Goal: Task Accomplishment & Management: Manage account settings

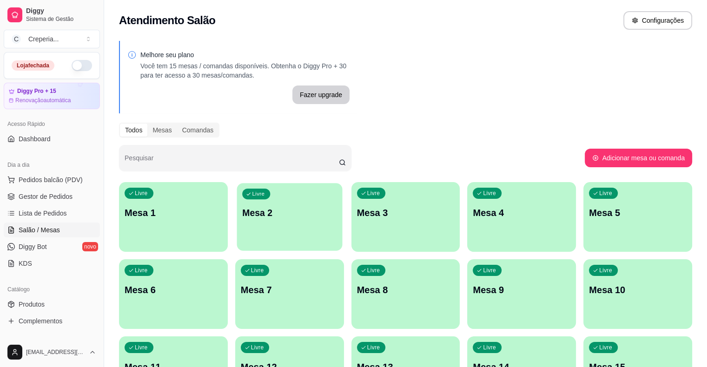
click at [261, 219] on div "Livre Mesa 2" at bounding box center [289, 211] width 105 height 57
click at [270, 210] on p "Mesa 2" at bounding box center [290, 212] width 98 height 13
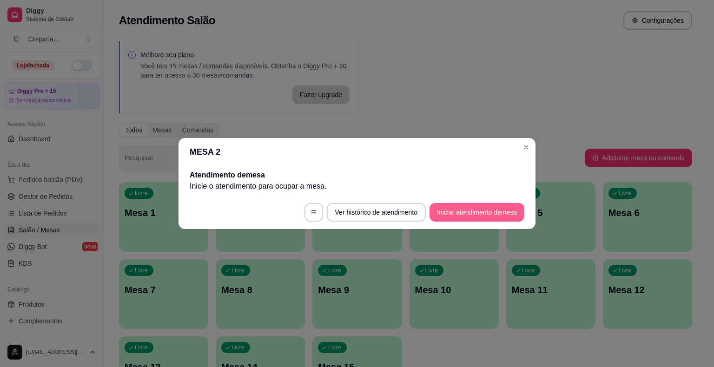
click at [456, 211] on button "Iniciar atendimento de mesa" at bounding box center [476, 212] width 95 height 19
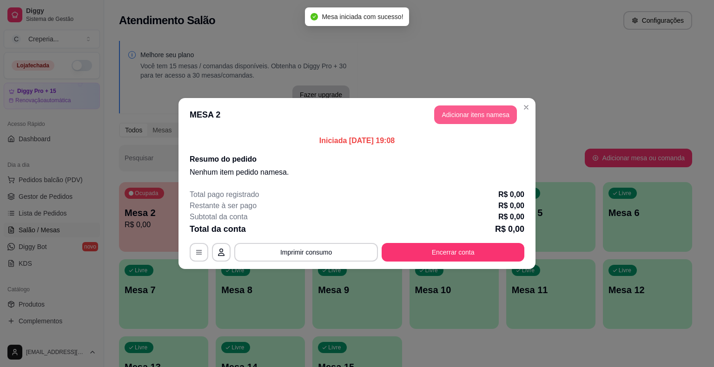
click at [463, 119] on button "Adicionar itens na mesa" at bounding box center [475, 114] width 83 height 19
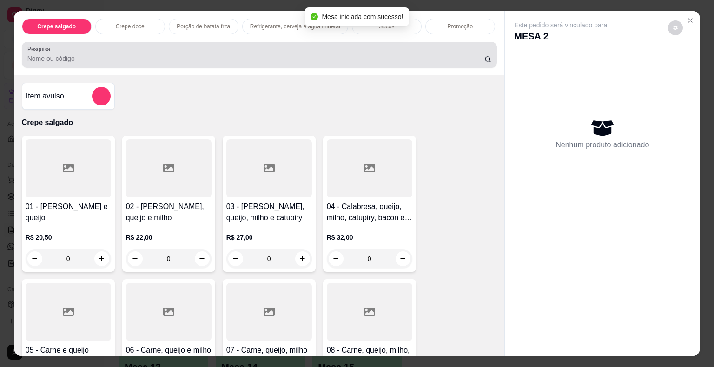
click at [224, 55] on input "Pesquisa" at bounding box center [255, 58] width 457 height 9
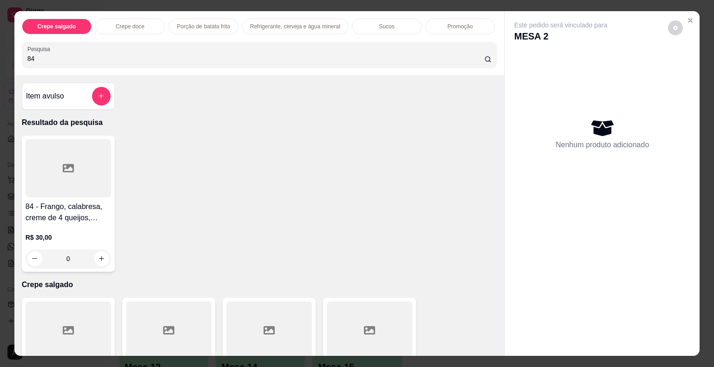
type input "84"
click at [68, 164] on icon at bounding box center [68, 168] width 11 height 11
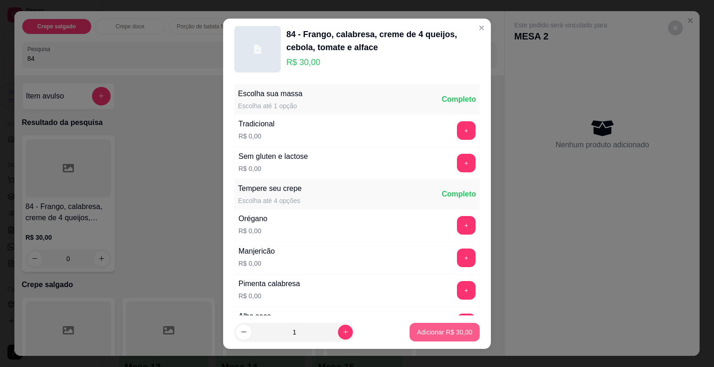
click at [409, 326] on button "Adicionar R$ 30,00" at bounding box center [444, 332] width 70 height 19
type input "1"
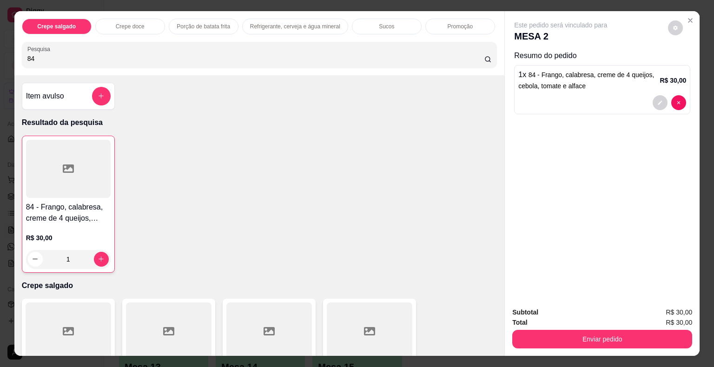
drag, startPoint x: 83, startPoint y: 50, endPoint x: 0, endPoint y: 56, distance: 82.9
click at [0, 56] on div "Crepe salgado Crepe doce Porção de batata frita Refrigerante, cerveja e água mi…" at bounding box center [357, 183] width 714 height 367
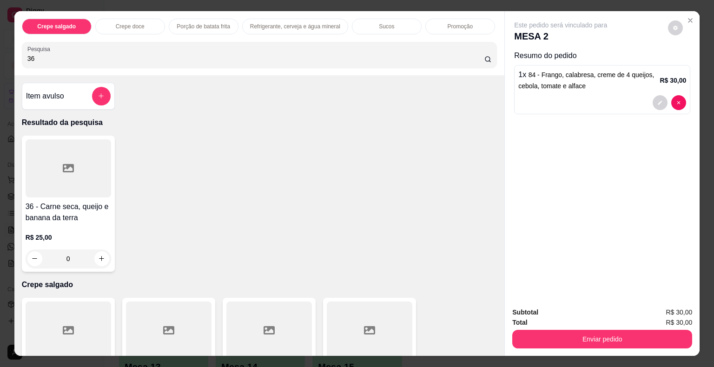
type input "36"
click at [49, 157] on div at bounding box center [68, 168] width 85 height 58
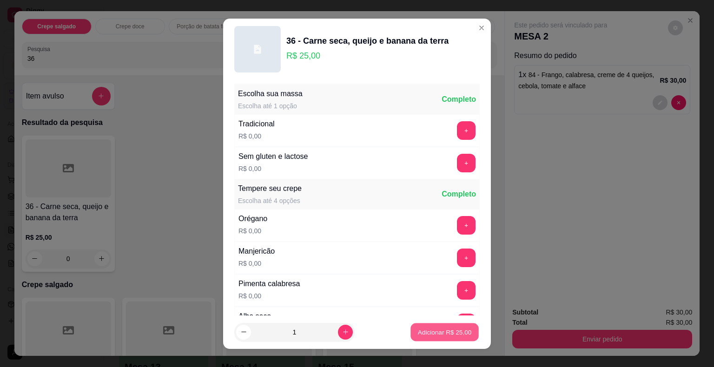
click at [432, 336] on button "Adicionar R$ 25,00" at bounding box center [444, 332] width 68 height 18
type input "1"
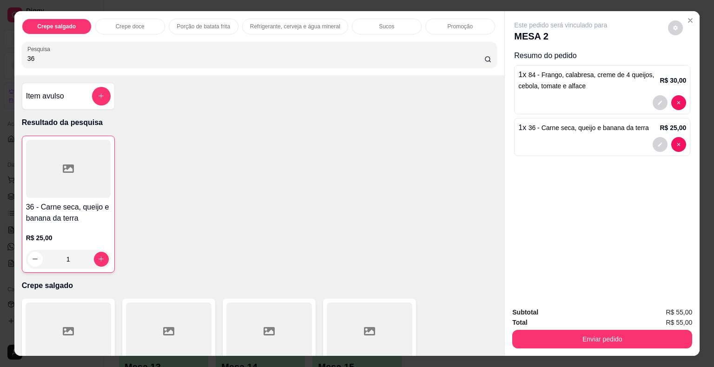
drag, startPoint x: 59, startPoint y: 53, endPoint x: 0, endPoint y: 48, distance: 58.8
click at [0, 48] on div "Crepe salgado Crepe doce Porção de batata frita Refrigerante, cerveja e água mi…" at bounding box center [357, 183] width 714 height 367
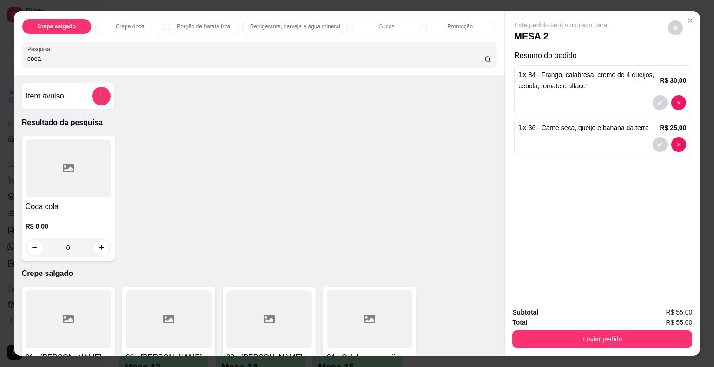
type input "coca"
click at [71, 174] on div at bounding box center [68, 168] width 85 height 58
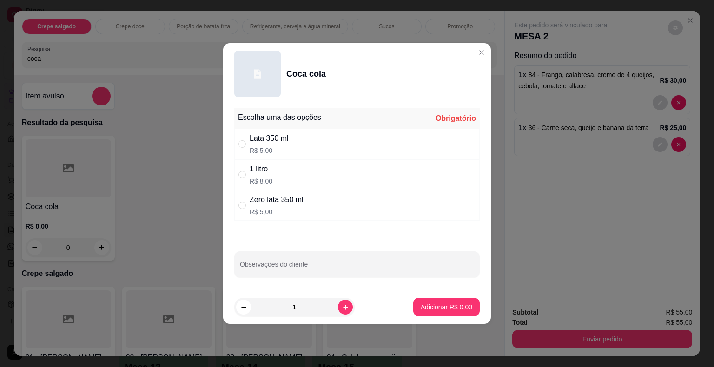
click at [277, 181] on div "1 litro R$ 8,00" at bounding box center [356, 174] width 245 height 31
radio input "true"
click at [438, 309] on p "Adicionar R$ 8,00" at bounding box center [446, 306] width 50 height 9
type input "1"
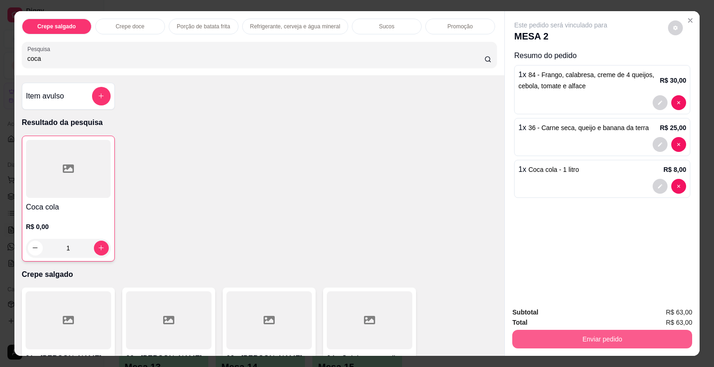
click at [568, 341] on button "Enviar pedido" at bounding box center [602, 339] width 180 height 19
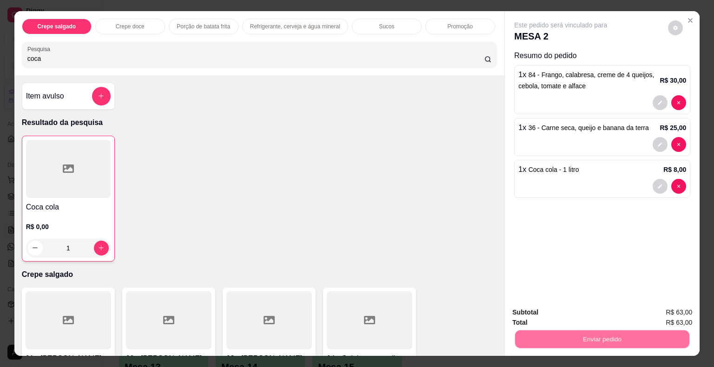
click at [570, 311] on button "Não registrar e enviar pedido" at bounding box center [571, 313] width 97 height 18
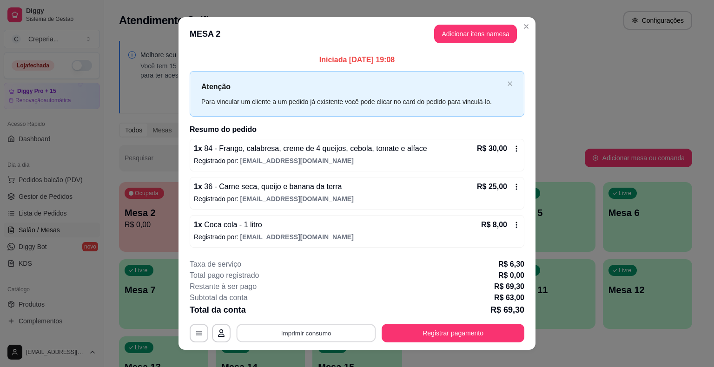
click at [309, 335] on button "Imprimir consumo" at bounding box center [306, 333] width 139 height 18
click at [308, 312] on button "IMPRESSORA" at bounding box center [305, 311] width 65 height 14
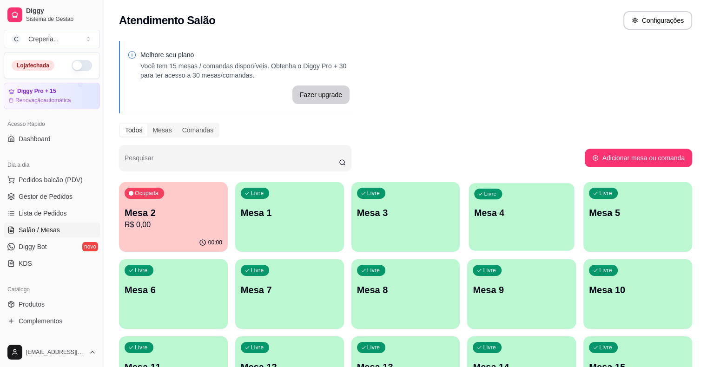
click at [474, 211] on p "Mesa 4" at bounding box center [521, 213] width 95 height 13
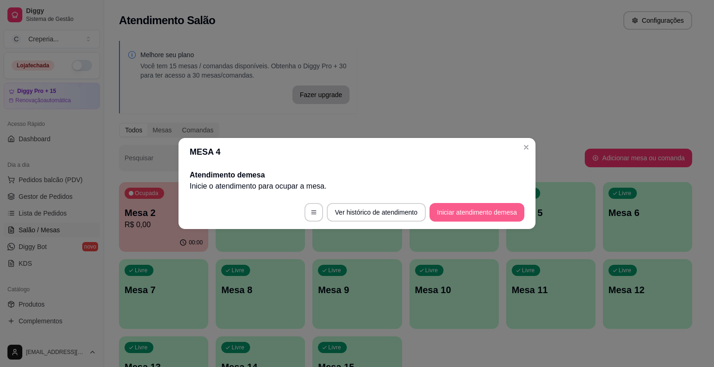
click at [443, 218] on button "Iniciar atendimento de mesa" at bounding box center [476, 212] width 95 height 19
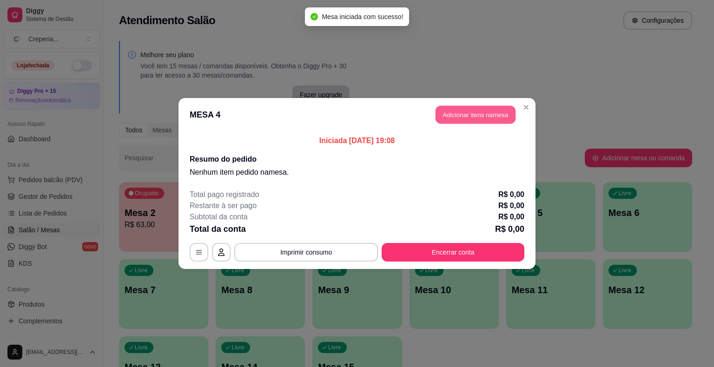
click at [461, 120] on button "Adicionar itens na mesa" at bounding box center [475, 115] width 80 height 18
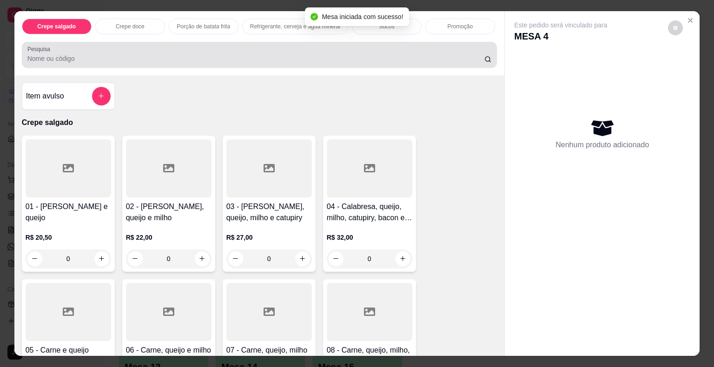
click at [155, 48] on div at bounding box center [259, 55] width 464 height 19
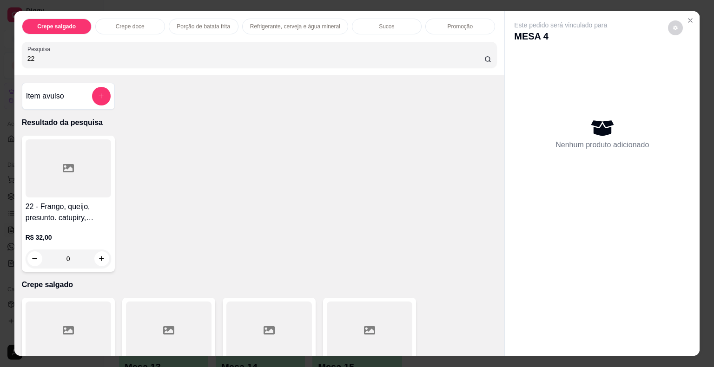
type input "22"
click at [71, 167] on div at bounding box center [68, 168] width 85 height 58
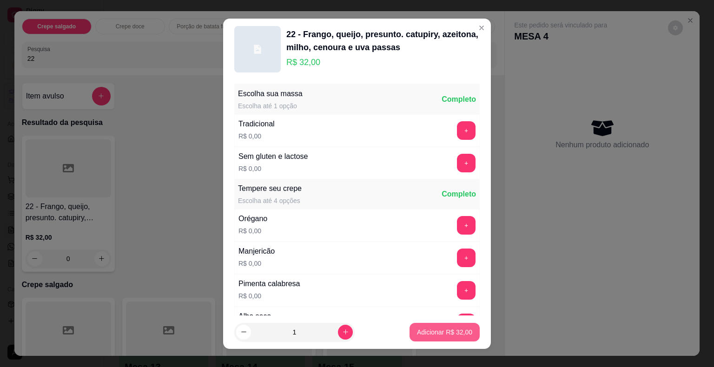
click at [418, 335] on p "Adicionar R$ 32,00" at bounding box center [444, 332] width 55 height 9
type input "1"
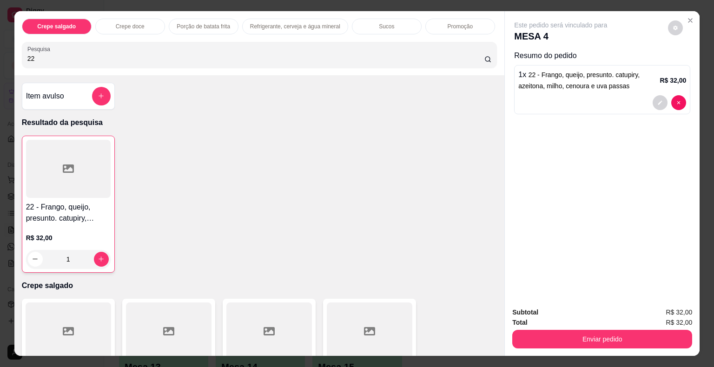
drag, startPoint x: 60, startPoint y: 47, endPoint x: 13, endPoint y: 60, distance: 48.7
click at [14, 60] on div "Crepe salgado Crepe doce Porção de batata frita Refrigerante, cerveja e água mi…" at bounding box center [259, 43] width 490 height 64
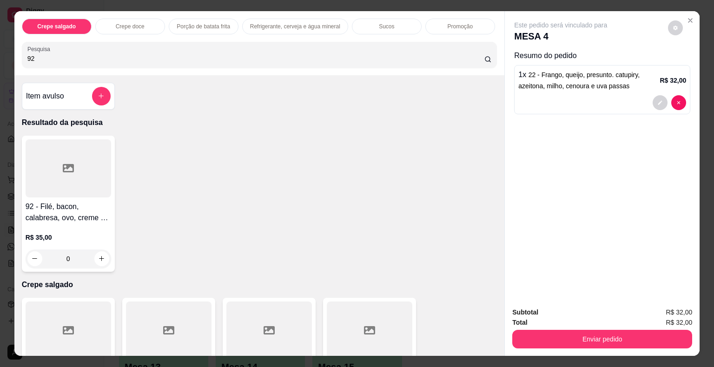
type input "92"
click at [86, 163] on div at bounding box center [68, 168] width 85 height 58
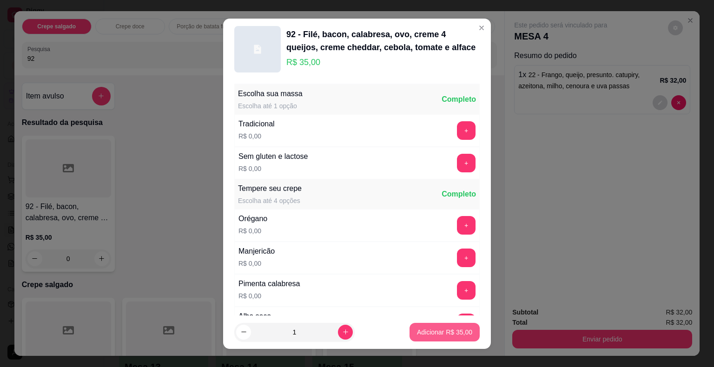
click at [417, 331] on p "Adicionar R$ 35,00" at bounding box center [444, 332] width 55 height 9
type input "1"
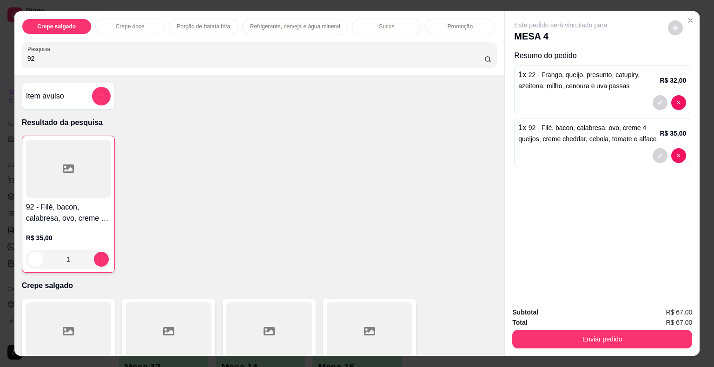
drag, startPoint x: 43, startPoint y: 50, endPoint x: 6, endPoint y: 60, distance: 38.6
click at [6, 60] on div "Crepe salgado Crepe doce Porção de batata frita Refrigerante, cerveja e água mi…" at bounding box center [357, 183] width 714 height 367
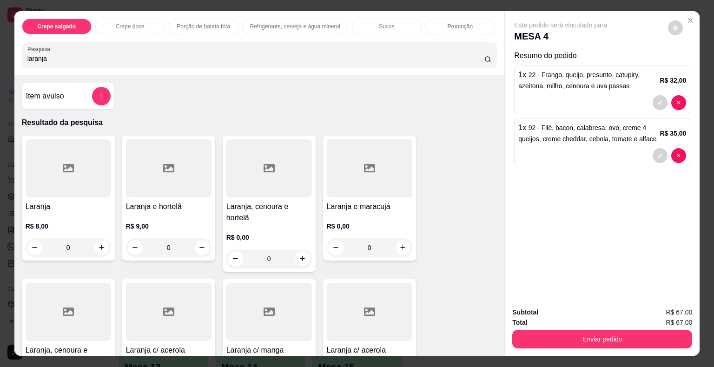
type input "laranja"
click at [87, 180] on div at bounding box center [68, 168] width 85 height 58
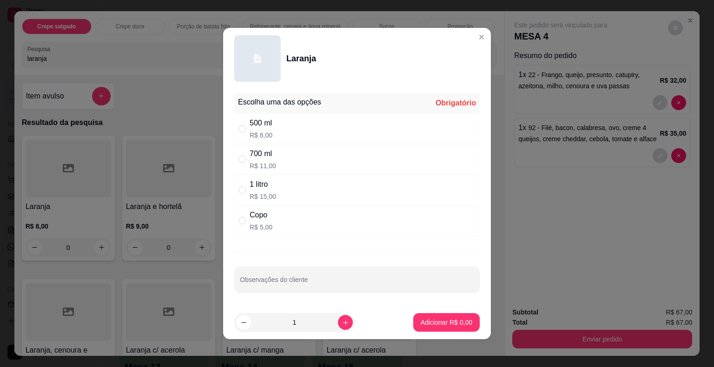
click at [268, 198] on p "R$ 15,00" at bounding box center [263, 196] width 26 height 9
radio input "true"
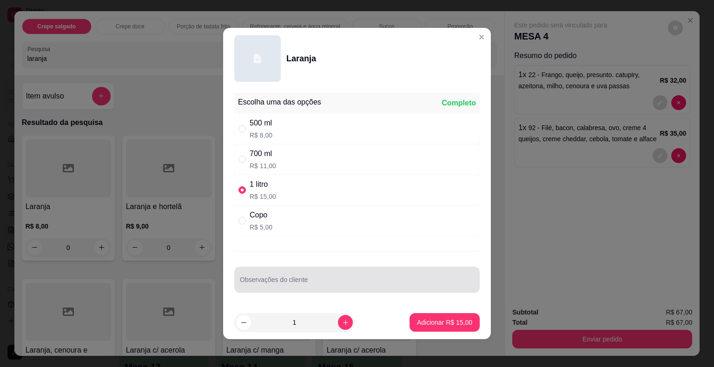
click at [394, 280] on input "Observações do cliente" at bounding box center [357, 283] width 234 height 9
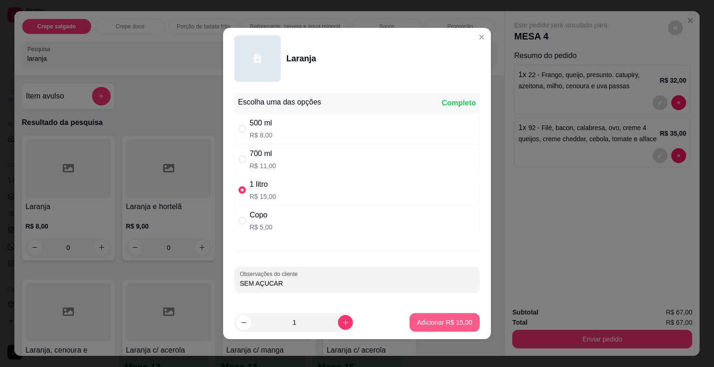
type input "SEM AÇUCAR"
click at [431, 328] on button "Adicionar R$ 15,00" at bounding box center [444, 322] width 70 height 19
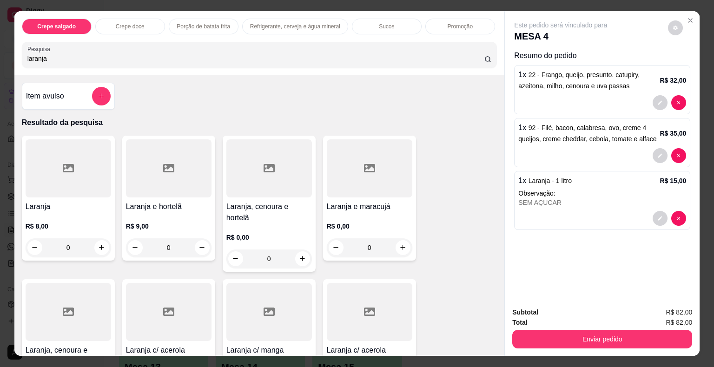
drag, startPoint x: 51, startPoint y: 56, endPoint x: 0, endPoint y: 67, distance: 51.9
click at [0, 67] on div "Crepe salgado Crepe doce Porção de batata frita Refrigerante, cerveja e água mi…" at bounding box center [357, 183] width 714 height 367
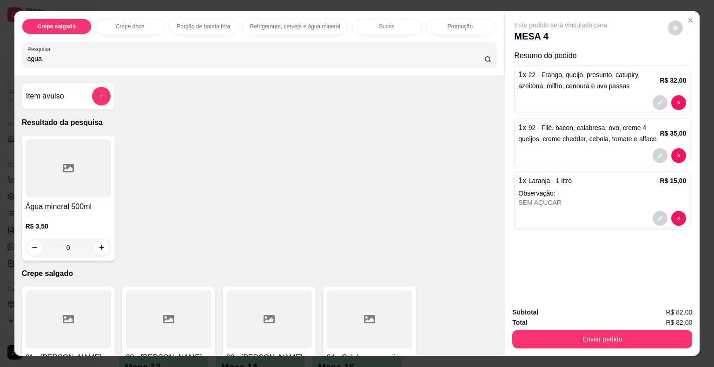
type input "água"
click at [55, 150] on div at bounding box center [68, 168] width 85 height 58
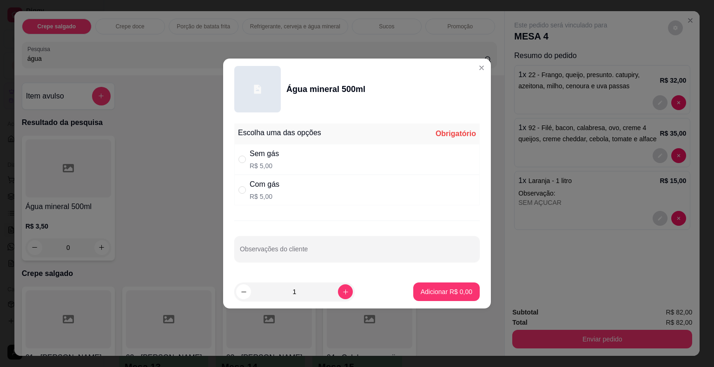
click at [272, 183] on div "Com gás" at bounding box center [265, 184] width 30 height 11
radio input "true"
click at [455, 282] on footer "1 Adicionar R$ 5,00" at bounding box center [357, 291] width 268 height 33
click at [455, 286] on button "Adicionar R$ 5,00" at bounding box center [446, 292] width 66 height 19
type input "1"
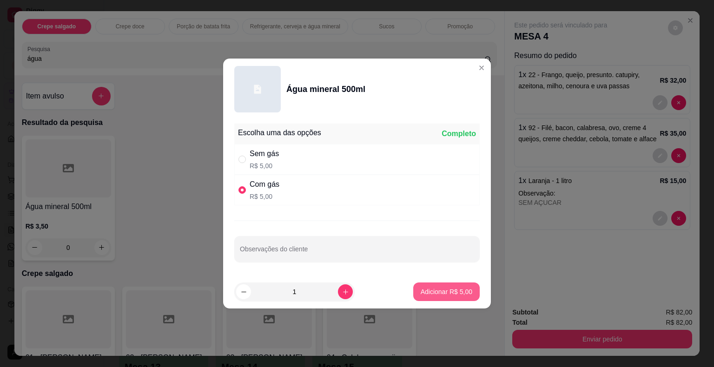
type input "1"
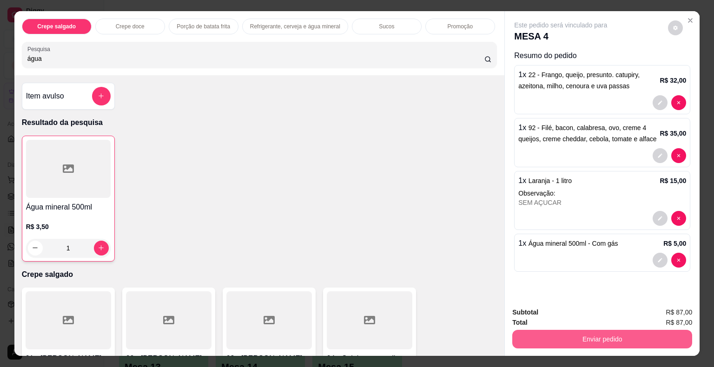
click at [569, 330] on button "Enviar pedido" at bounding box center [602, 339] width 180 height 19
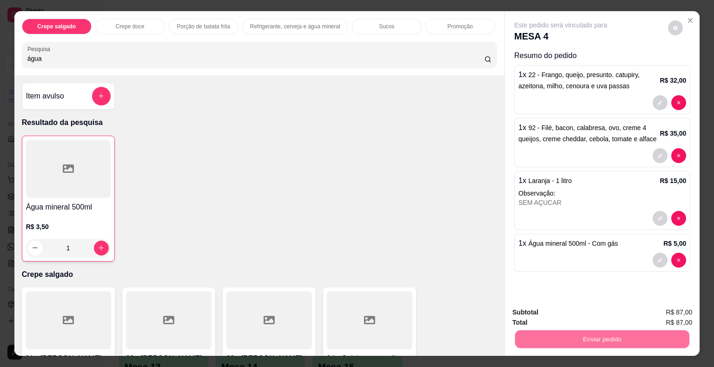
click at [541, 311] on button "Não registrar e enviar pedido" at bounding box center [571, 313] width 97 height 18
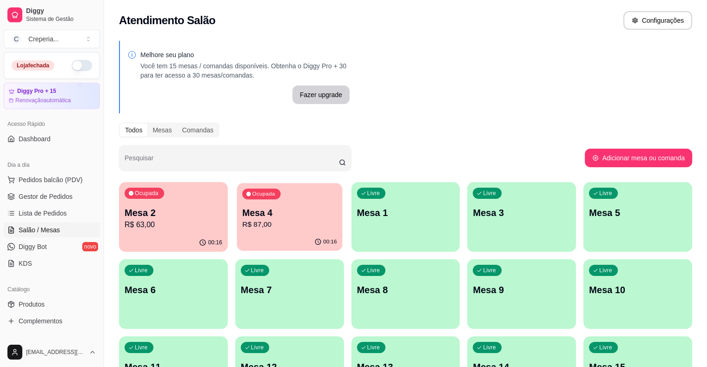
click at [242, 222] on p "R$ 87,00" at bounding box center [289, 224] width 95 height 11
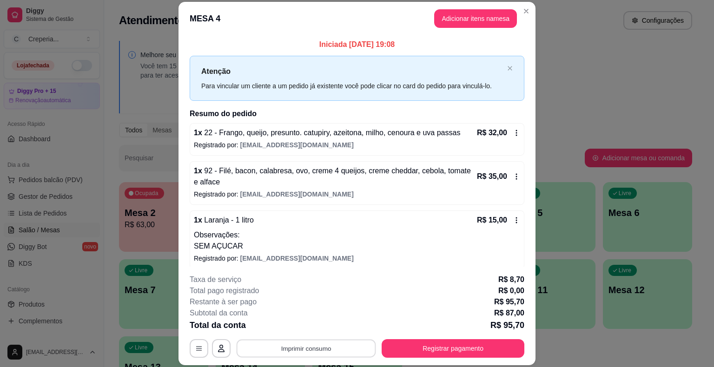
click at [305, 347] on button "Imprimir consumo" at bounding box center [306, 349] width 139 height 18
click at [299, 324] on button "IMPRESSORA" at bounding box center [305, 327] width 67 height 15
click at [458, 350] on button "Registrar pagamento" at bounding box center [452, 348] width 143 height 19
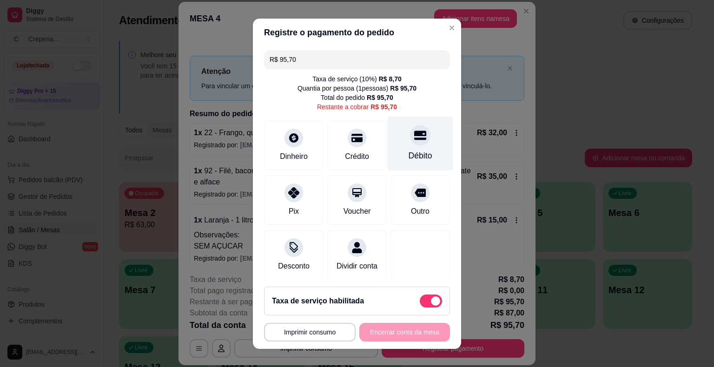
click at [414, 129] on icon at bounding box center [420, 135] width 12 height 12
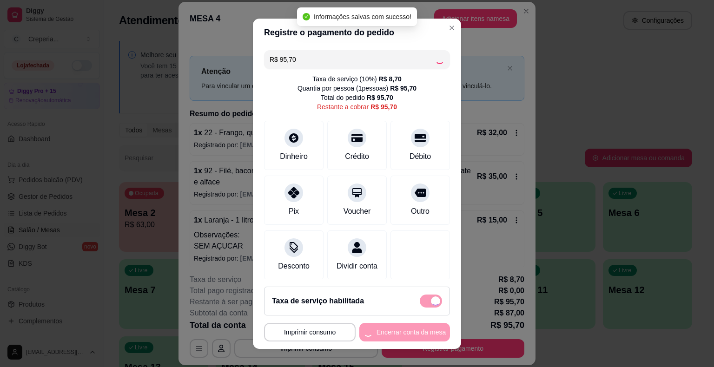
type input "R$ 0,00"
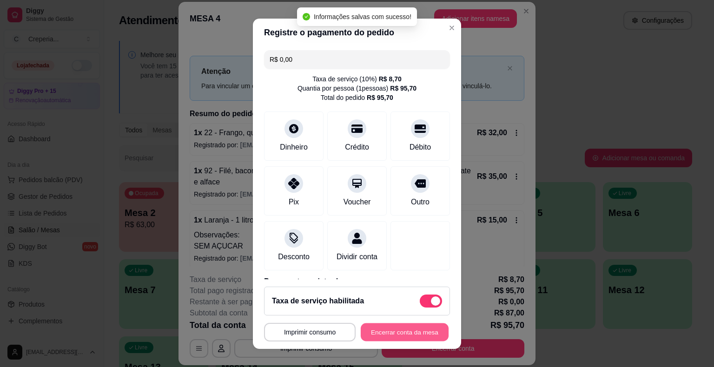
click at [388, 336] on button "Encerrar conta da mesa" at bounding box center [405, 332] width 88 height 18
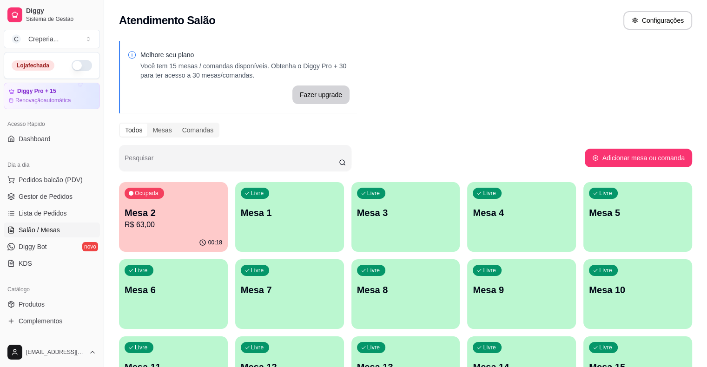
click at [182, 223] on p "R$ 63,00" at bounding box center [174, 224] width 98 height 11
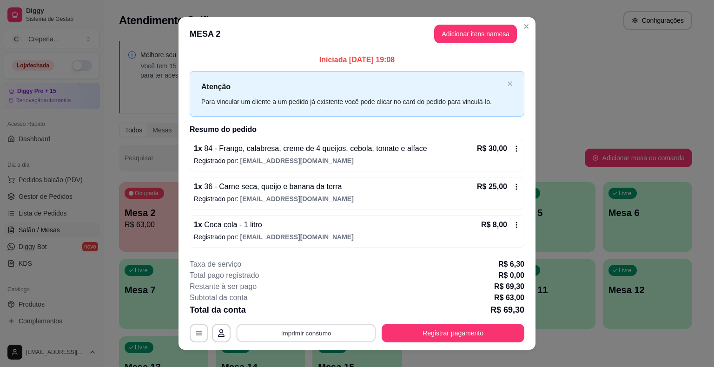
click at [293, 331] on button "Imprimir consumo" at bounding box center [306, 333] width 139 height 18
click at [287, 312] on button "IMPRESSORA" at bounding box center [305, 311] width 65 height 14
click at [401, 332] on button "Registrar pagamento" at bounding box center [452, 333] width 143 height 19
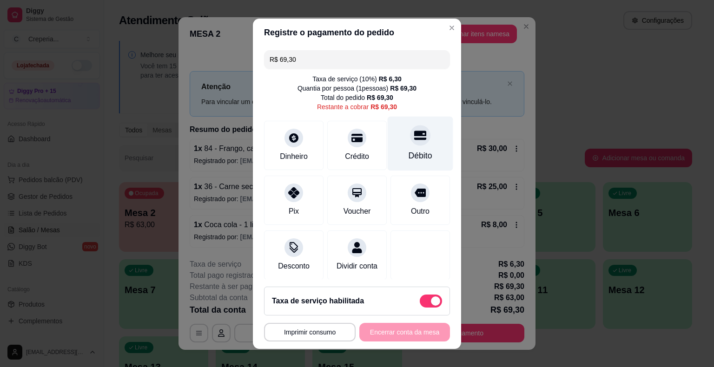
click at [414, 155] on div "Débito" at bounding box center [420, 156] width 24 height 12
type input "R$ 0,00"
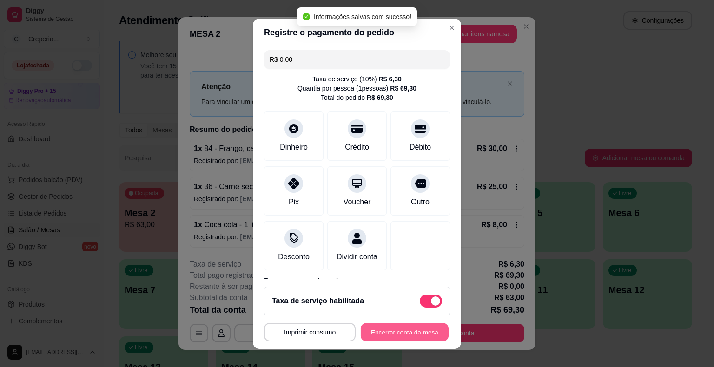
click at [398, 333] on button "Encerrar conta da mesa" at bounding box center [405, 332] width 88 height 18
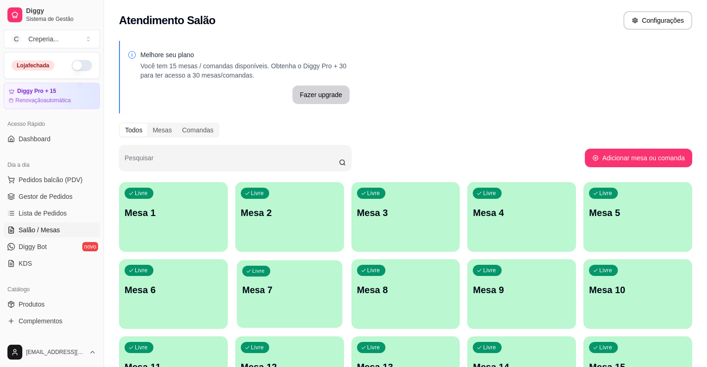
click at [242, 291] on p "Mesa 7" at bounding box center [289, 290] width 95 height 13
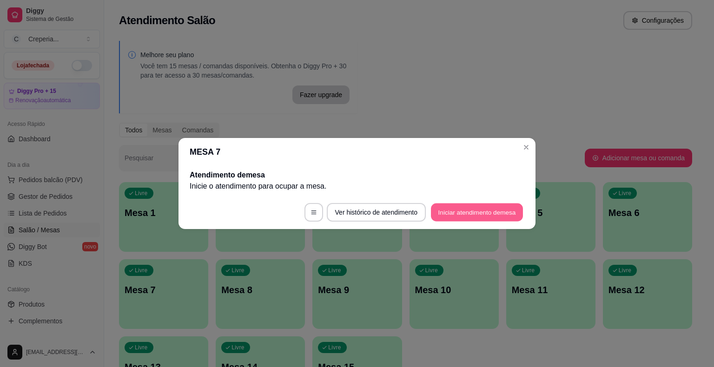
click at [457, 217] on button "Iniciar atendimento de mesa" at bounding box center [477, 213] width 92 height 18
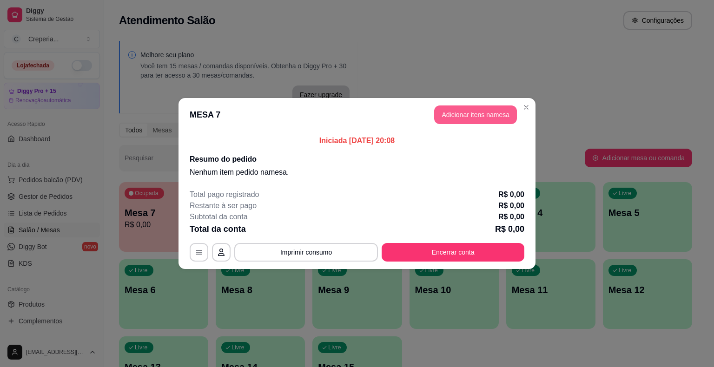
click at [474, 121] on button "Adicionar itens na mesa" at bounding box center [475, 114] width 83 height 19
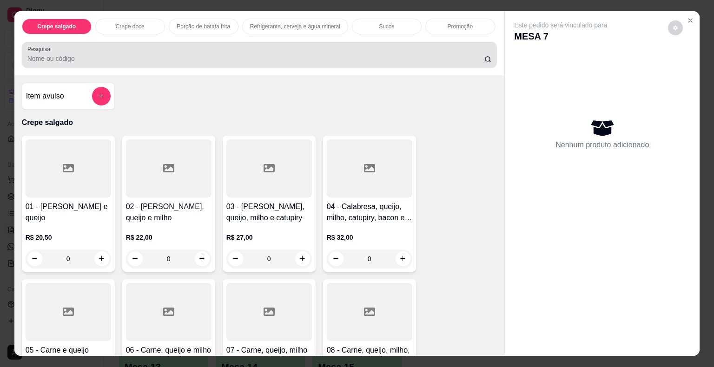
click at [390, 59] on input "Pesquisa" at bounding box center [255, 58] width 457 height 9
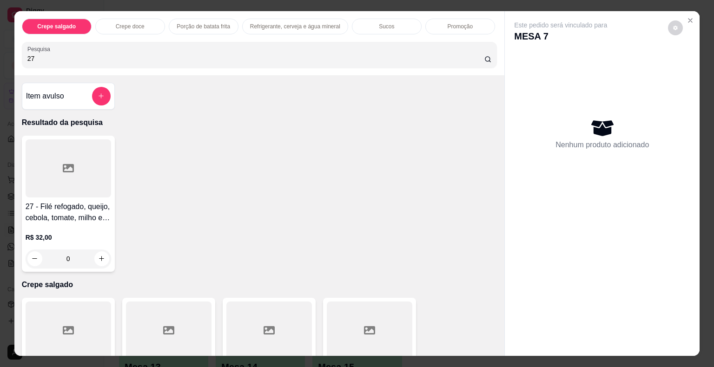
type input "27"
click at [85, 161] on div at bounding box center [68, 168] width 85 height 58
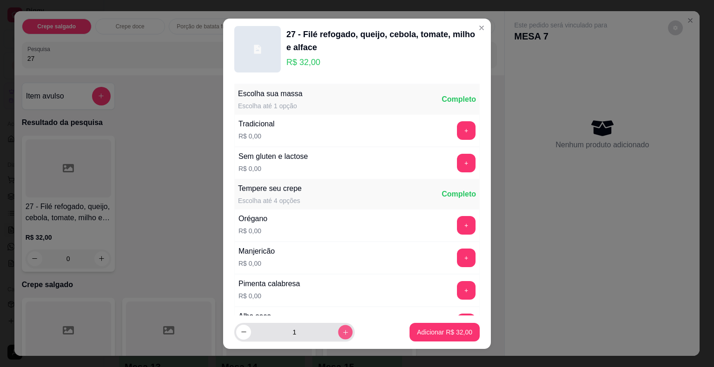
click at [342, 331] on icon "increase-product-quantity" at bounding box center [345, 332] width 7 height 7
type input "3"
click at [433, 332] on p "Adicionar R$ 96,00" at bounding box center [444, 332] width 55 height 9
type input "3"
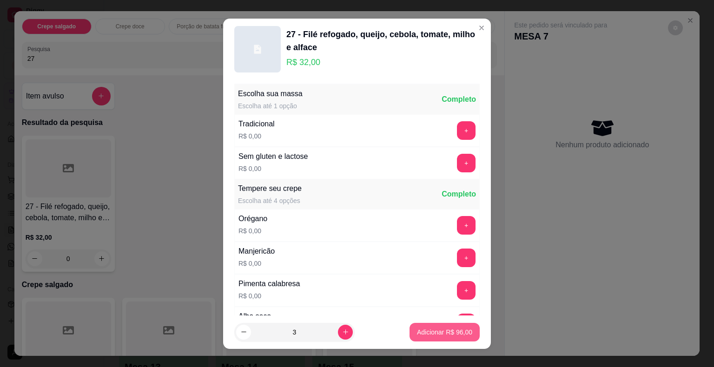
type input "3"
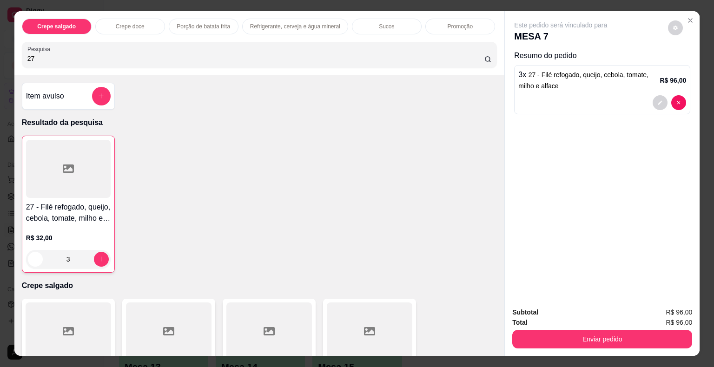
drag, startPoint x: 95, startPoint y: 53, endPoint x: 8, endPoint y: 49, distance: 87.0
click at [8, 49] on div "Crepe salgado Crepe doce Porção de batata frita Refrigerante, cerveja e água mi…" at bounding box center [357, 183] width 714 height 367
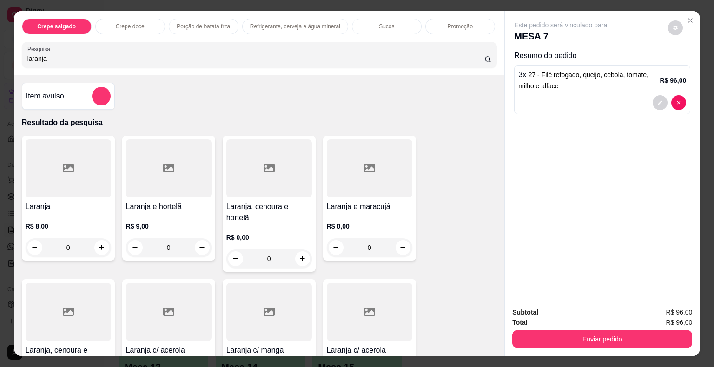
type input "laranja"
click at [77, 167] on div at bounding box center [68, 168] width 85 height 58
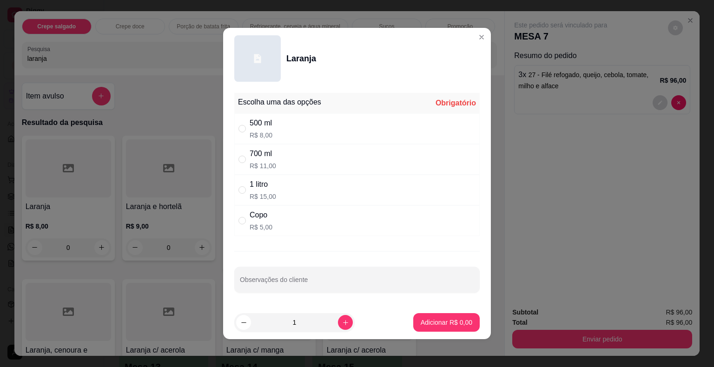
click at [269, 183] on div "1 litro" at bounding box center [263, 184] width 26 height 11
radio input "true"
click at [357, 281] on input "Observações do cliente" at bounding box center [357, 283] width 234 height 9
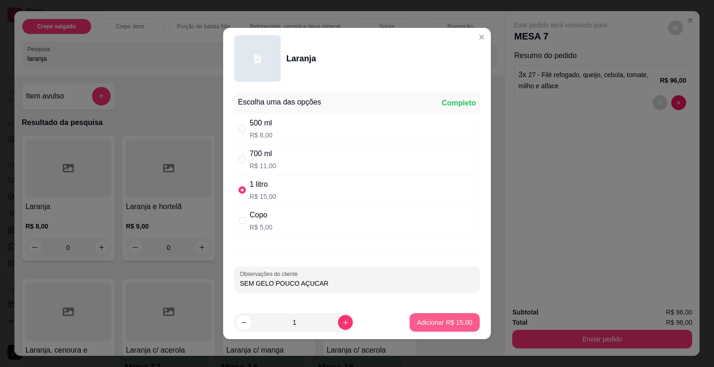
type input "SEM GELO POUCO AÇUCAR"
click at [427, 322] on p "Adicionar R$ 15,00" at bounding box center [444, 322] width 55 height 9
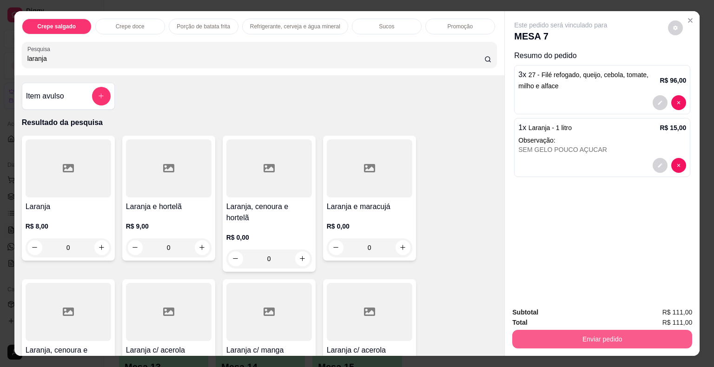
click at [551, 331] on button "Enviar pedido" at bounding box center [602, 339] width 180 height 19
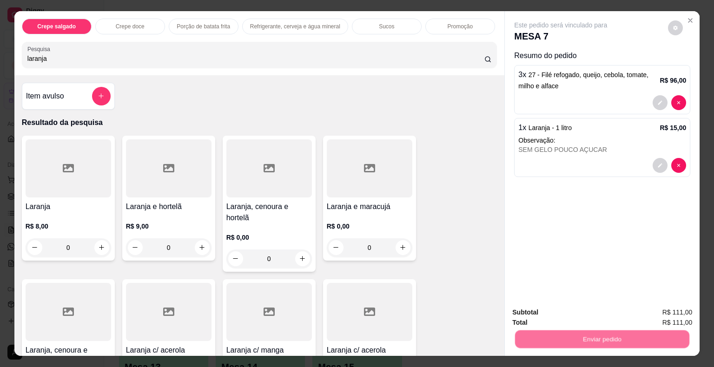
click at [536, 310] on button "Não registrar e enviar pedido" at bounding box center [571, 312] width 94 height 17
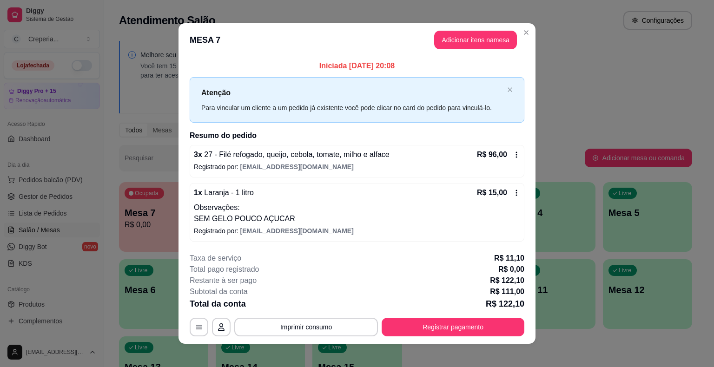
click at [282, 328] on button "Imprimir consumo" at bounding box center [306, 327] width 144 height 19
click at [297, 303] on button "IMPRESSORA" at bounding box center [305, 305] width 67 height 15
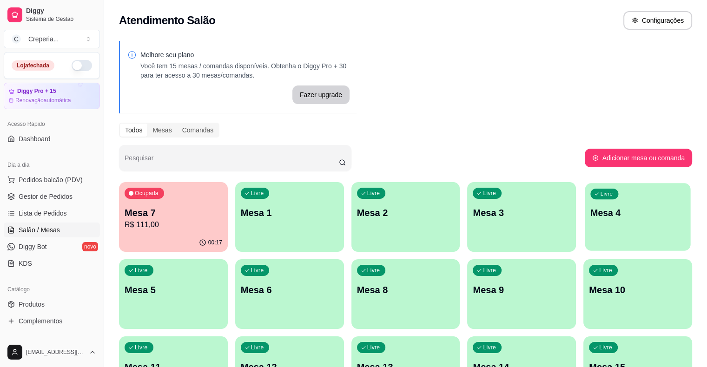
click at [590, 213] on p "Mesa 4" at bounding box center [637, 213] width 95 height 13
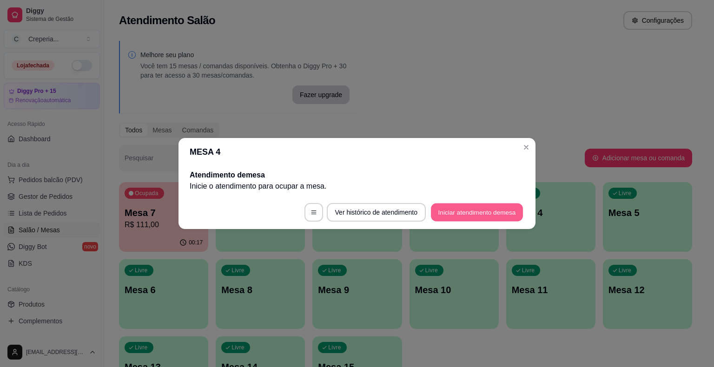
click at [454, 218] on button "Iniciar atendimento de mesa" at bounding box center [477, 213] width 92 height 18
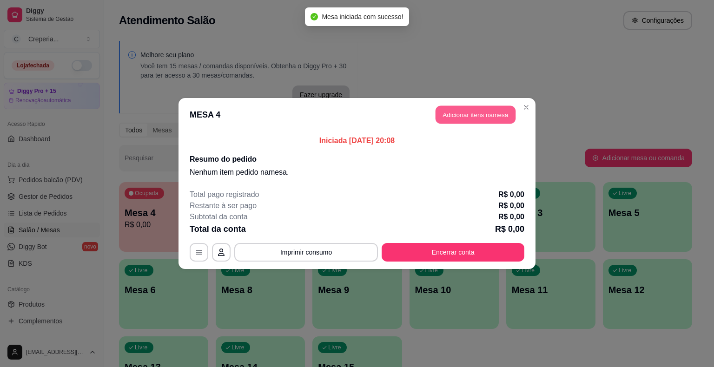
click at [453, 115] on button "Adicionar itens na mesa" at bounding box center [475, 115] width 80 height 18
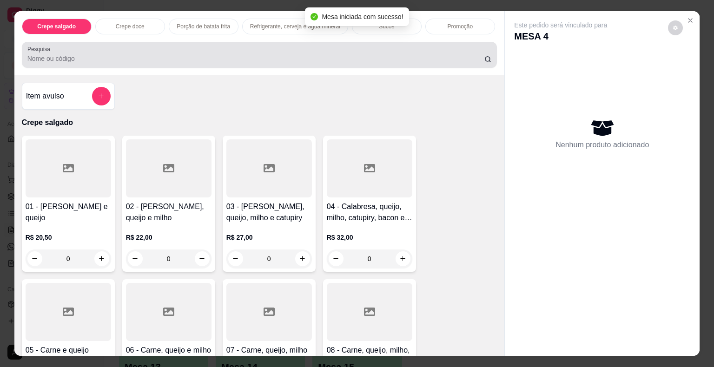
click at [149, 48] on div at bounding box center [259, 55] width 464 height 19
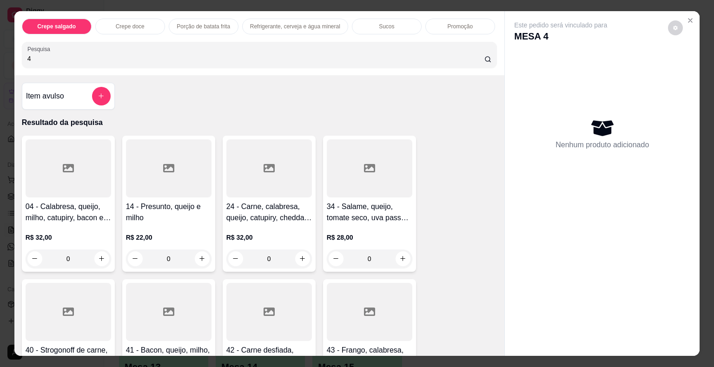
type input "4"
click at [93, 169] on div at bounding box center [68, 168] width 85 height 58
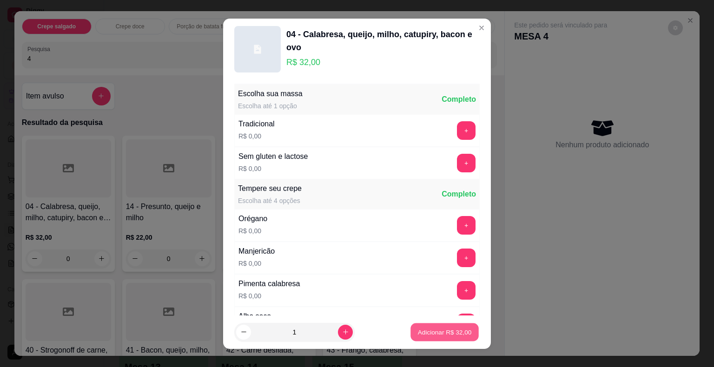
click at [450, 333] on p "Adicionar R$ 32,00" at bounding box center [445, 332] width 54 height 9
type input "1"
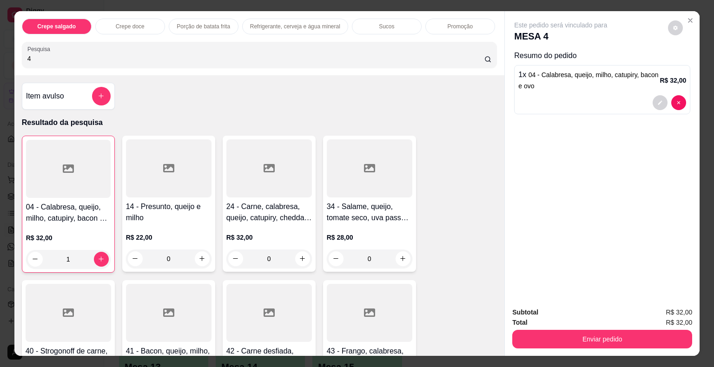
drag, startPoint x: 83, startPoint y: 52, endPoint x: 0, endPoint y: 55, distance: 83.2
click at [0, 55] on div "Crepe salgado Crepe doce Porção de batata frita Refrigerante, cerveja e água mi…" at bounding box center [357, 183] width 714 height 367
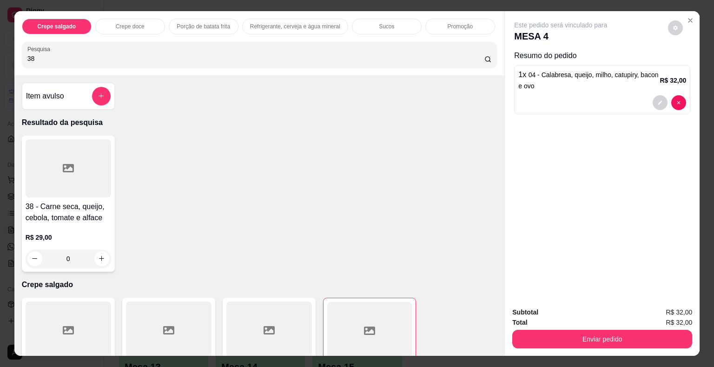
type input "38"
click at [35, 159] on div at bounding box center [68, 168] width 85 height 58
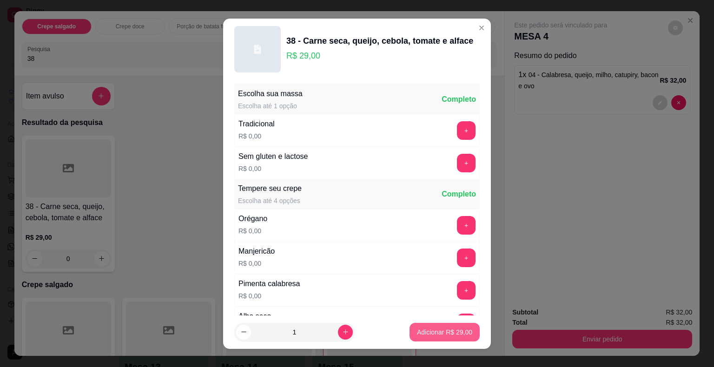
click at [427, 332] on p "Adicionar R$ 29,00" at bounding box center [444, 332] width 55 height 9
type input "1"
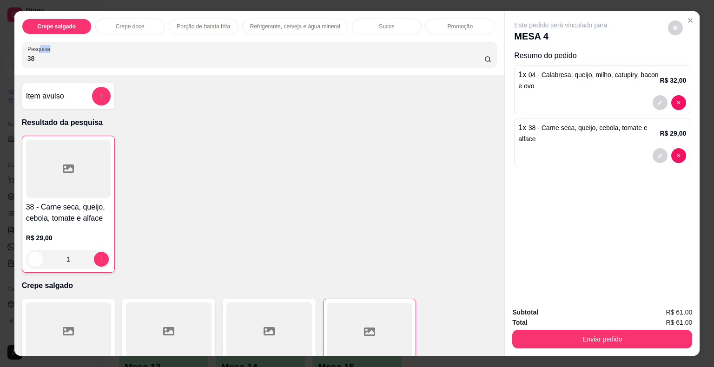
drag, startPoint x: 33, startPoint y: 50, endPoint x: 11, endPoint y: 57, distance: 22.8
click at [14, 57] on div "Crepe salgado Crepe doce Porção de batata frita Refrigerante, cerveja e água mi…" at bounding box center [259, 43] width 490 height 64
drag, startPoint x: 55, startPoint y: 52, endPoint x: 9, endPoint y: 54, distance: 45.6
click at [9, 54] on div "Crepe salgado Crepe doce Porção de batata frita Refrigerante, cerveja e água mi…" at bounding box center [357, 183] width 714 height 367
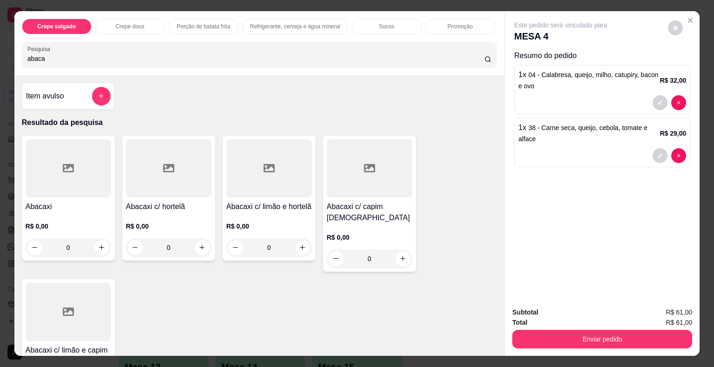
type input "abaca"
click at [145, 171] on div at bounding box center [168, 168] width 85 height 58
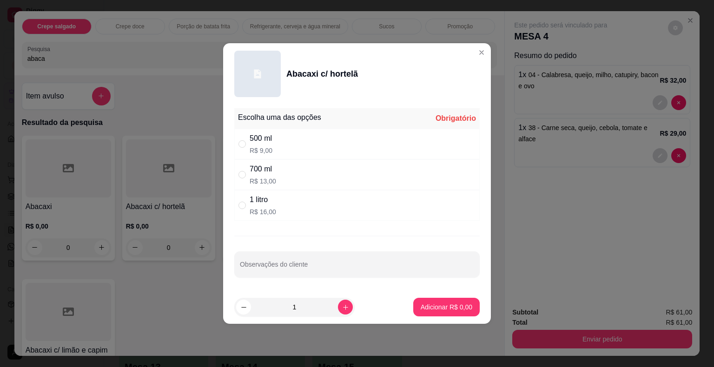
click at [286, 175] on div "700 ml R$ 13,00" at bounding box center [356, 174] width 245 height 31
radio input "true"
click at [445, 300] on button "Adicionar R$ 13,00" at bounding box center [444, 307] width 70 height 19
type input "1"
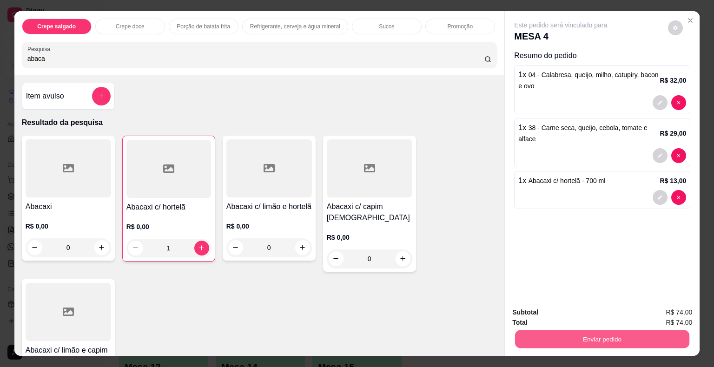
click at [578, 335] on button "Enviar pedido" at bounding box center [602, 339] width 174 height 18
click at [556, 310] on button "Não registrar e enviar pedido" at bounding box center [571, 312] width 94 height 17
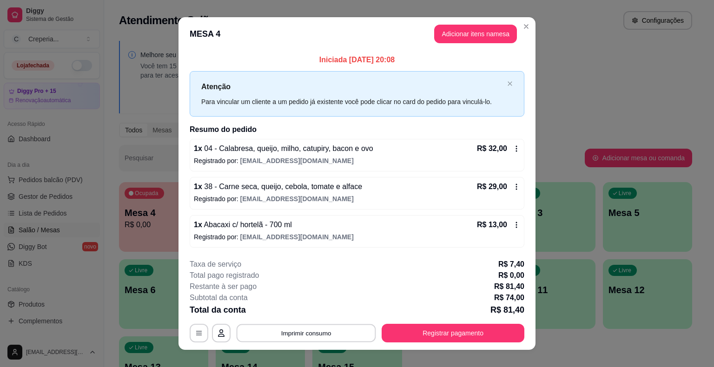
click at [302, 336] on button "Imprimir consumo" at bounding box center [306, 333] width 139 height 18
click at [296, 309] on button "IMPRESSORA" at bounding box center [305, 311] width 67 height 15
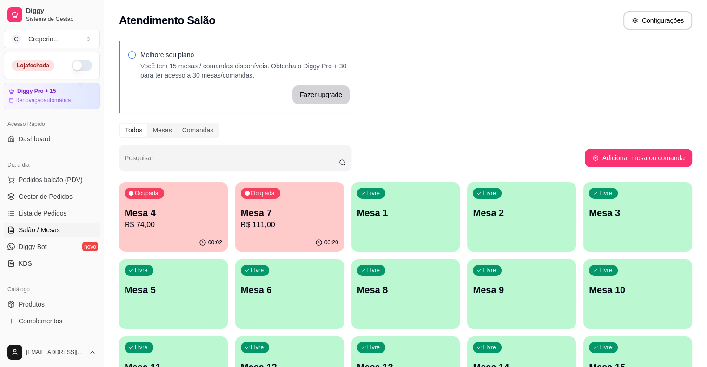
click at [468, 198] on div "Livre Mesa 2" at bounding box center [521, 211] width 109 height 59
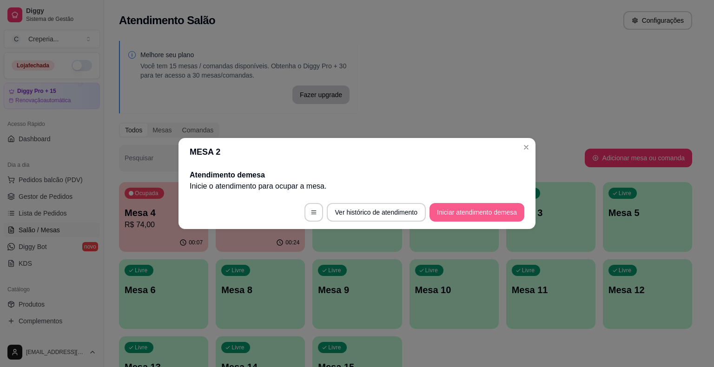
click at [486, 217] on button "Iniciar atendimento de mesa" at bounding box center [476, 212] width 95 height 19
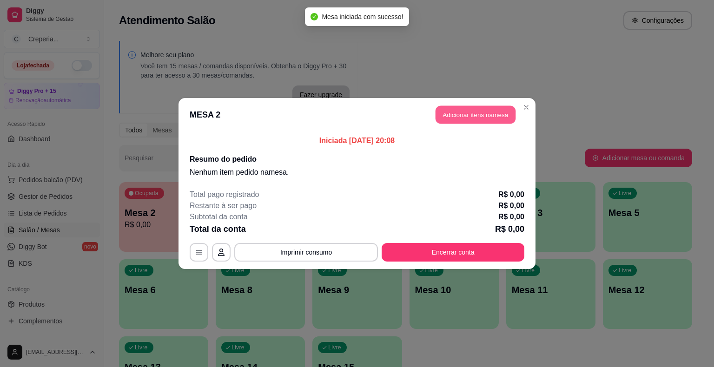
click at [492, 122] on button "Adicionar itens na mesa" at bounding box center [475, 115] width 80 height 18
click at [179, 54] on input "Pesquisa" at bounding box center [255, 58] width 457 height 9
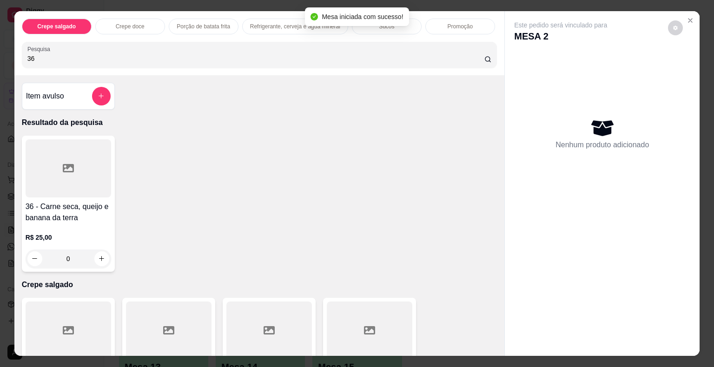
type input "36"
click at [73, 155] on div at bounding box center [68, 168] width 85 height 58
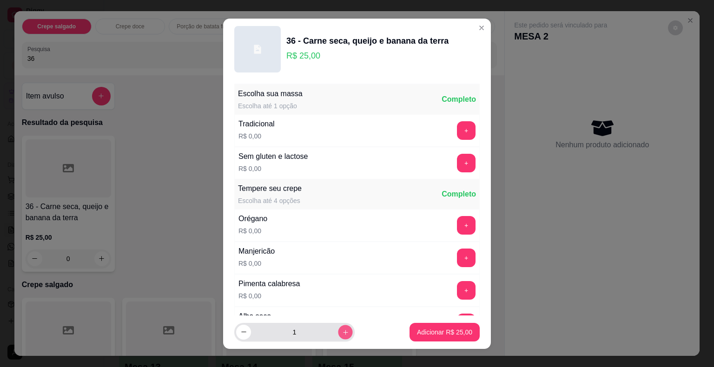
click at [342, 332] on icon "increase-product-quantity" at bounding box center [345, 332] width 7 height 7
type input "2"
click at [421, 325] on button "Adicionar R$ 50,00" at bounding box center [444, 332] width 70 height 19
type input "2"
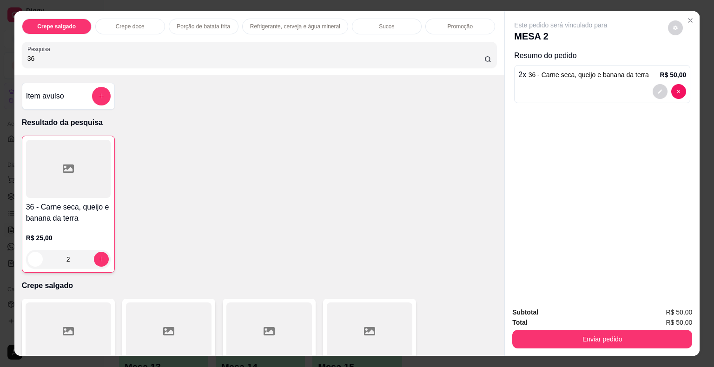
drag, startPoint x: 59, startPoint y: 58, endPoint x: 0, endPoint y: 43, distance: 61.4
click at [0, 43] on div "Crepe salgado Crepe doce Porção de batata frita Refrigerante, cerveja e água mi…" at bounding box center [357, 183] width 714 height 367
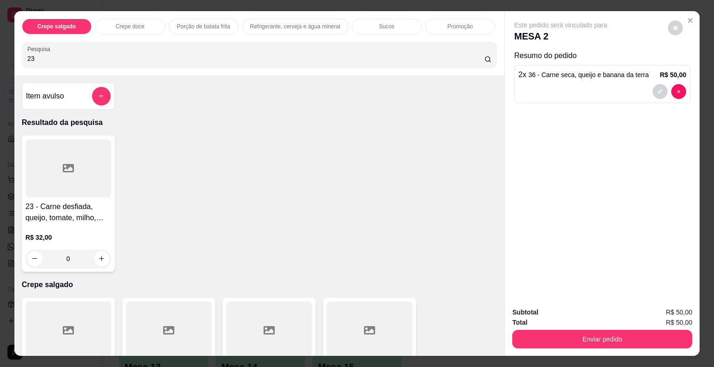
type input "23"
click at [34, 175] on div at bounding box center [68, 168] width 85 height 58
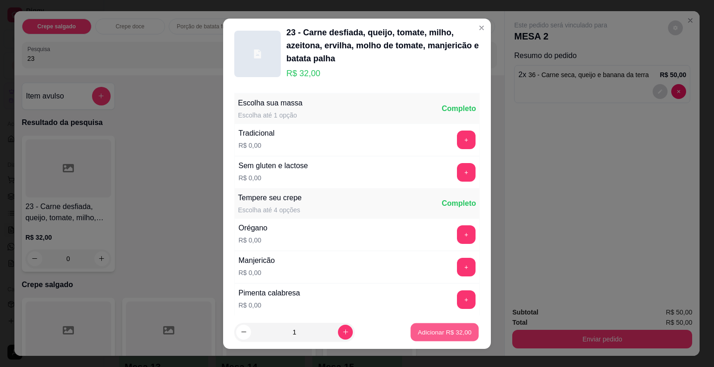
click at [435, 338] on button "Adicionar R$ 32,00" at bounding box center [444, 332] width 68 height 18
type input "1"
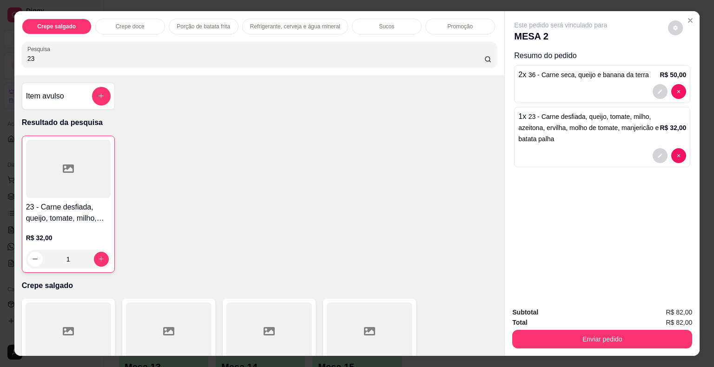
drag, startPoint x: 38, startPoint y: 51, endPoint x: 0, endPoint y: 54, distance: 37.7
click at [0, 54] on div "Crepe salgado Crepe doce Porção de batata frita Refrigerante, cerveja e água mi…" at bounding box center [357, 183] width 714 height 367
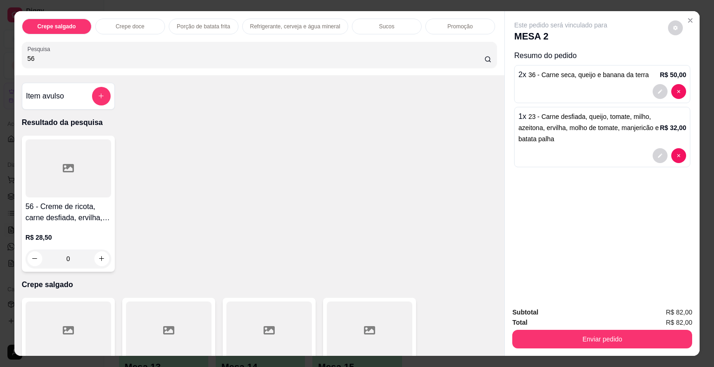
type input "56"
click at [45, 157] on div at bounding box center [68, 168] width 85 height 58
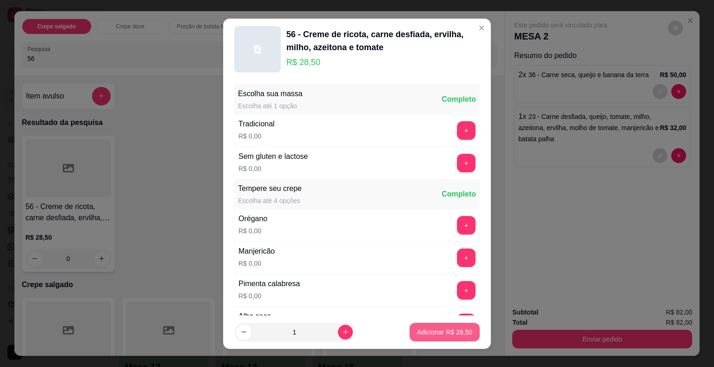
click at [417, 328] on p "Adicionar R$ 28,50" at bounding box center [444, 332] width 55 height 9
type input "1"
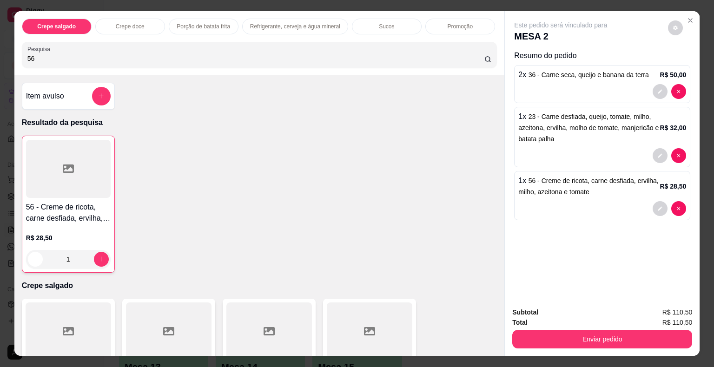
drag, startPoint x: 80, startPoint y: 51, endPoint x: 0, endPoint y: 62, distance: 80.7
click at [0, 62] on div "Crepe salgado Crepe doce Porção de batata frita Refrigerante, cerveja e água mi…" at bounding box center [357, 183] width 714 height 367
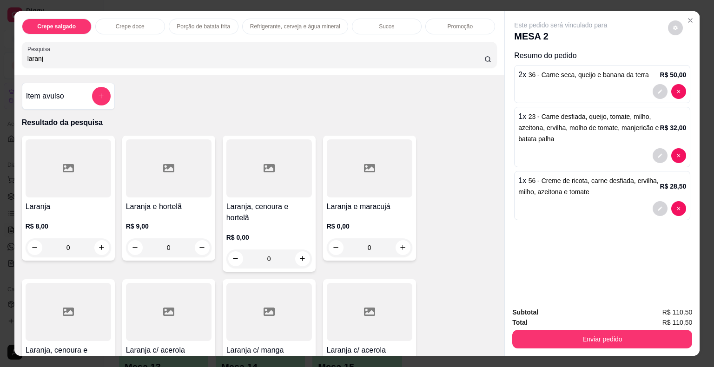
type input "laranj"
click at [58, 183] on div at bounding box center [68, 168] width 85 height 58
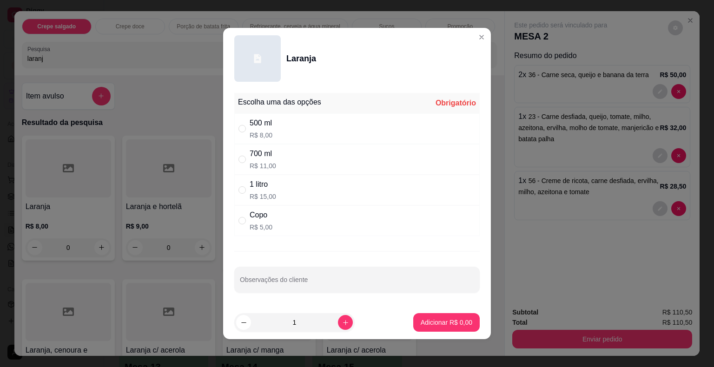
click at [269, 188] on div "1 litro" at bounding box center [263, 184] width 26 height 11
radio input "true"
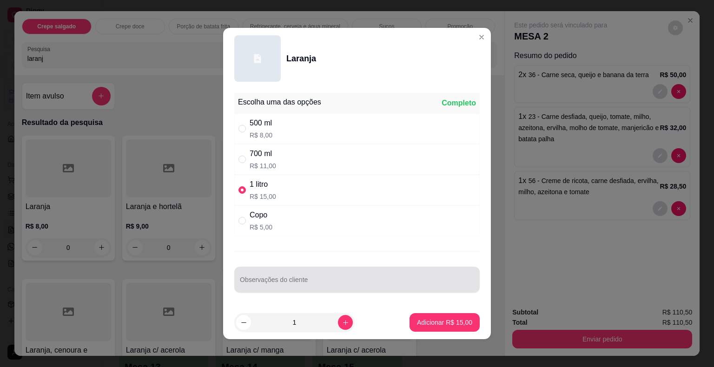
click at [252, 276] on div at bounding box center [357, 279] width 234 height 19
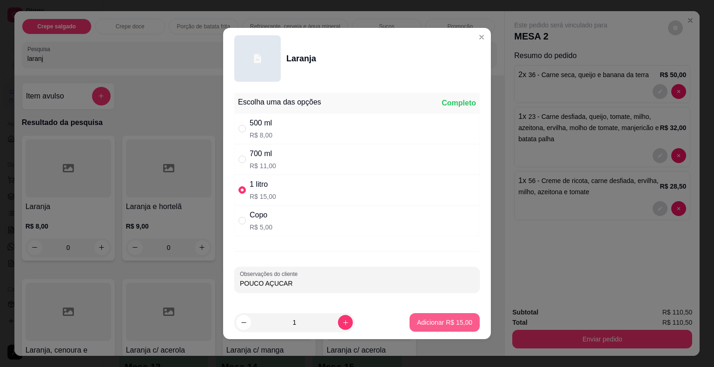
type input "POUCO AÇUCAR"
click at [435, 318] on p "Adicionar R$ 15,00" at bounding box center [445, 322] width 54 height 9
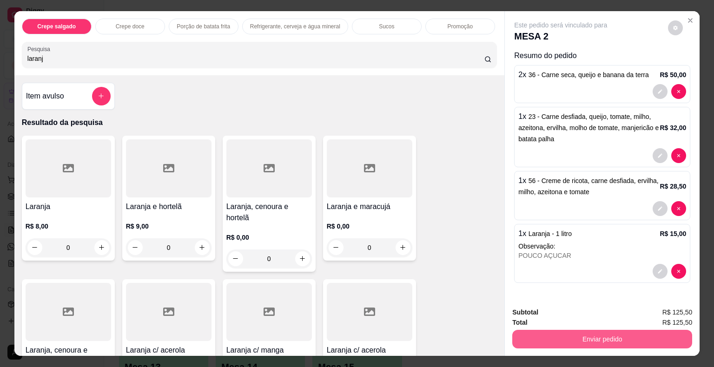
click at [533, 330] on button "Enviar pedido" at bounding box center [602, 339] width 180 height 19
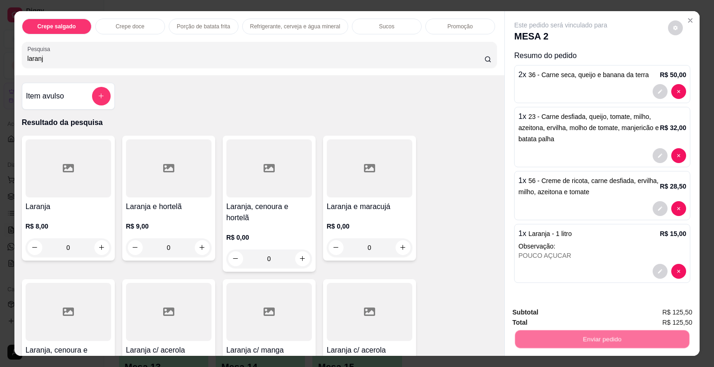
click at [545, 314] on button "Não registrar e enviar pedido" at bounding box center [571, 313] width 97 height 18
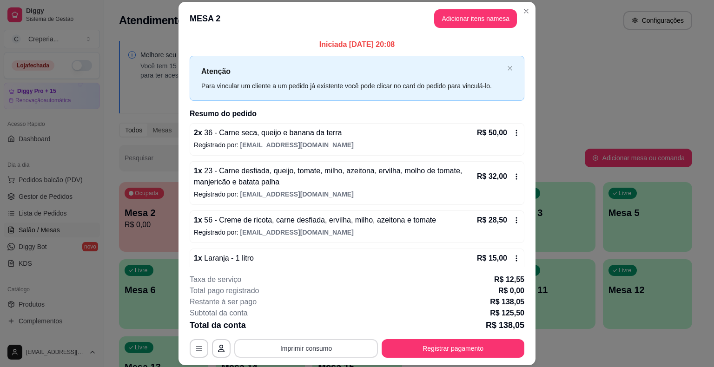
click at [322, 348] on button "Imprimir consumo" at bounding box center [306, 348] width 144 height 19
click at [320, 324] on button "IMPRESSORA" at bounding box center [305, 327] width 65 height 14
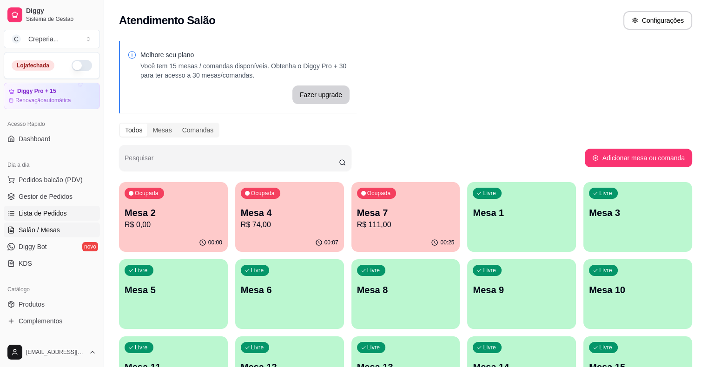
click at [50, 217] on link "Lista de Pedidos" at bounding box center [52, 213] width 96 height 15
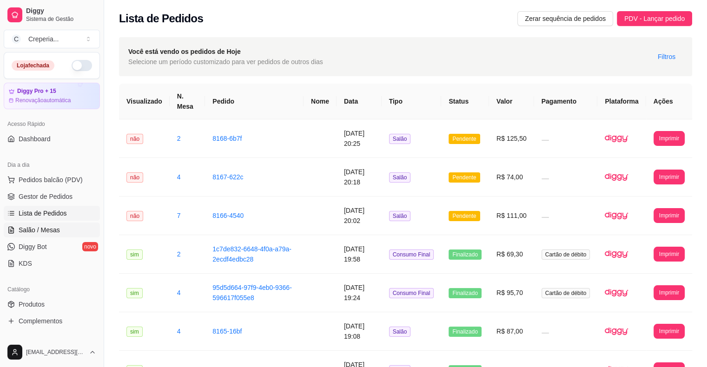
click at [48, 230] on span "Salão / Mesas" at bounding box center [39, 229] width 41 height 9
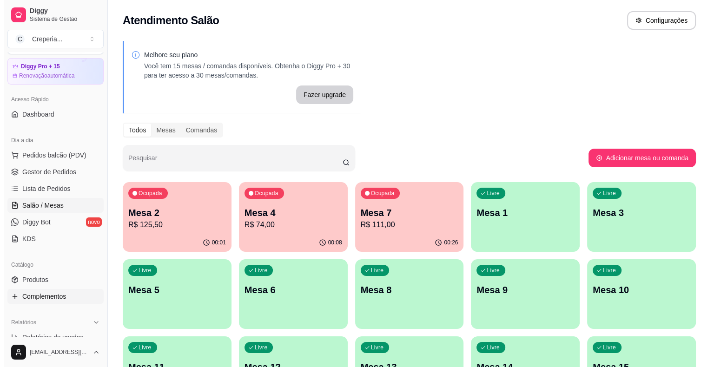
scroll to position [46, 0]
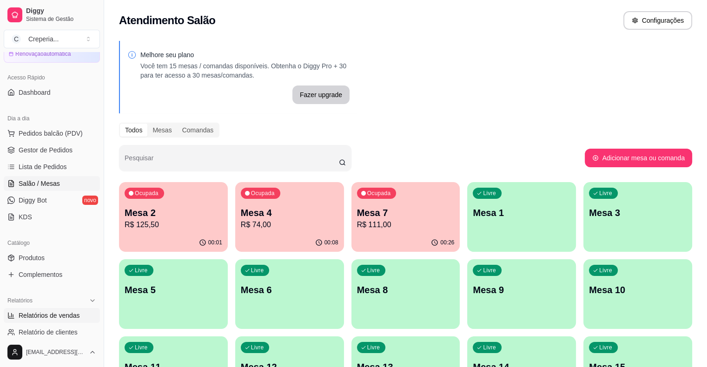
click at [46, 312] on span "Relatórios de vendas" at bounding box center [49, 315] width 61 height 9
select select "ALL"
select select "0"
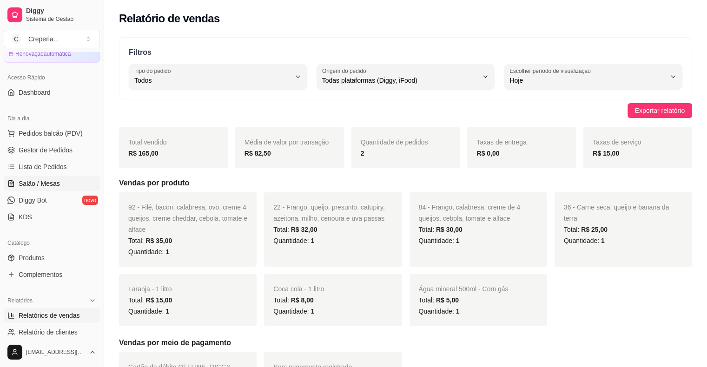
click at [52, 185] on span "Salão / Mesas" at bounding box center [39, 183] width 41 height 9
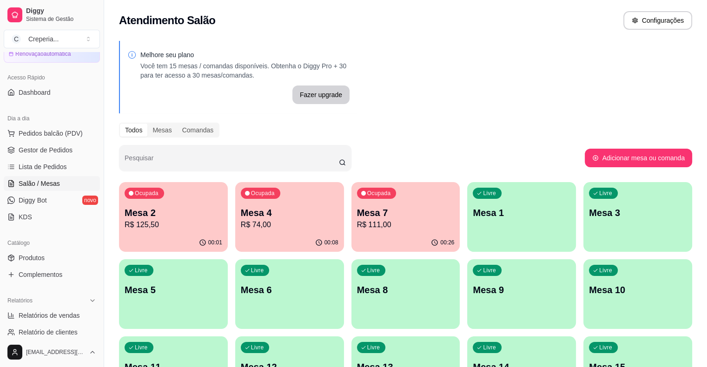
click at [241, 228] on p "R$ 74,00" at bounding box center [290, 224] width 98 height 11
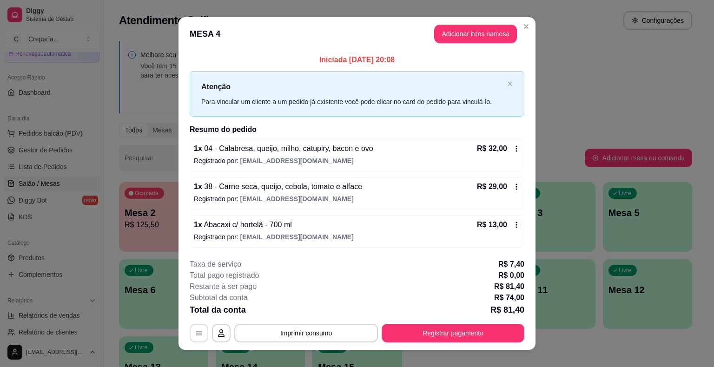
click at [201, 328] on button "button" at bounding box center [199, 333] width 19 height 19
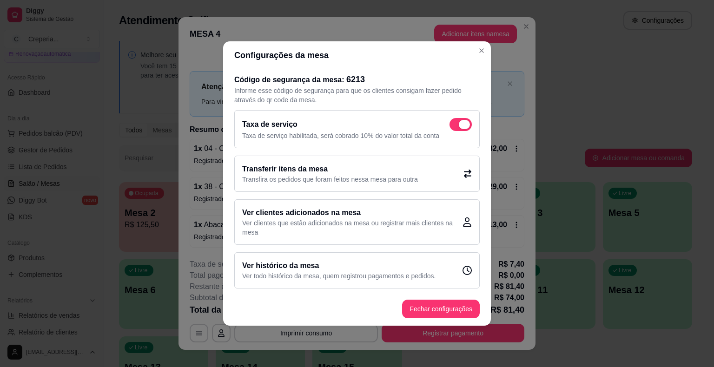
click at [464, 125] on span at bounding box center [464, 124] width 11 height 9
click at [455, 126] on input "checkbox" at bounding box center [452, 129] width 6 height 6
checkbox input "false"
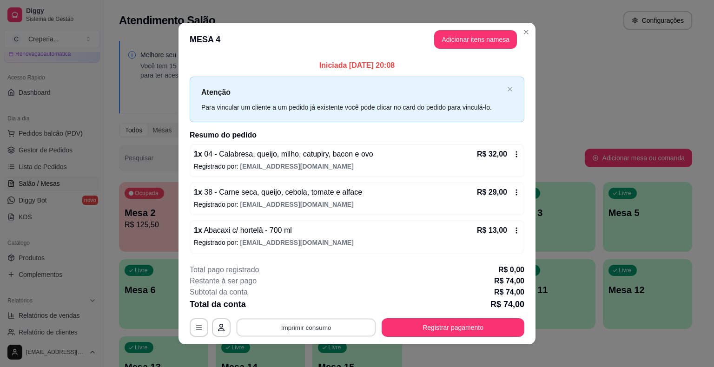
click at [323, 322] on button "Imprimir consumo" at bounding box center [306, 327] width 139 height 18
click at [304, 309] on button "IMPRESSORA" at bounding box center [305, 305] width 67 height 15
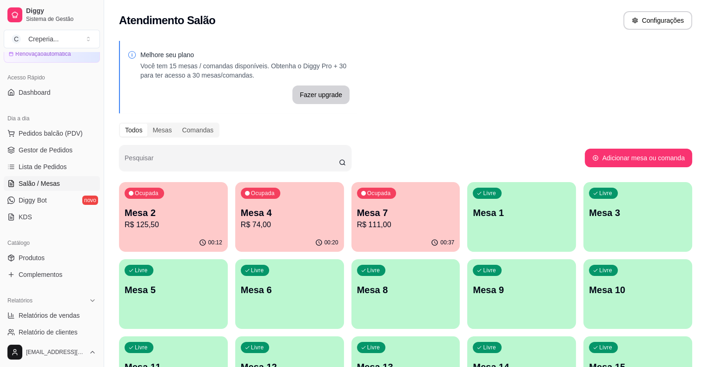
click at [268, 203] on div "Ocupada Mesa 4 R$ 74,00" at bounding box center [289, 208] width 109 height 52
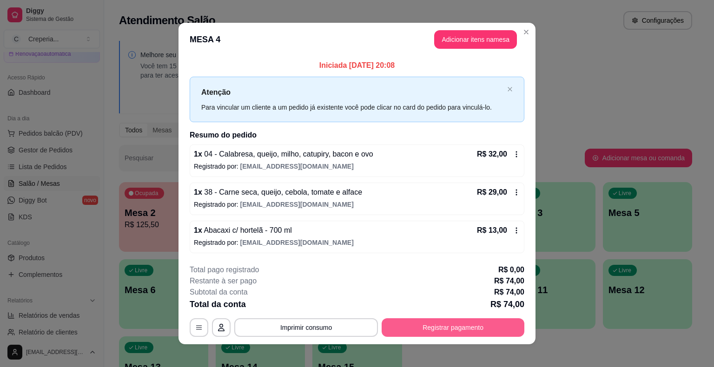
click at [442, 326] on button "Registrar pagamento" at bounding box center [452, 327] width 143 height 19
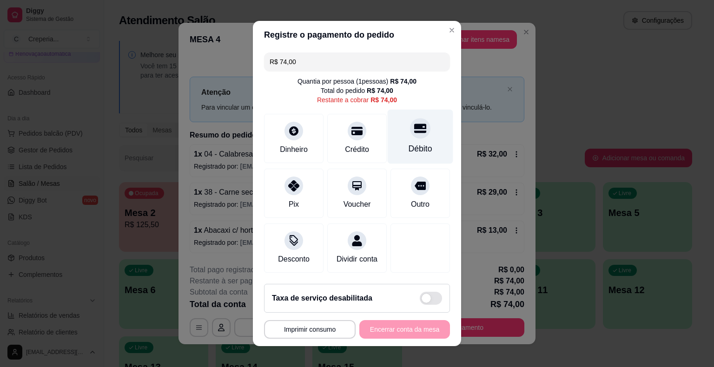
click at [398, 137] on div "Débito" at bounding box center [421, 137] width 66 height 54
type input "R$ 0,00"
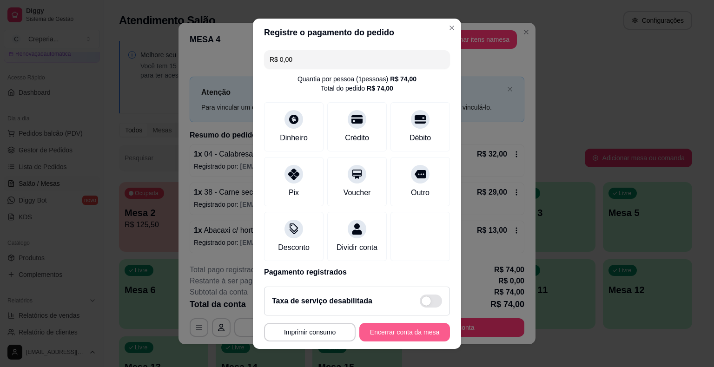
click at [384, 333] on button "Encerrar conta da mesa" at bounding box center [404, 332] width 91 height 19
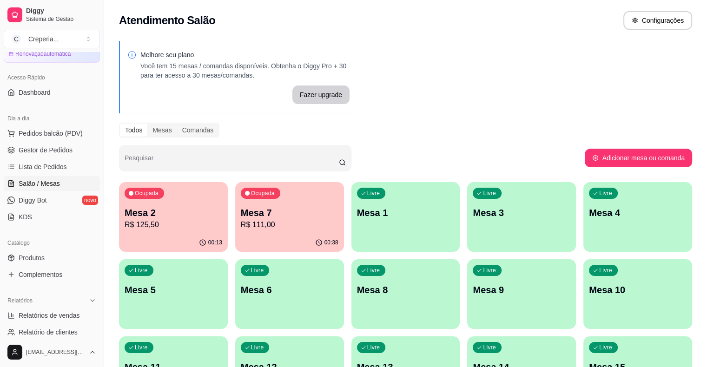
click at [235, 296] on div "Livre Mesa 6" at bounding box center [289, 288] width 109 height 59
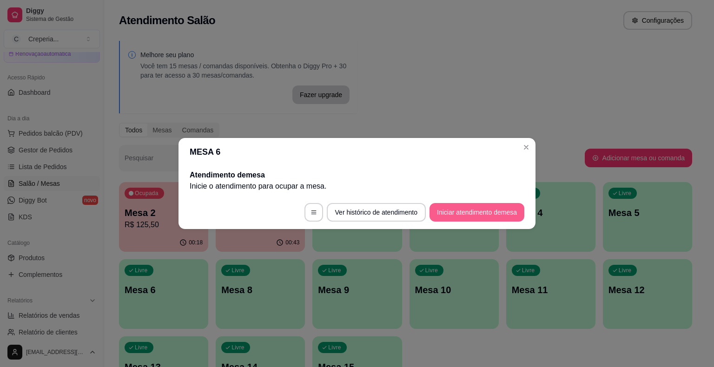
click at [461, 215] on button "Iniciar atendimento de mesa" at bounding box center [476, 212] width 95 height 19
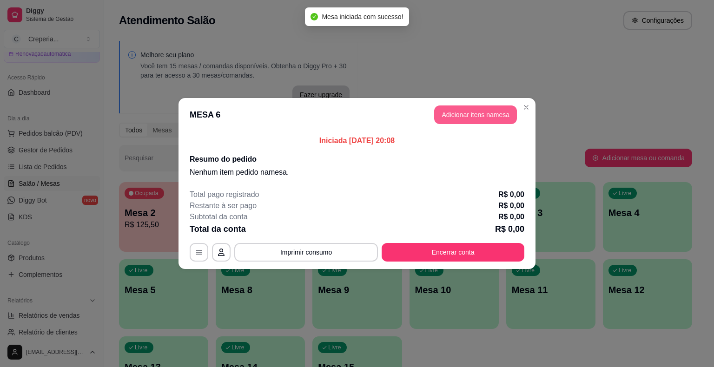
click at [482, 118] on button "Adicionar itens na mesa" at bounding box center [475, 114] width 83 height 19
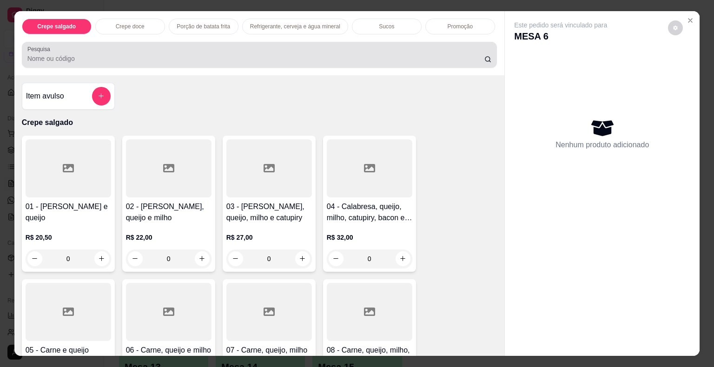
click at [251, 56] on input "Pesquisa" at bounding box center [255, 58] width 457 height 9
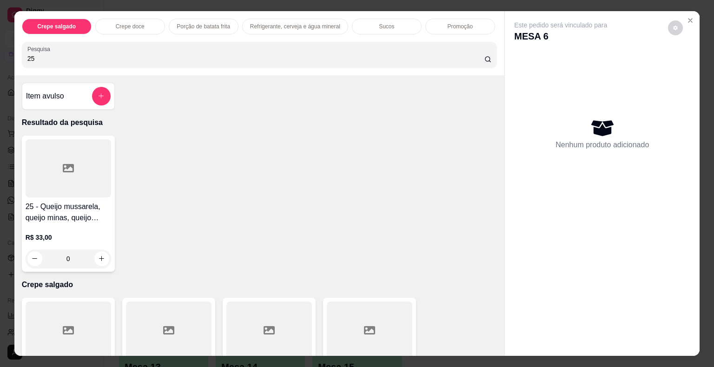
type input "25"
click at [75, 159] on div at bounding box center [68, 168] width 85 height 58
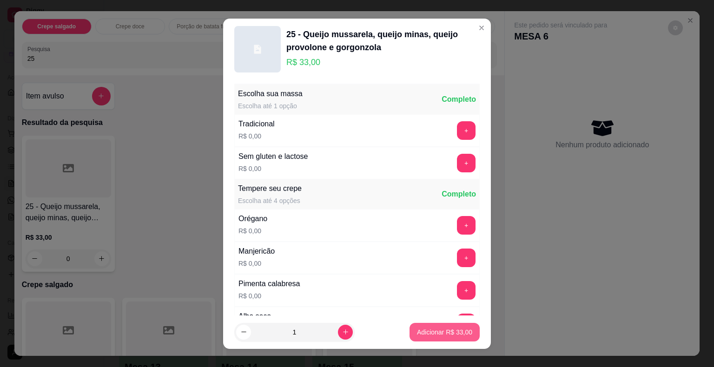
click at [447, 335] on p "Adicionar R$ 33,00" at bounding box center [444, 332] width 55 height 9
type input "1"
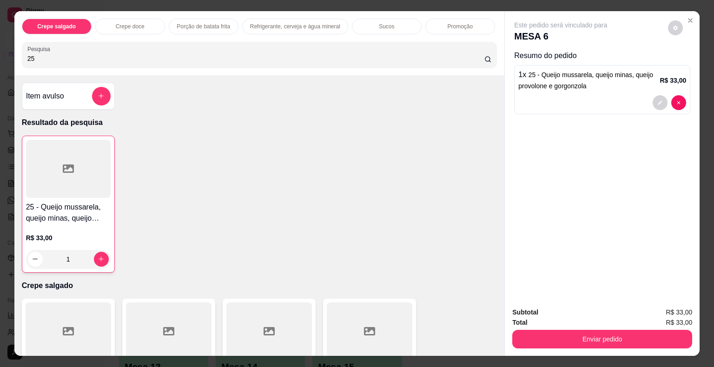
click at [82, 170] on div at bounding box center [68, 169] width 85 height 58
click at [553, 83] on span "25 - Queijo mussarela, queijo minas, queijo provolone e gorgonzola" at bounding box center [585, 80] width 135 height 19
click at [532, 88] on div "1 x 25 - Queijo mussarela, queijo minas, queijo provolone e gorgonzola R$ 33,00" at bounding box center [602, 89] width 176 height 49
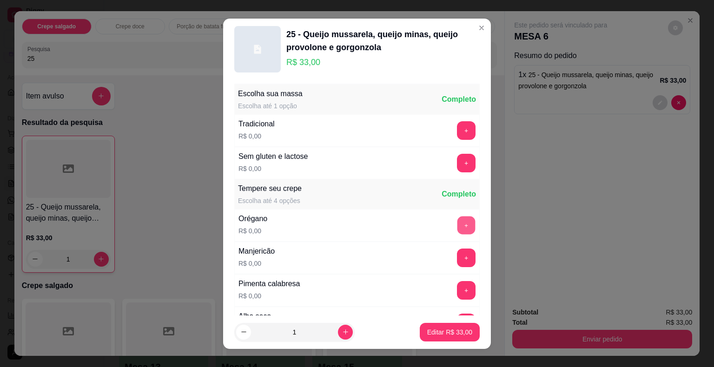
click at [457, 221] on button "+" at bounding box center [466, 225] width 18 height 18
click at [457, 261] on button "+" at bounding box center [466, 258] width 19 height 19
click at [457, 287] on button "+" at bounding box center [466, 290] width 19 height 19
click at [448, 337] on button "Editar R$ 33,00" at bounding box center [450, 332] width 60 height 19
type input "0"
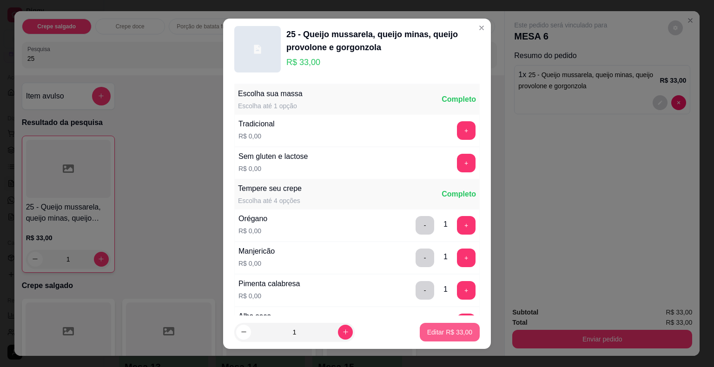
type input "0"
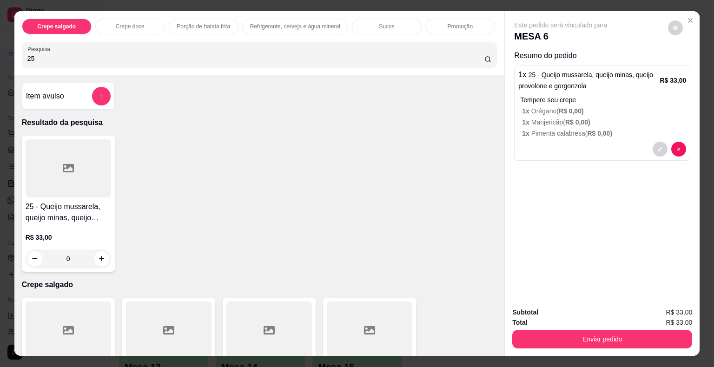
drag, startPoint x: 111, startPoint y: 59, endPoint x: 0, endPoint y: 56, distance: 110.6
click at [0, 56] on div "Crepe salgado Crepe doce Porção de batata frita Refrigerante, cerveja e água mi…" at bounding box center [357, 183] width 714 height 367
type input "22"
click at [77, 159] on div at bounding box center [68, 168] width 85 height 58
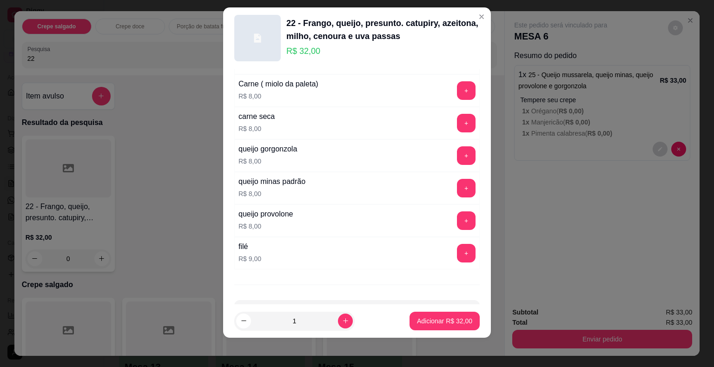
scroll to position [1641, 0]
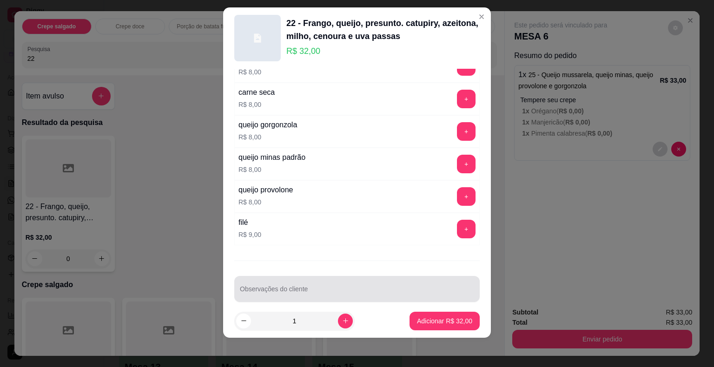
click at [280, 288] on input "Observações do cliente" at bounding box center [357, 292] width 234 height 9
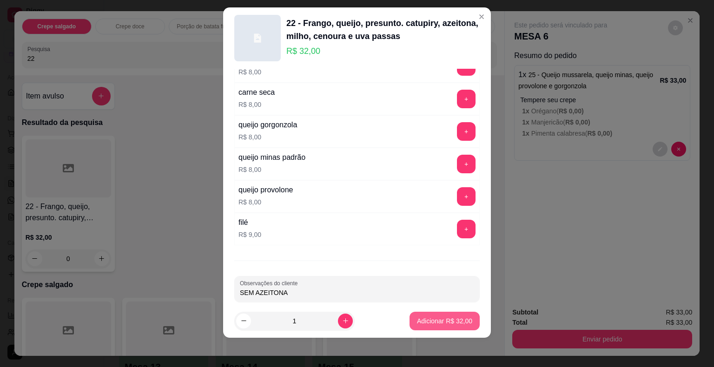
type input "SEM AZEITONA"
click at [448, 319] on p "Adicionar R$ 32,00" at bounding box center [445, 320] width 54 height 9
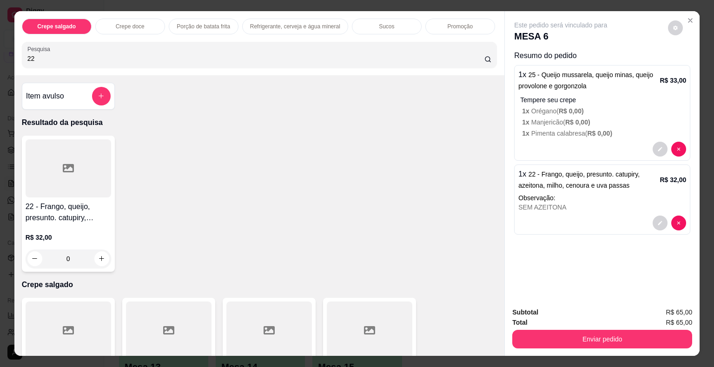
drag, startPoint x: 50, startPoint y: 55, endPoint x: 0, endPoint y: 46, distance: 50.6
click at [0, 46] on div "Crepe salgado Crepe doce Porção de batata frita Refrigerante, cerveja e água mi…" at bounding box center [357, 183] width 714 height 367
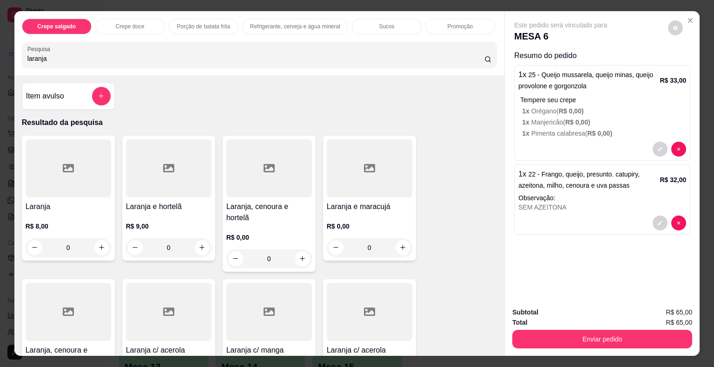
type input "laranja"
click at [85, 182] on div at bounding box center [68, 168] width 85 height 58
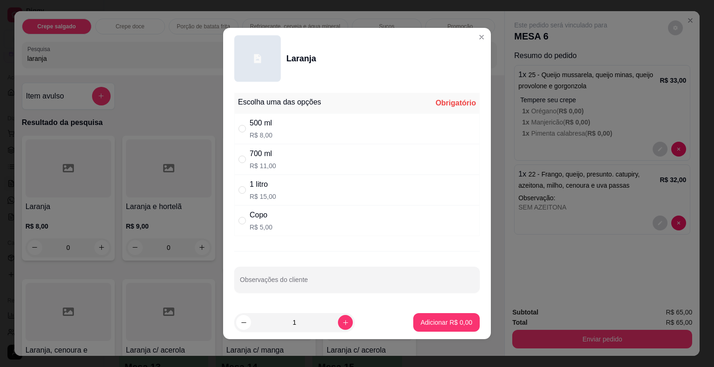
drag, startPoint x: 268, startPoint y: 133, endPoint x: 259, endPoint y: 213, distance: 80.4
click at [268, 134] on p "R$ 8,00" at bounding box center [261, 135] width 23 height 9
radio input "true"
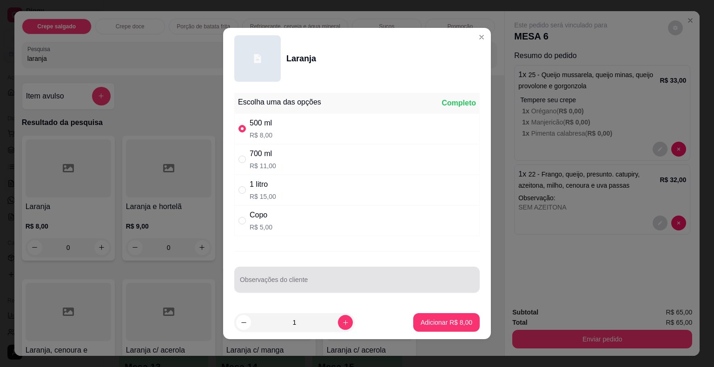
click at [268, 272] on div at bounding box center [357, 279] width 234 height 19
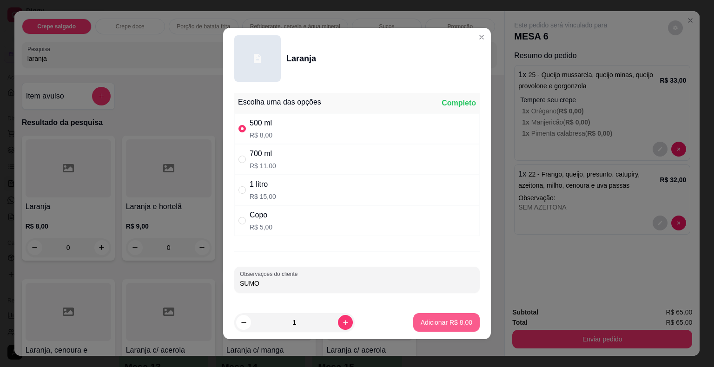
type input "SUMO"
click at [432, 319] on p "Adicionar R$ 8,00" at bounding box center [446, 322] width 50 height 9
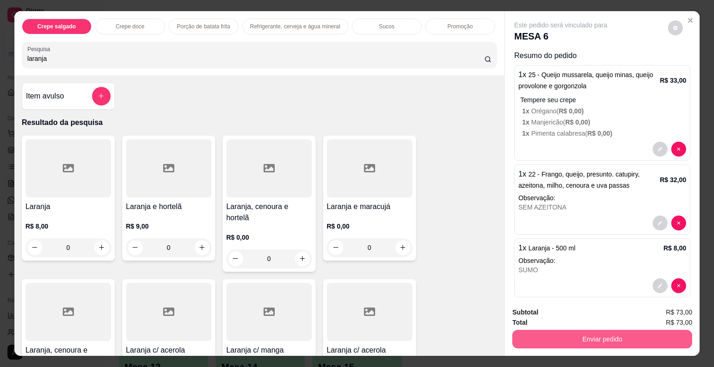
click at [587, 335] on button "Enviar pedido" at bounding box center [602, 339] width 180 height 19
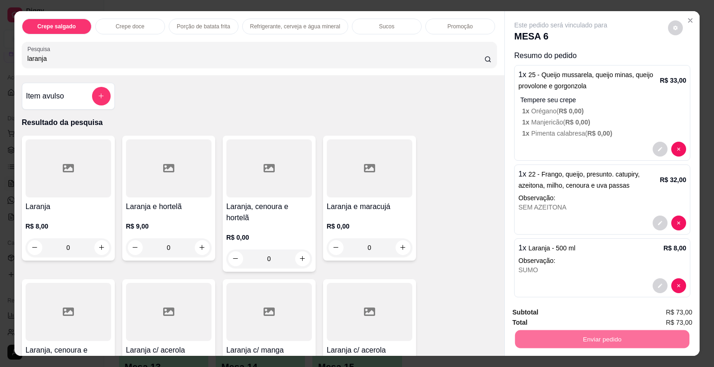
click at [537, 311] on button "Não registrar e enviar pedido" at bounding box center [571, 313] width 97 height 18
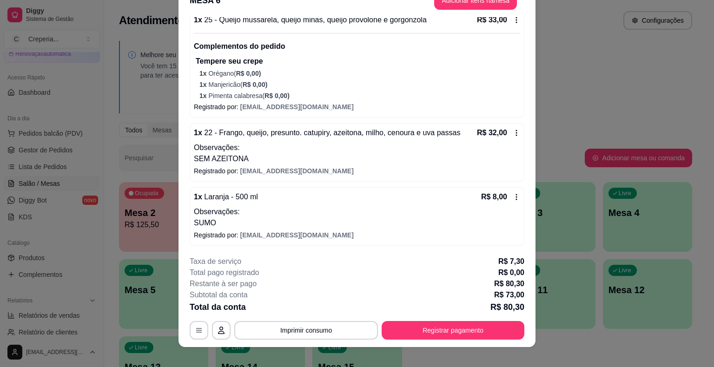
scroll to position [28, 0]
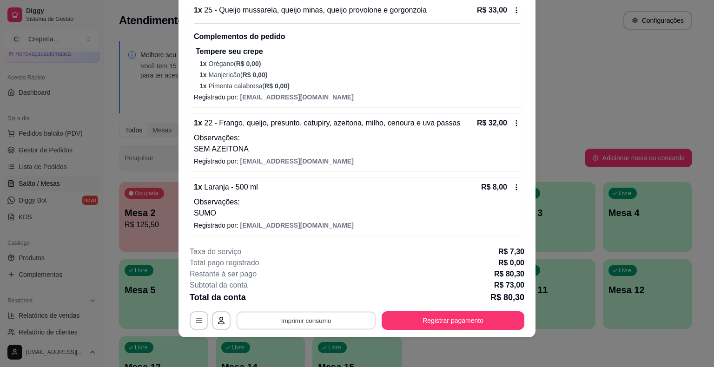
click at [293, 322] on button "Imprimir consumo" at bounding box center [306, 321] width 139 height 18
click at [299, 304] on button "IMPRESSORA" at bounding box center [305, 299] width 67 height 15
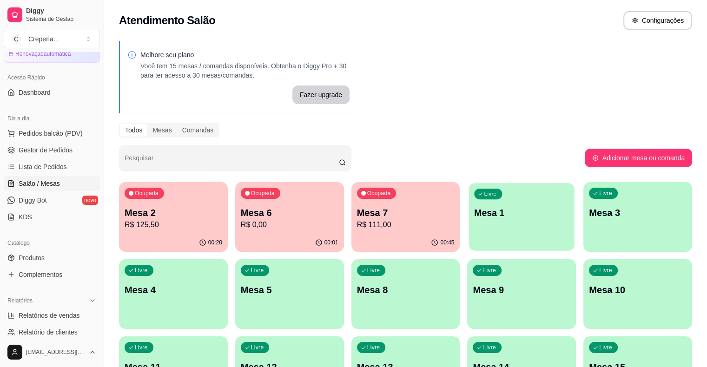
click at [469, 225] on div "Livre Mesa 1" at bounding box center [521, 211] width 105 height 57
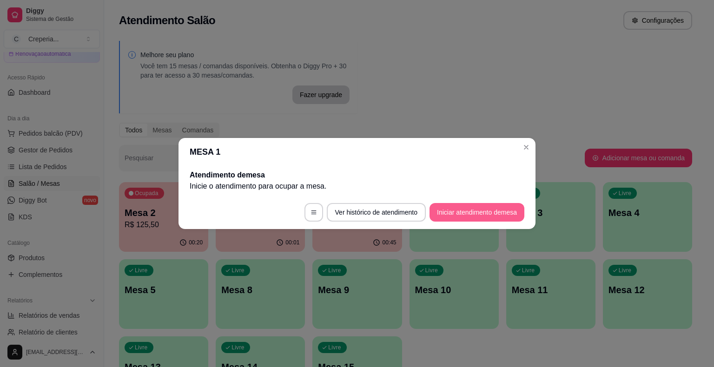
click at [479, 216] on button "Iniciar atendimento de mesa" at bounding box center [476, 212] width 95 height 19
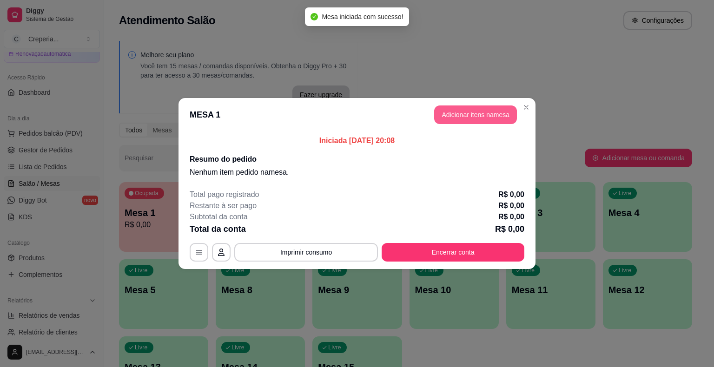
click at [483, 112] on button "Adicionar itens na mesa" at bounding box center [475, 114] width 83 height 19
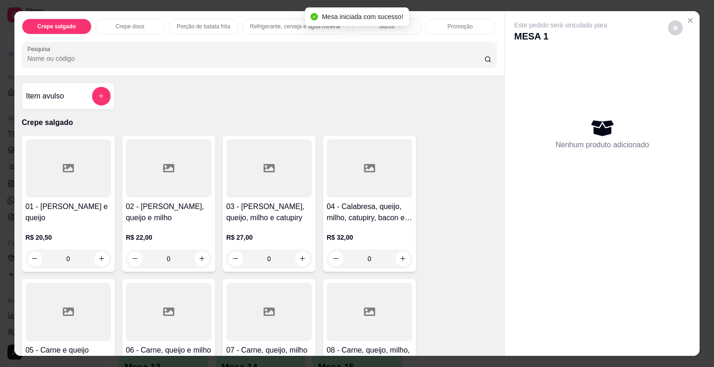
click at [187, 55] on input "Pesquisa" at bounding box center [255, 58] width 457 height 9
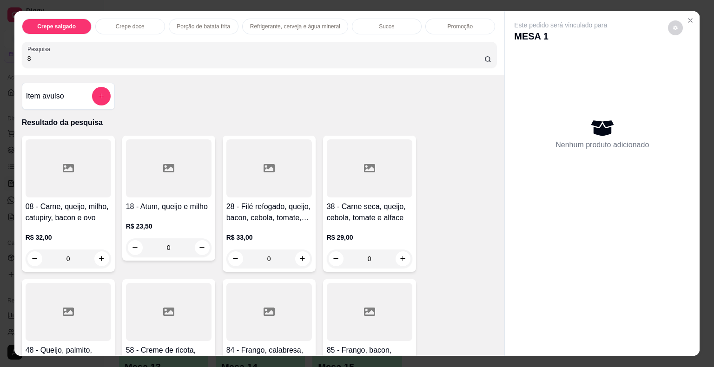
type input "8"
click at [53, 172] on div at bounding box center [68, 168] width 85 height 58
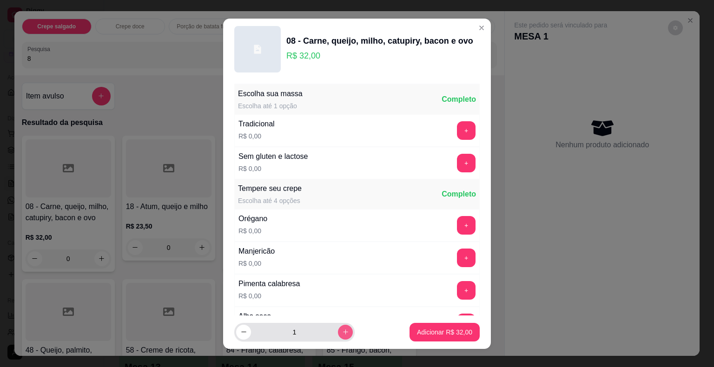
click at [339, 332] on button "increase-product-quantity" at bounding box center [345, 332] width 15 height 15
type input "2"
click at [418, 331] on p "Adicionar R$ 64,00" at bounding box center [444, 332] width 55 height 9
type input "2"
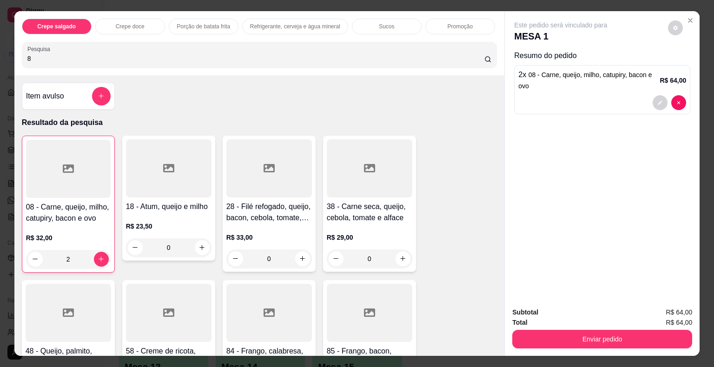
drag, startPoint x: 45, startPoint y: 59, endPoint x: 0, endPoint y: 56, distance: 45.2
click at [0, 56] on div "Crepe salgado Crepe doce Porção de batata frita Refrigerante, cerveja e água mi…" at bounding box center [357, 183] width 714 height 367
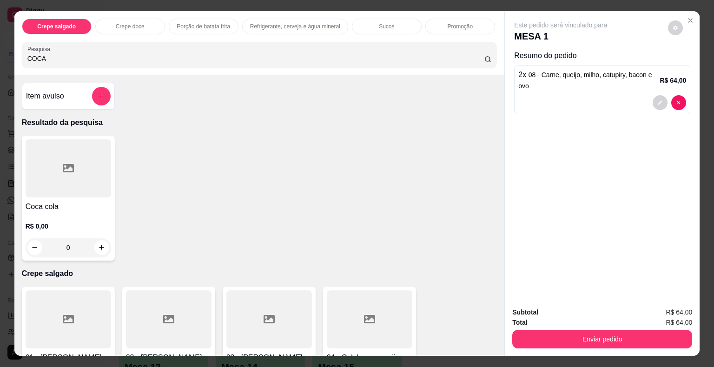
type input "COCA"
click at [65, 185] on div at bounding box center [68, 168] width 85 height 58
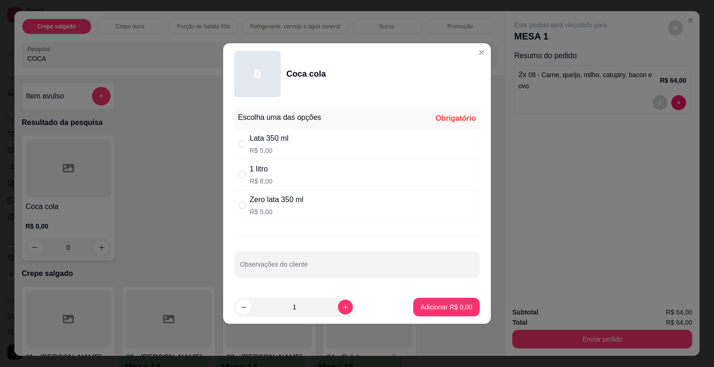
click at [269, 194] on div "Zero lata 350 ml" at bounding box center [277, 199] width 54 height 11
radio input "true"
click at [423, 304] on p "Adicionar R$ 5,00" at bounding box center [447, 306] width 52 height 9
type input "1"
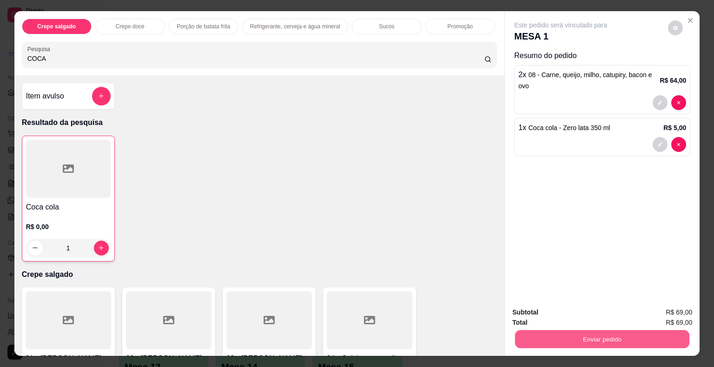
click at [562, 333] on button "Enviar pedido" at bounding box center [602, 339] width 174 height 18
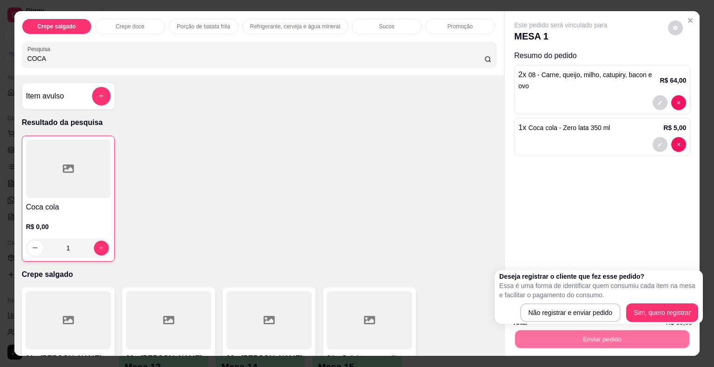
click at [551, 322] on div "Deseja registrar o cliente que fez esse pedido? Essa é uma forma de identificar…" at bounding box center [598, 297] width 208 height 54
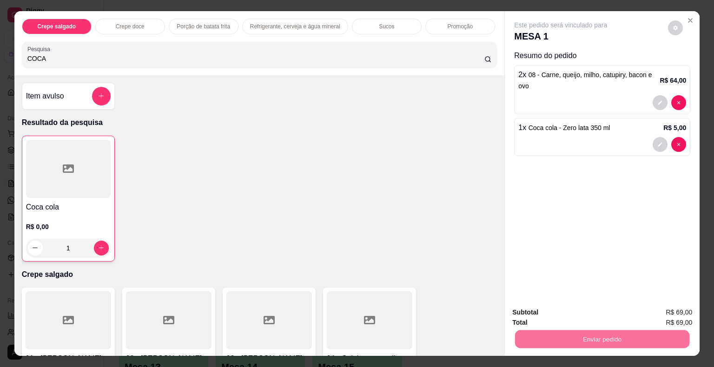
click at [552, 311] on button "Não registrar e enviar pedido" at bounding box center [571, 313] width 97 height 18
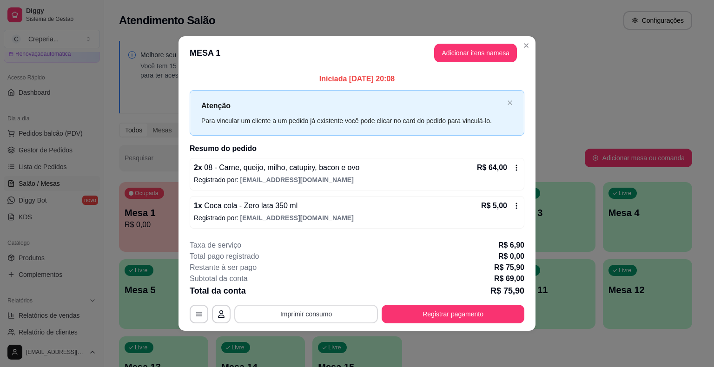
click at [320, 306] on button "Imprimir consumo" at bounding box center [306, 314] width 144 height 19
click at [318, 291] on button "IMPRESSORA" at bounding box center [308, 292] width 67 height 15
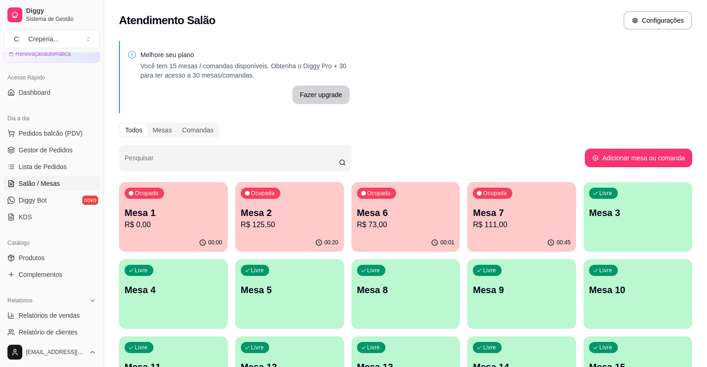
click at [583, 224] on div "Livre Mesa 3" at bounding box center [637, 211] width 109 height 59
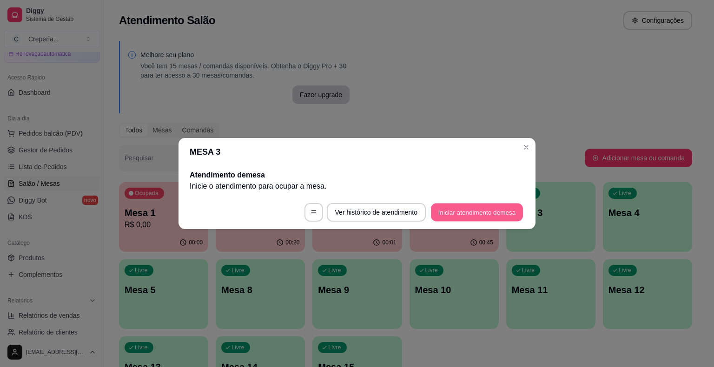
click at [469, 211] on button "Iniciar atendimento de mesa" at bounding box center [477, 213] width 92 height 18
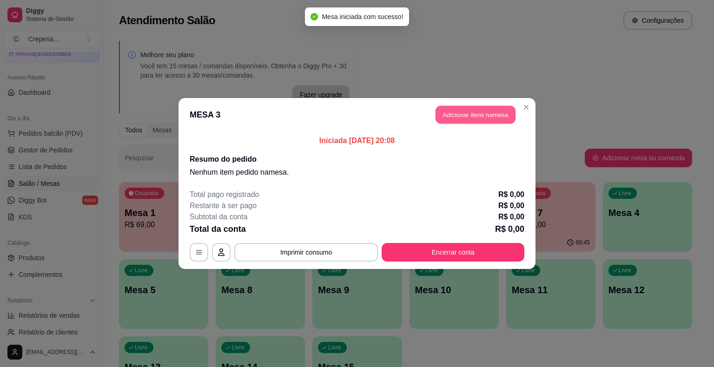
click at [444, 114] on button "Adicionar itens na mesa" at bounding box center [475, 115] width 80 height 18
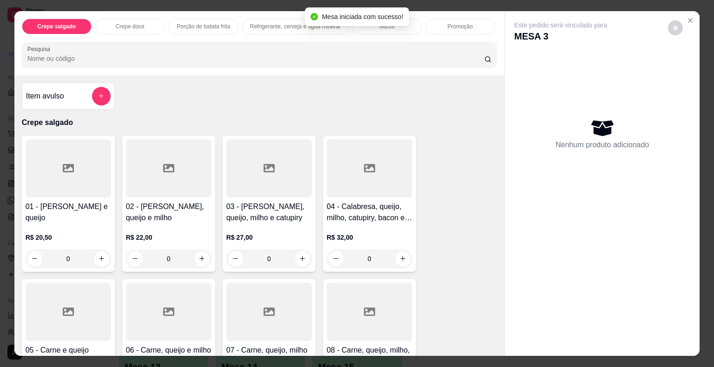
click at [263, 54] on input "Pesquisa" at bounding box center [255, 58] width 457 height 9
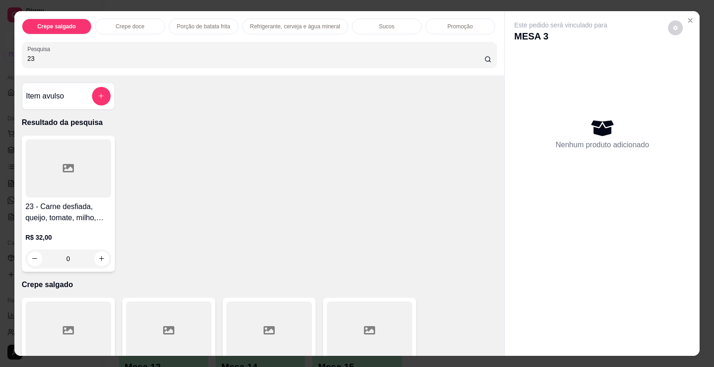
type input "23"
click at [76, 182] on div at bounding box center [68, 168] width 85 height 58
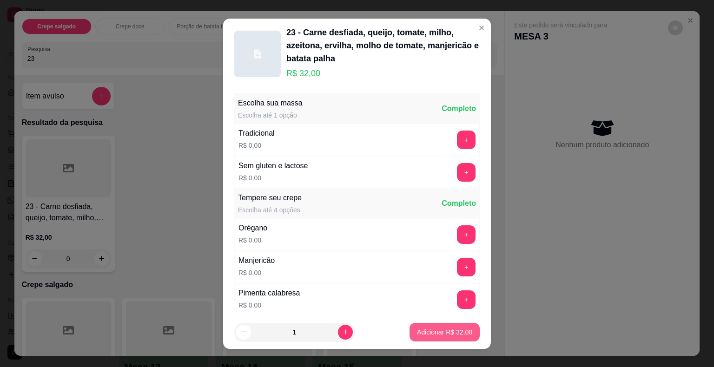
click at [442, 334] on p "Adicionar R$ 32,00" at bounding box center [444, 332] width 55 height 9
type input "1"
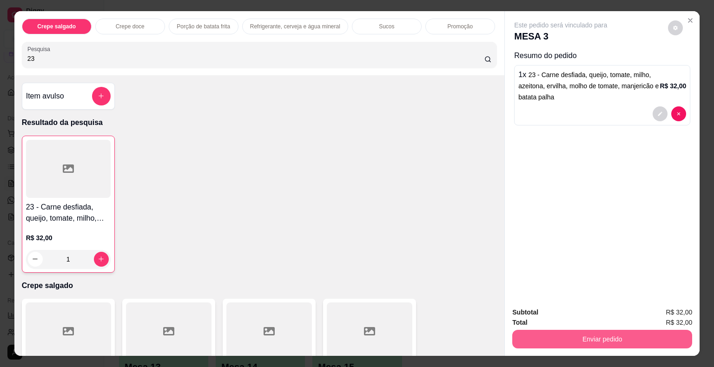
click at [533, 335] on button "Enviar pedido" at bounding box center [602, 339] width 180 height 19
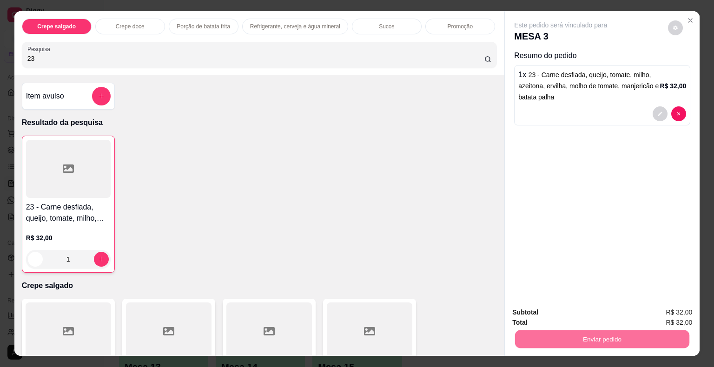
click at [538, 311] on button "Não registrar e enviar pedido" at bounding box center [571, 312] width 94 height 17
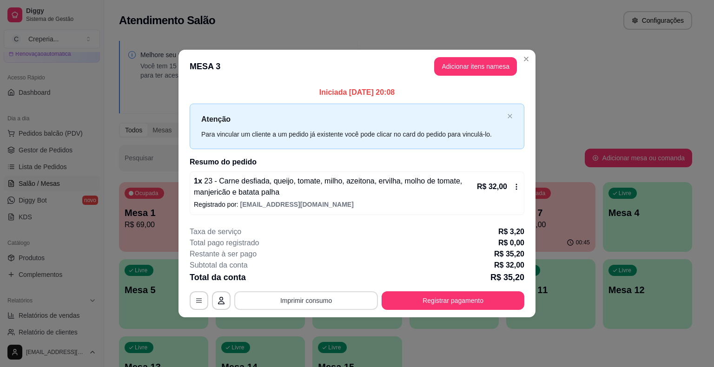
click at [332, 295] on button "Imprimir consumo" at bounding box center [306, 300] width 144 height 19
click at [321, 281] on button "IMPRESSORA" at bounding box center [308, 278] width 67 height 15
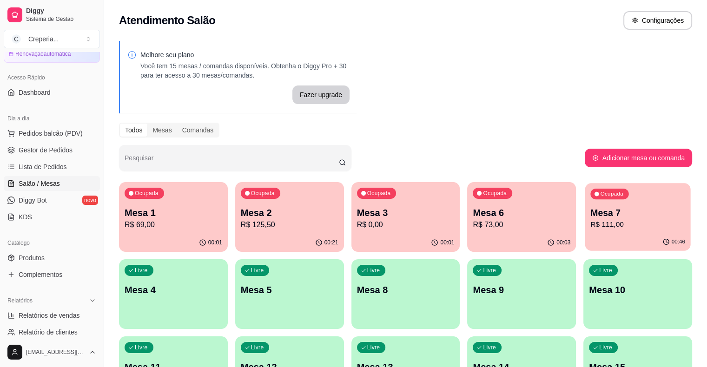
click at [590, 211] on p "Mesa 7" at bounding box center [637, 213] width 95 height 13
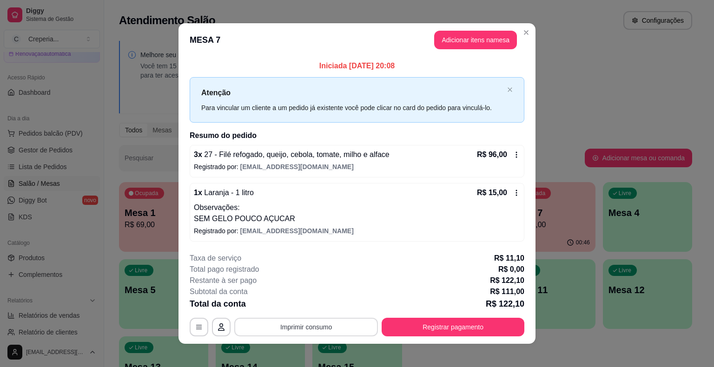
click at [327, 326] on button "Imprimir consumo" at bounding box center [306, 327] width 144 height 19
click at [312, 306] on button "IMPRESSORA" at bounding box center [305, 305] width 67 height 15
click at [313, 305] on div "Total da conta R$ 122,10" at bounding box center [357, 303] width 335 height 13
click at [446, 323] on button "Registrar pagamento" at bounding box center [453, 327] width 138 height 18
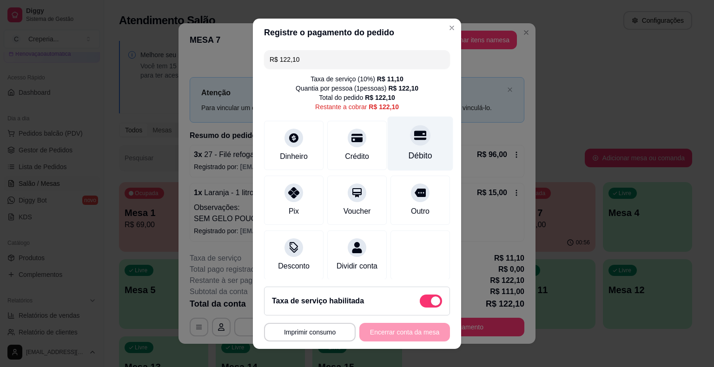
click at [414, 137] on icon at bounding box center [420, 135] width 12 height 12
type input "R$ 0,00"
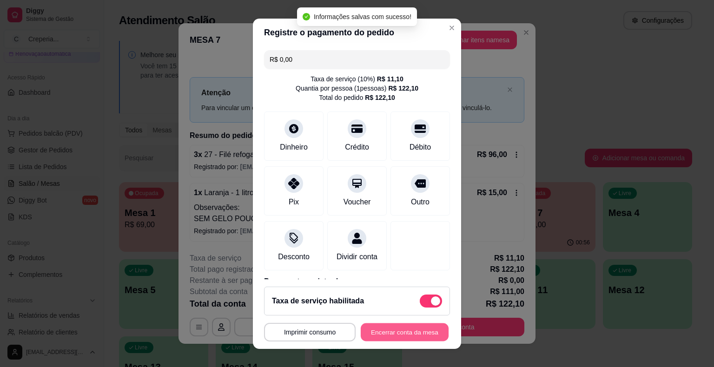
click at [372, 331] on button "Encerrar conta da mesa" at bounding box center [405, 332] width 88 height 18
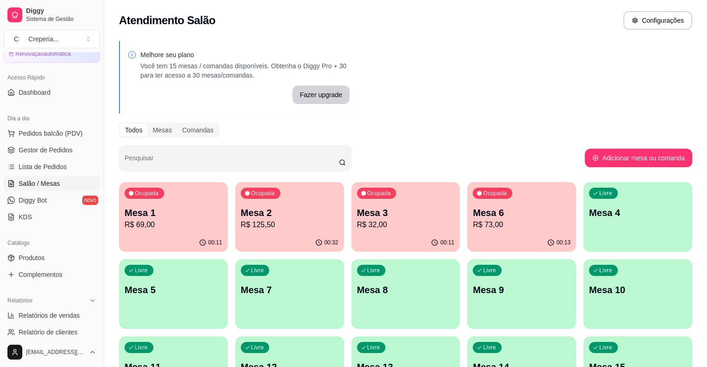
click at [359, 222] on p "R$ 32,00" at bounding box center [406, 224] width 98 height 11
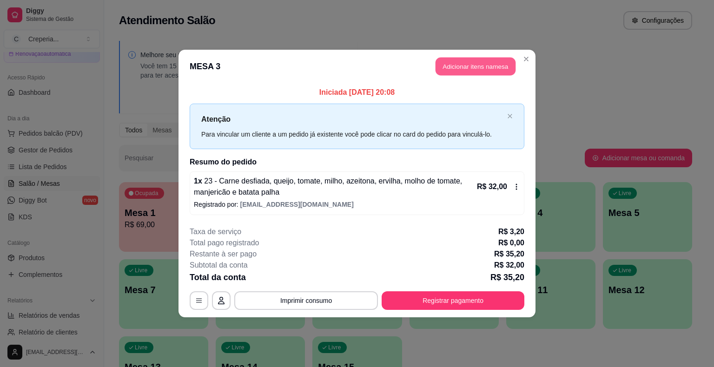
click at [474, 70] on button "Adicionar itens na mesa" at bounding box center [475, 67] width 80 height 18
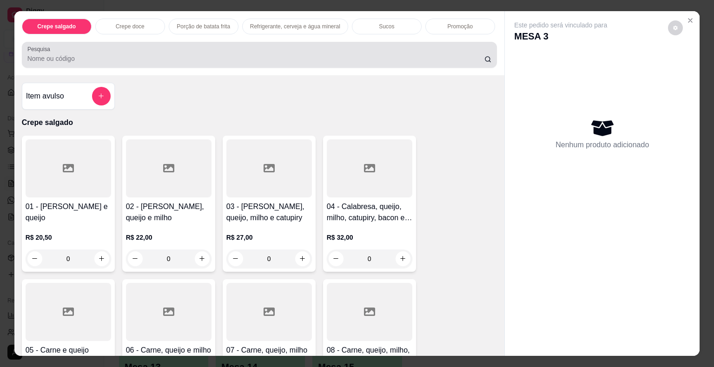
click at [136, 49] on div at bounding box center [259, 55] width 464 height 19
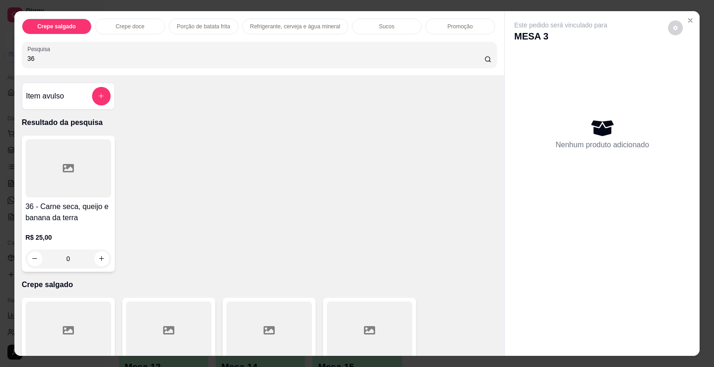
type input "36"
click at [32, 177] on div at bounding box center [68, 168] width 85 height 58
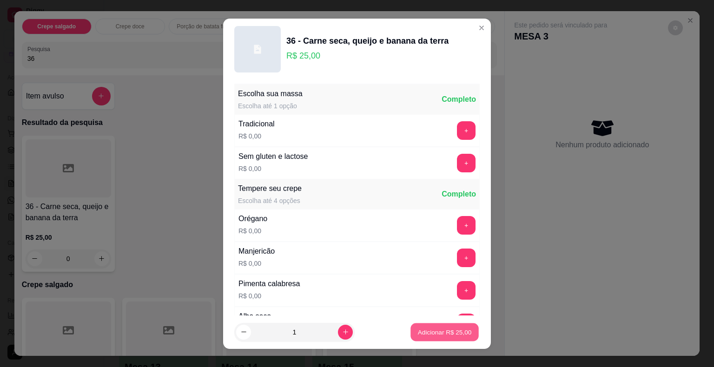
click at [432, 331] on p "Adicionar R$ 25,00" at bounding box center [445, 332] width 54 height 9
type input "1"
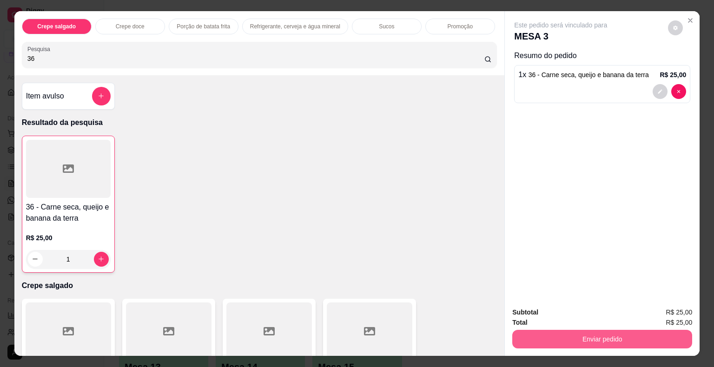
click at [535, 339] on button "Enviar pedido" at bounding box center [602, 339] width 180 height 19
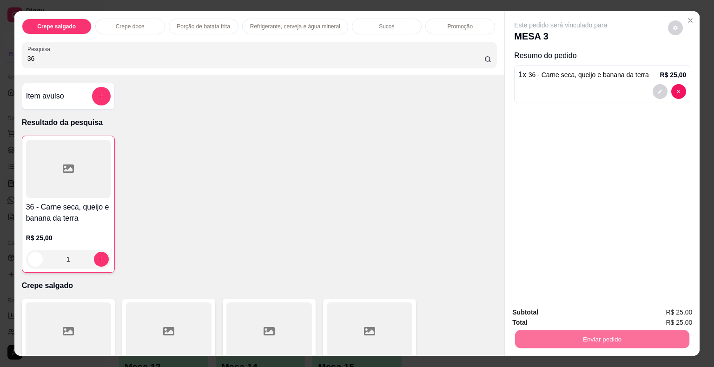
click at [602, 322] on div "Não registrar e enviar pedido Sim, quero registrar" at bounding box center [598, 313] width 191 height 18
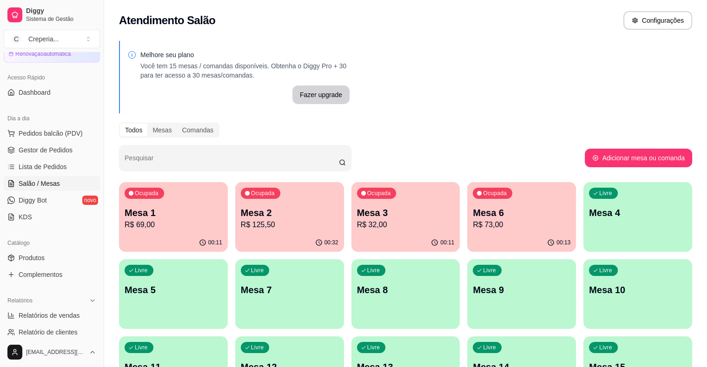
click at [275, 204] on div "Ocupada Mesa 2 R$ 125,50" at bounding box center [289, 208] width 109 height 52
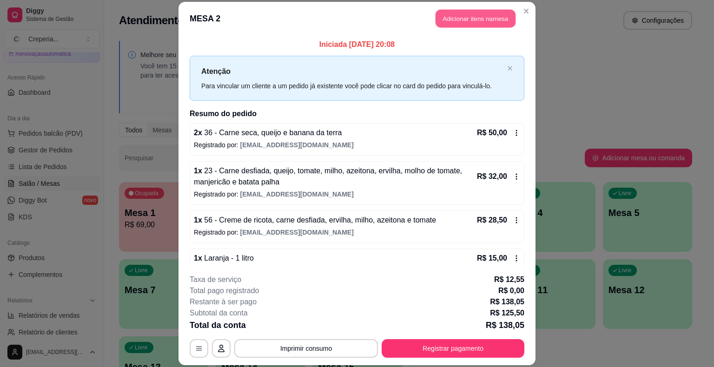
click at [453, 26] on button "Adicionar itens na mesa" at bounding box center [475, 19] width 80 height 18
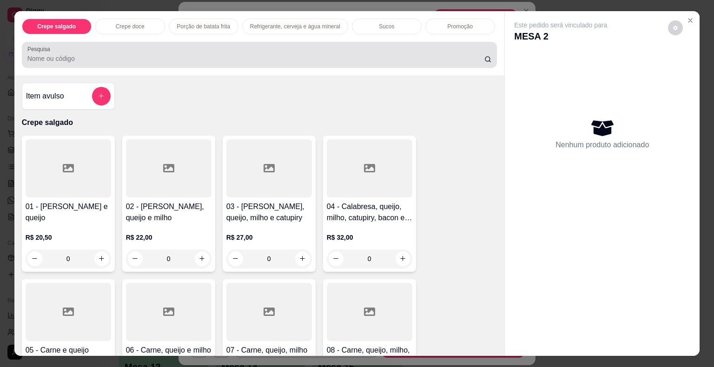
click at [113, 46] on div at bounding box center [259, 55] width 464 height 19
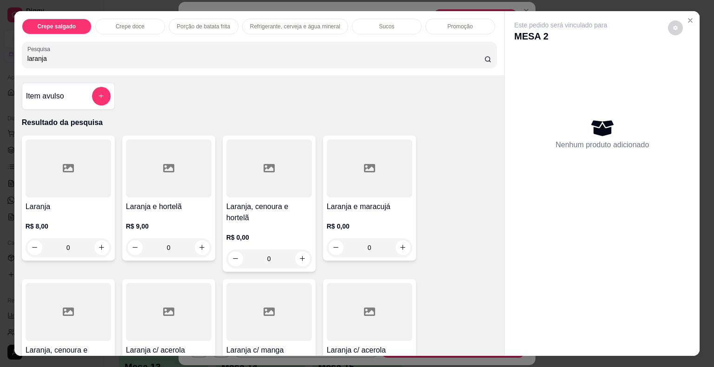
type input "laranja"
click at [87, 156] on div at bounding box center [68, 168] width 85 height 58
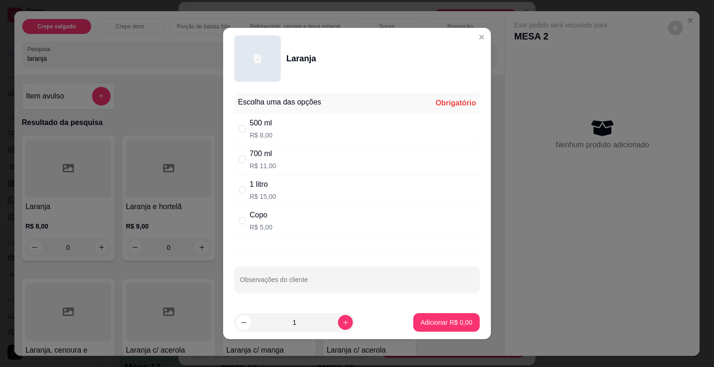
click at [277, 186] on div "1 litro R$ 15,00" at bounding box center [356, 190] width 245 height 31
radio input "true"
click at [432, 318] on p "Adicionar R$ 15,00" at bounding box center [445, 322] width 54 height 9
type input "1"
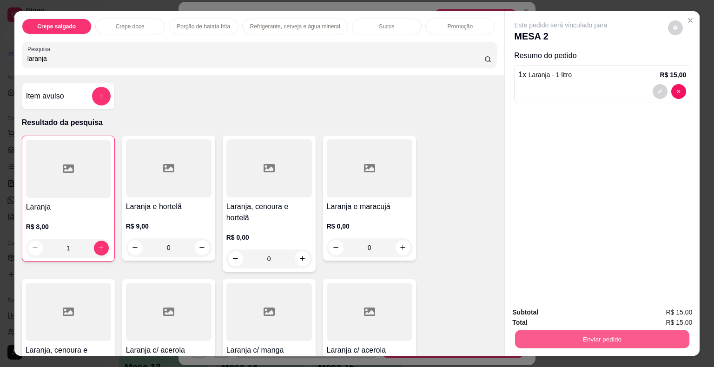
click at [545, 335] on button "Enviar pedido" at bounding box center [602, 339] width 174 height 18
click at [574, 311] on button "Não registrar e enviar pedido" at bounding box center [571, 312] width 94 height 17
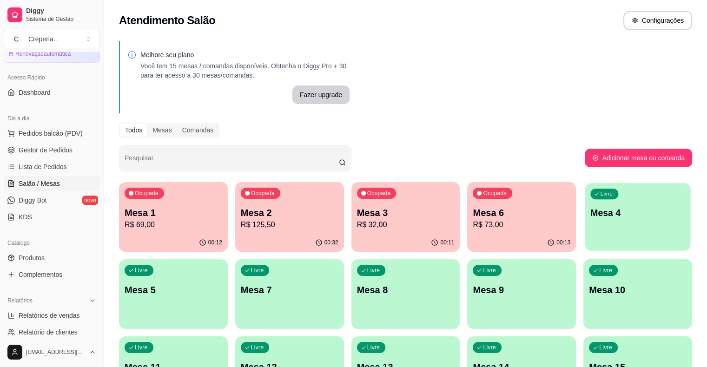
click at [585, 228] on div "Livre Mesa 4" at bounding box center [637, 211] width 105 height 57
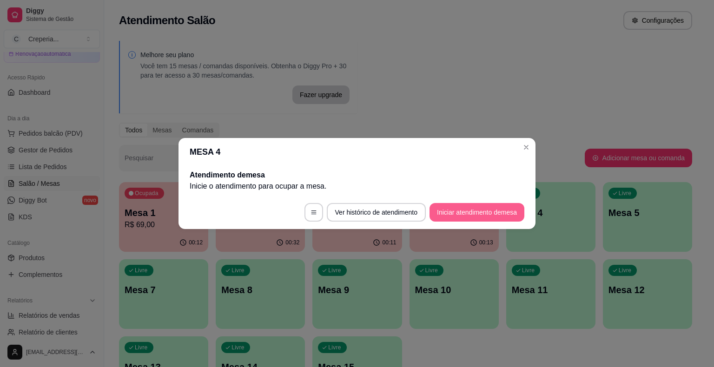
click at [488, 210] on button "Iniciar atendimento de mesa" at bounding box center [476, 212] width 95 height 19
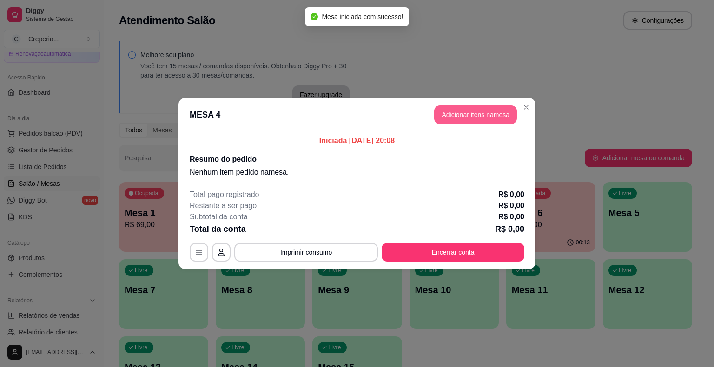
click at [449, 115] on button "Adicionar itens na mesa" at bounding box center [475, 114] width 83 height 19
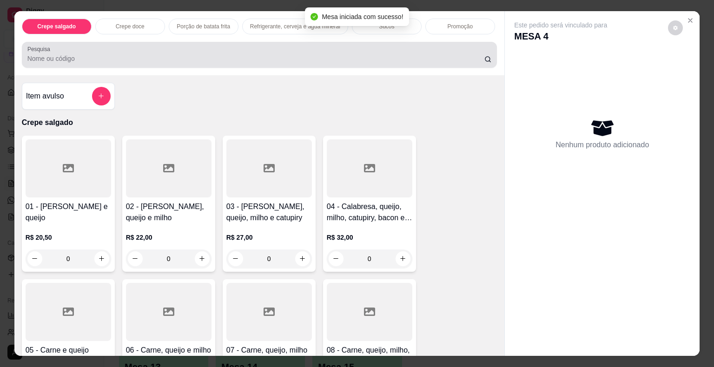
click at [216, 57] on input "Pesquisa" at bounding box center [255, 58] width 457 height 9
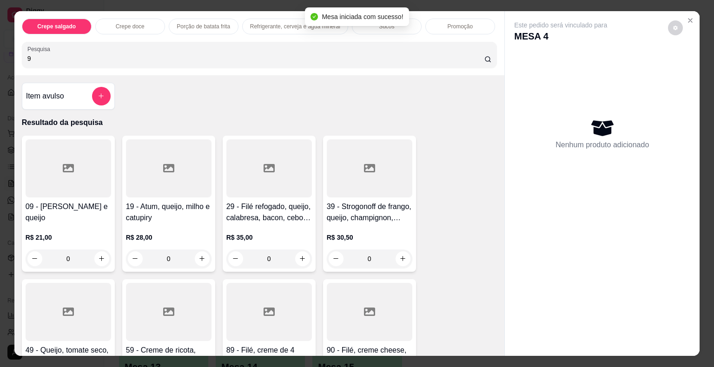
click at [89, 166] on div at bounding box center [68, 168] width 85 height 58
drag, startPoint x: 78, startPoint y: 49, endPoint x: 0, endPoint y: 60, distance: 78.9
click at [0, 60] on div "Crepe salgado Crepe doce Porção de batata frita Refrigerante, cerveja e água mi…" at bounding box center [357, 183] width 714 height 367
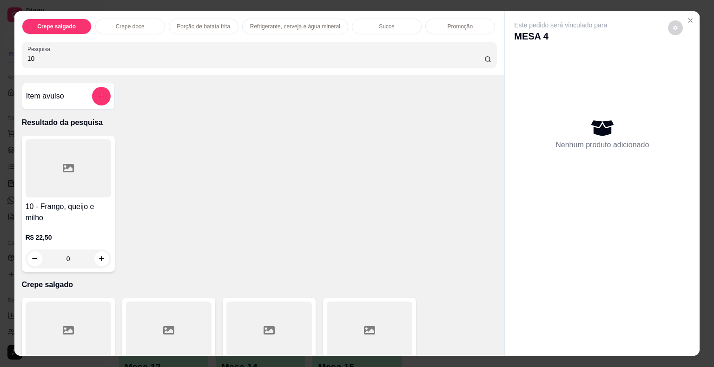
type input "10"
click at [56, 151] on div at bounding box center [68, 168] width 85 height 58
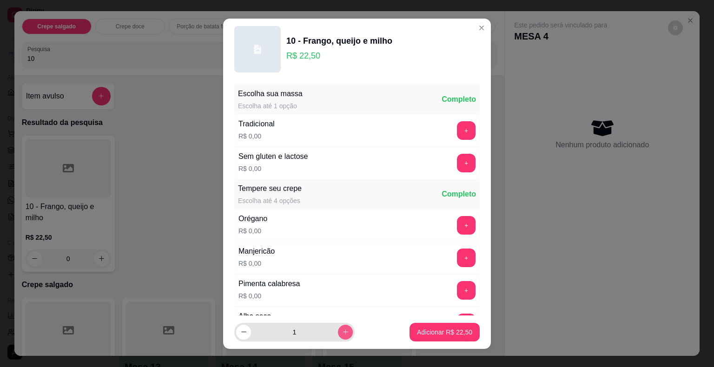
click at [342, 330] on icon "increase-product-quantity" at bounding box center [345, 332] width 7 height 7
type input "2"
click at [417, 335] on p "Adicionar R$ 45,00" at bounding box center [444, 332] width 55 height 9
type input "2"
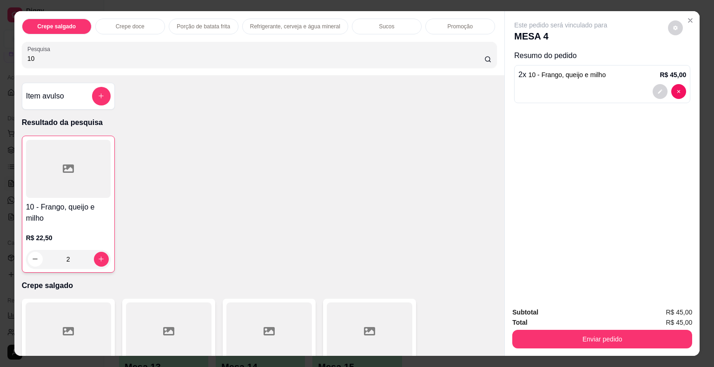
drag, startPoint x: 52, startPoint y: 53, endPoint x: 7, endPoint y: 51, distance: 44.7
click at [3, 51] on div "Crepe salgado Crepe doce Porção de batata frita Refrigerante, cerveja e água mi…" at bounding box center [357, 183] width 714 height 367
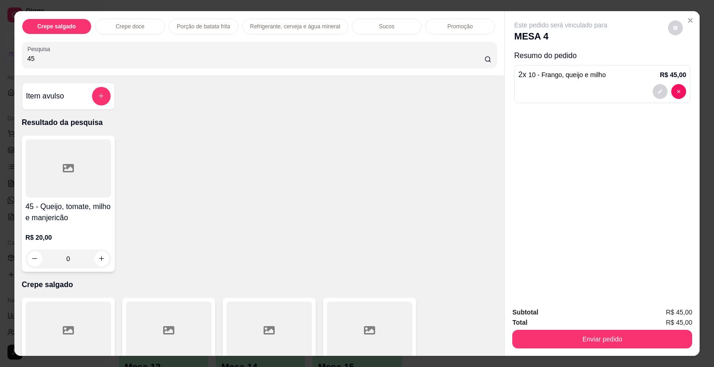
type input "45"
click at [52, 155] on div at bounding box center [68, 168] width 85 height 58
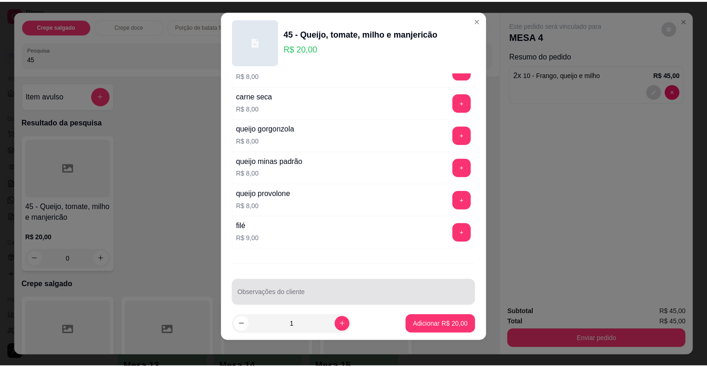
scroll to position [11, 0]
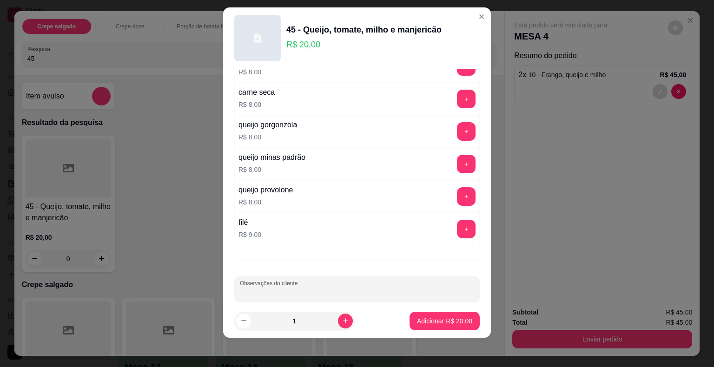
click at [385, 288] on input "Observações do cliente" at bounding box center [357, 292] width 234 height 9
type input "SEM QUEIJO"
click at [438, 319] on p "Adicionar R$ 20,00" at bounding box center [444, 320] width 55 height 9
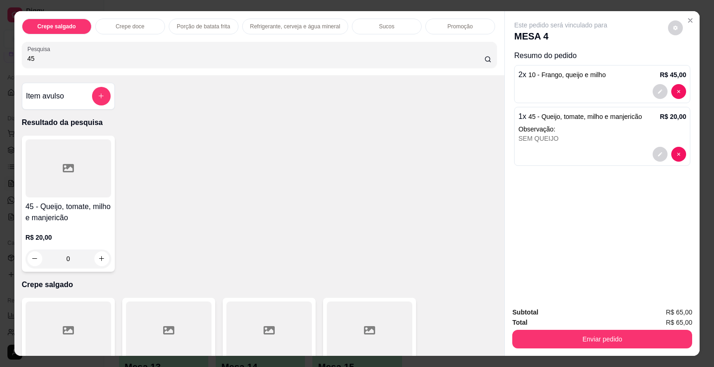
drag, startPoint x: 35, startPoint y: 51, endPoint x: 3, endPoint y: 51, distance: 32.1
click at [3, 51] on div "Crepe salgado Crepe doce Porção de batata frita Refrigerante, cerveja e água mi…" at bounding box center [357, 183] width 714 height 367
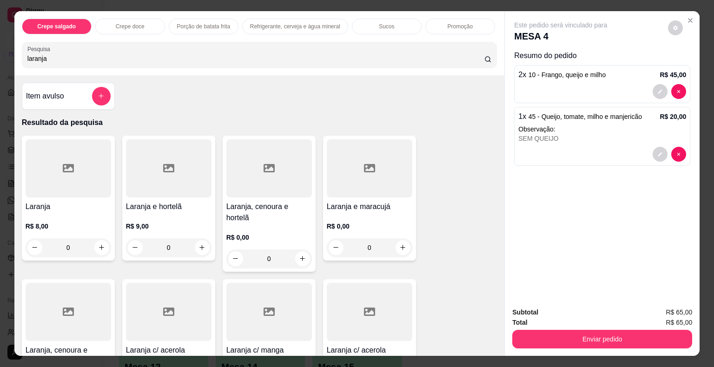
type input "laranja"
click at [50, 169] on div at bounding box center [68, 168] width 85 height 58
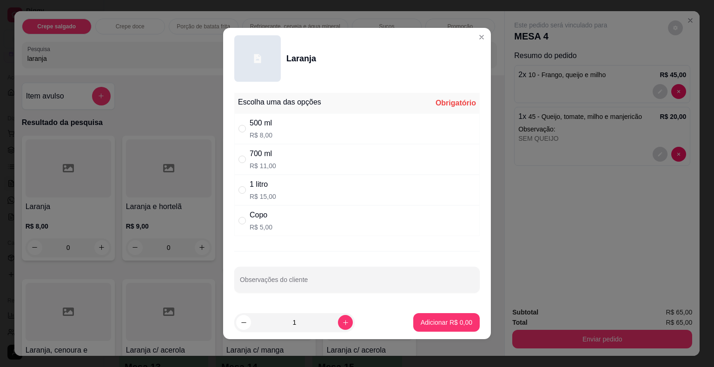
click at [269, 157] on div "700 ml" at bounding box center [263, 153] width 26 height 11
radio input "true"
click at [270, 283] on input "Observações do cliente" at bounding box center [357, 283] width 234 height 9
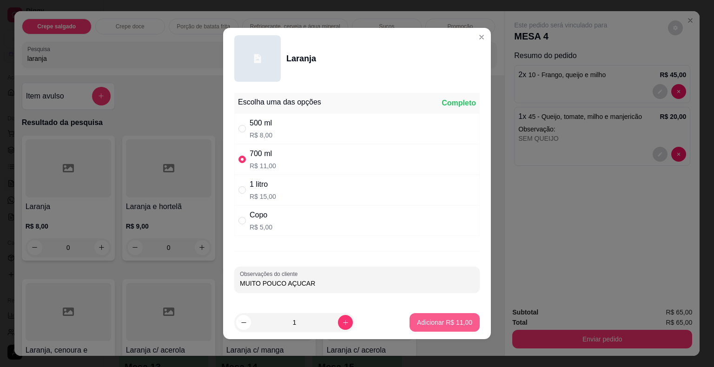
type input "MUITO POUCO AÇUCAR"
click at [457, 328] on button "Adicionar R$ 11,00" at bounding box center [444, 322] width 70 height 19
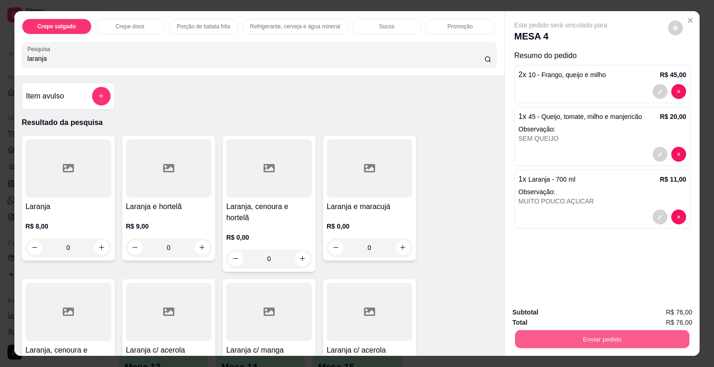
click at [564, 339] on button "Enviar pedido" at bounding box center [602, 339] width 174 height 18
click at [558, 317] on button "Não registrar e enviar pedido" at bounding box center [571, 312] width 94 height 17
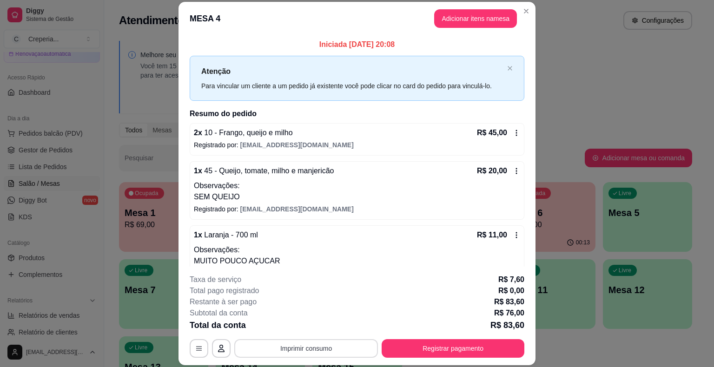
click at [311, 342] on button "Imprimir consumo" at bounding box center [306, 348] width 144 height 19
click at [309, 328] on button "IMPRESSORA" at bounding box center [305, 327] width 65 height 14
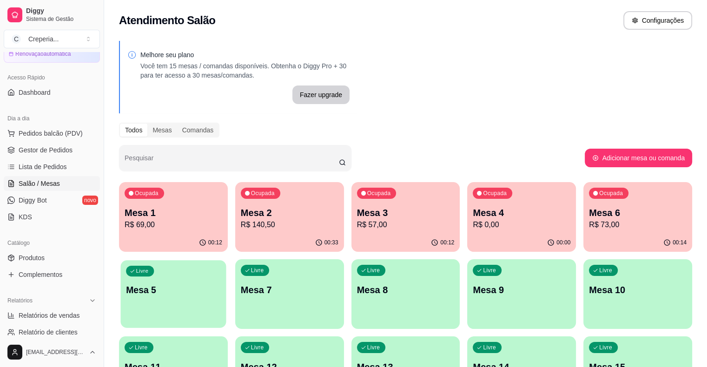
click at [226, 260] on div "Livre Mesa 5" at bounding box center [173, 288] width 105 height 57
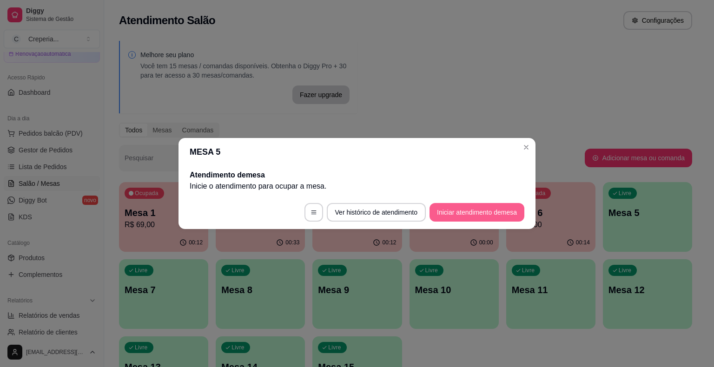
click at [483, 214] on button "Iniciar atendimento de mesa" at bounding box center [476, 212] width 95 height 19
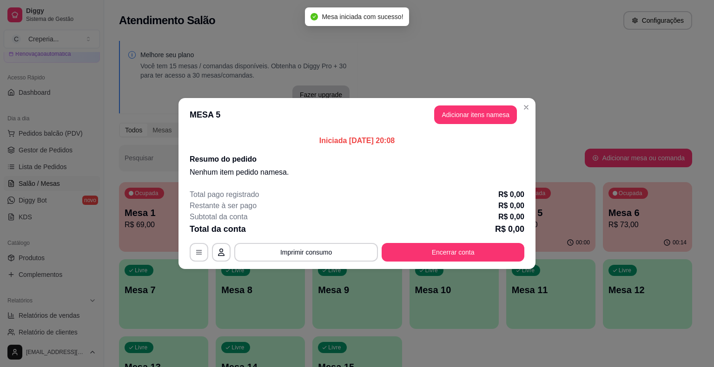
click at [466, 126] on header "MESA 5 Adicionar itens na mesa" at bounding box center [356, 114] width 357 height 33
click at [472, 114] on button "Adicionar itens na mesa" at bounding box center [475, 114] width 83 height 19
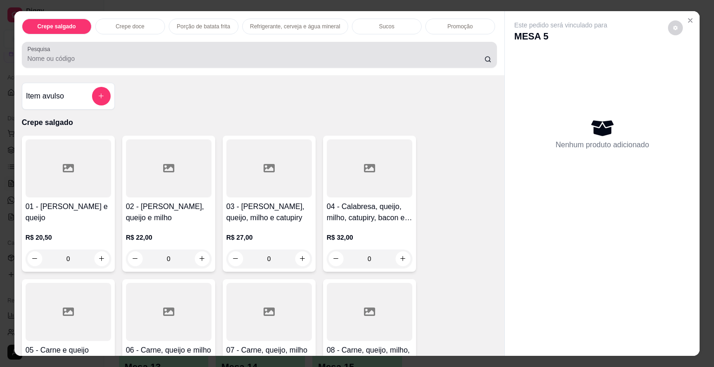
click at [242, 57] on input "Pesquisa" at bounding box center [255, 58] width 457 height 9
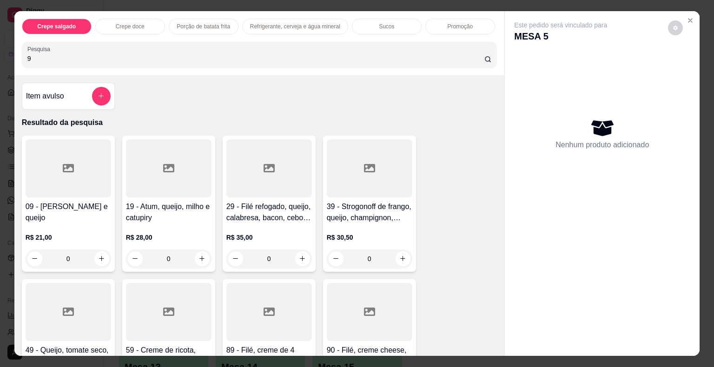
type input "9"
click at [56, 176] on div at bounding box center [68, 168] width 85 height 58
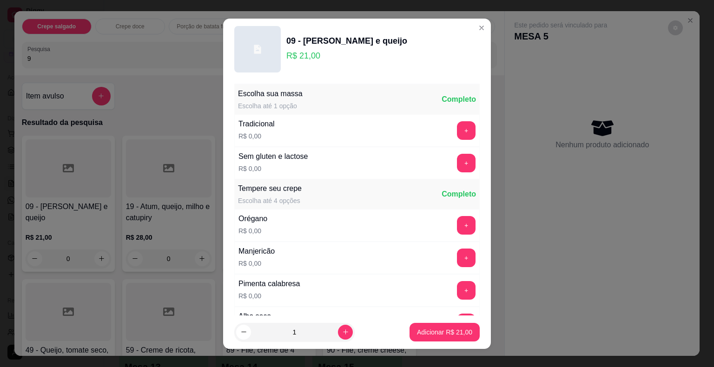
click at [470, 332] on footer "1 Adicionar R$ 21,00" at bounding box center [357, 331] width 268 height 33
click at [460, 332] on p "Adicionar R$ 21,00" at bounding box center [445, 332] width 54 height 9
type input "1"
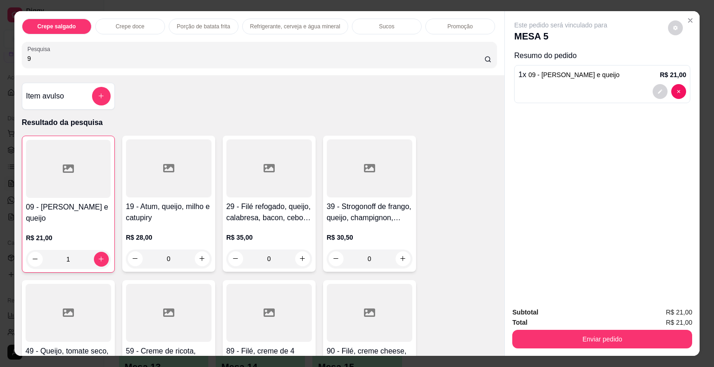
drag, startPoint x: 59, startPoint y: 55, endPoint x: 0, endPoint y: 42, distance: 60.4
click at [0, 42] on div "Crepe salgado Crepe doce Porção de batata frita Refrigerante, cerveja e água mi…" at bounding box center [357, 183] width 714 height 367
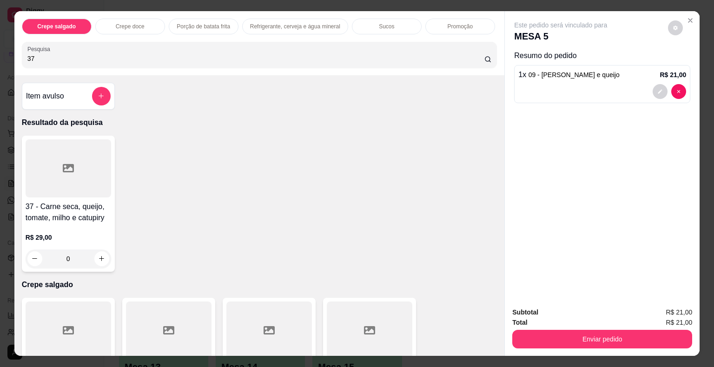
type input "37"
click at [48, 155] on div at bounding box center [68, 168] width 85 height 58
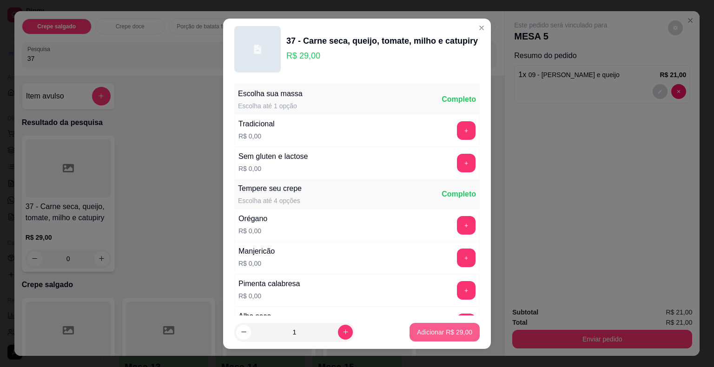
click at [427, 336] on p "Adicionar R$ 29,00" at bounding box center [444, 332] width 55 height 9
type input "1"
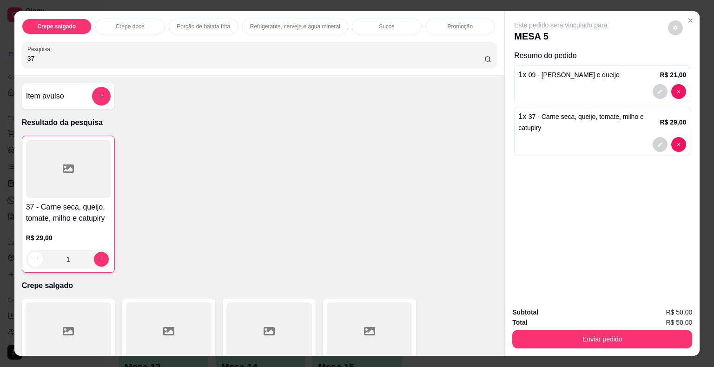
drag, startPoint x: 69, startPoint y: 59, endPoint x: 6, endPoint y: 59, distance: 63.2
click at [6, 59] on div "Crepe salgado Crepe doce Porção de batata frita Refrigerante, cerveja e água mi…" at bounding box center [357, 183] width 714 height 367
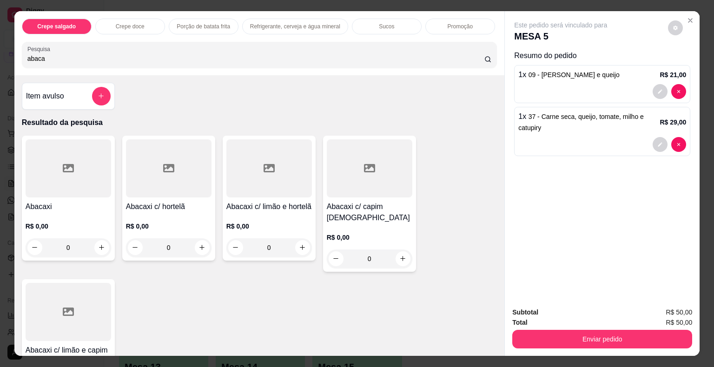
type input "abaca"
click at [32, 171] on div at bounding box center [68, 168] width 85 height 58
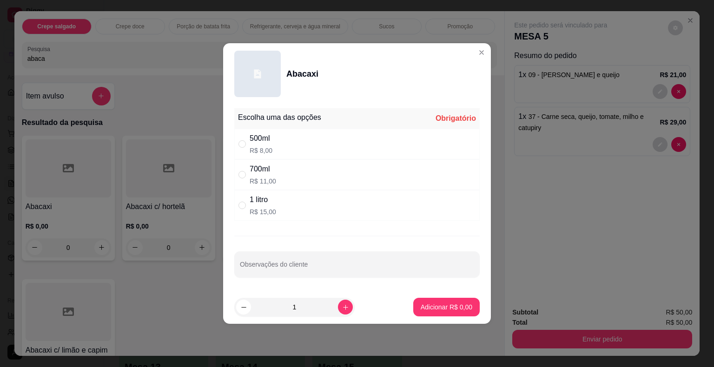
click at [482, 54] on header "Abacaxi" at bounding box center [357, 73] width 268 height 61
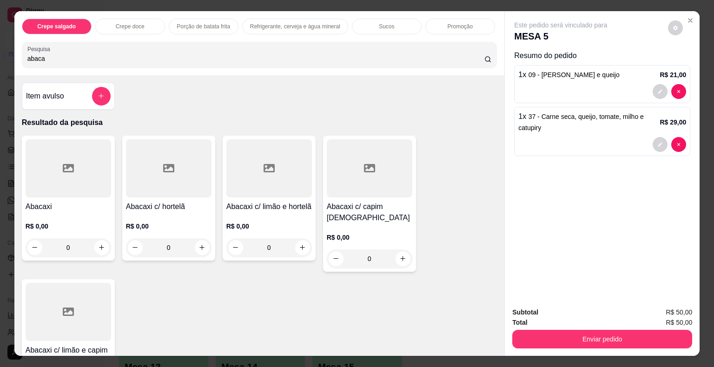
click at [183, 179] on div at bounding box center [168, 168] width 85 height 58
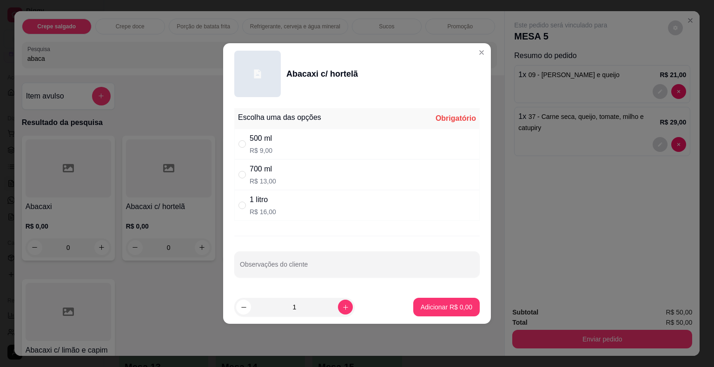
drag, startPoint x: 263, startPoint y: 171, endPoint x: 323, endPoint y: 229, distance: 83.5
click at [264, 173] on div "700 ml" at bounding box center [263, 169] width 26 height 11
radio input "true"
click at [418, 304] on p "Adicionar R$ 13,00" at bounding box center [445, 306] width 54 height 9
type input "1"
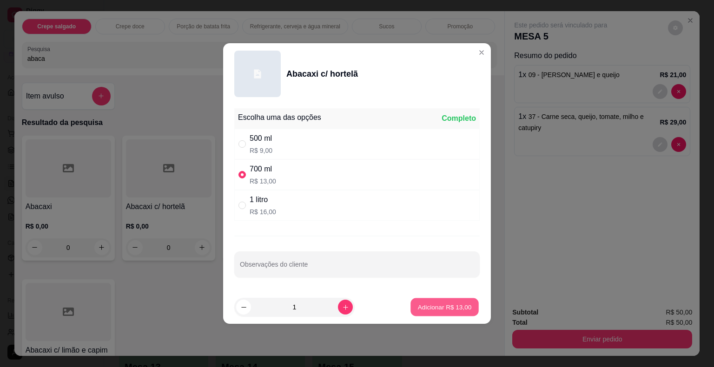
type input "1"
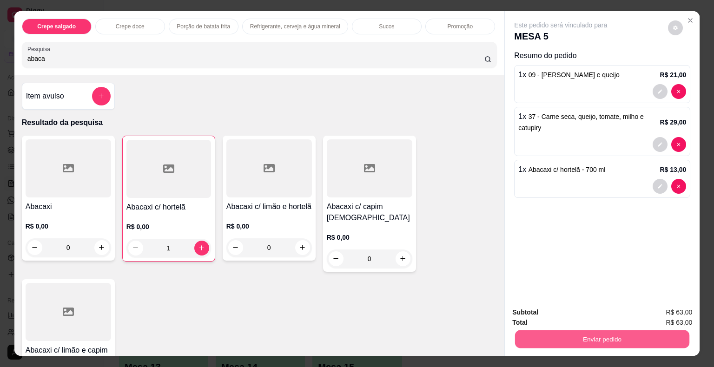
click at [595, 335] on button "Enviar pedido" at bounding box center [602, 339] width 174 height 18
click at [582, 309] on button "Não registrar e enviar pedido" at bounding box center [571, 312] width 94 height 17
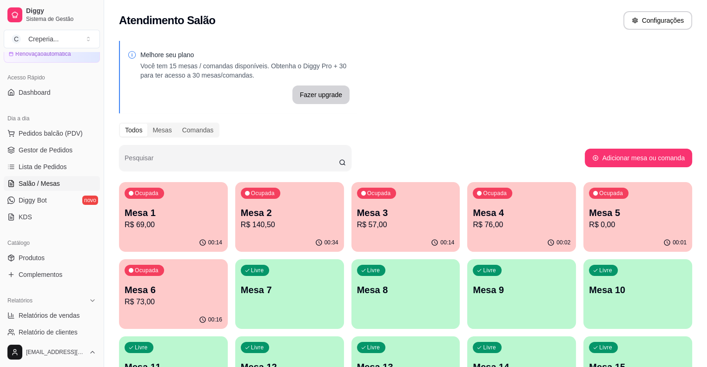
click at [257, 217] on p "Mesa 2" at bounding box center [290, 212] width 98 height 13
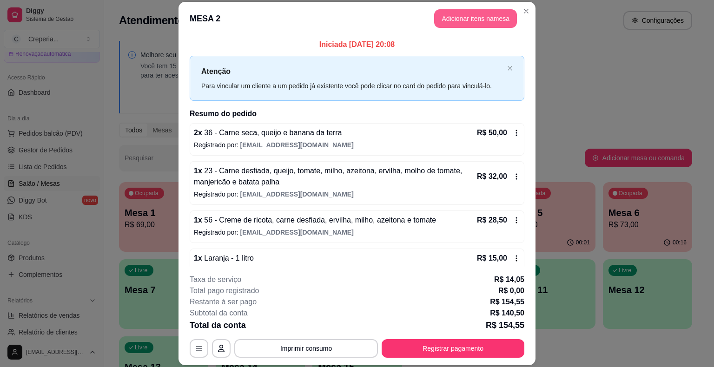
click at [465, 24] on button "Adicionar itens na mesa" at bounding box center [475, 18] width 83 height 19
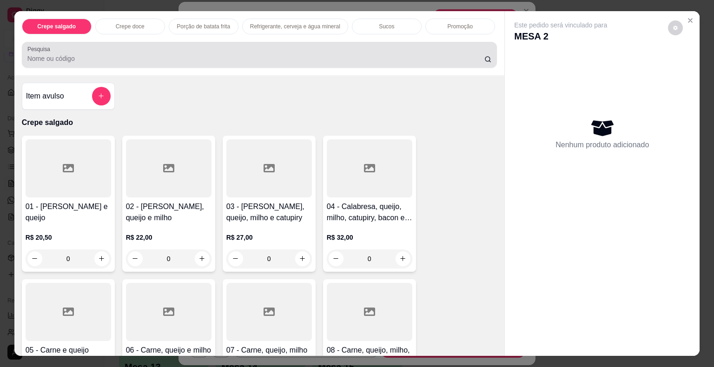
click at [256, 46] on div at bounding box center [259, 55] width 464 height 19
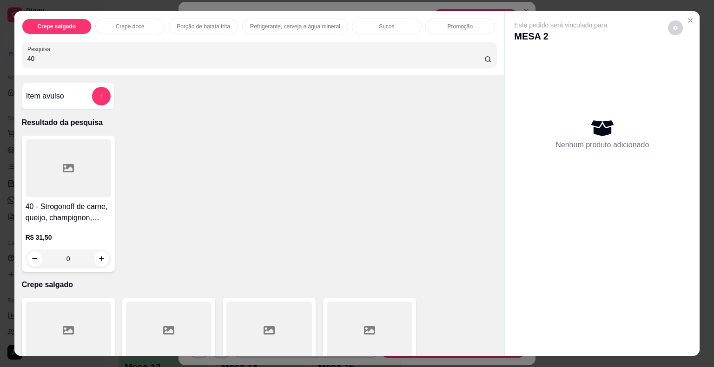
type input "40"
click at [52, 175] on div at bounding box center [68, 168] width 85 height 58
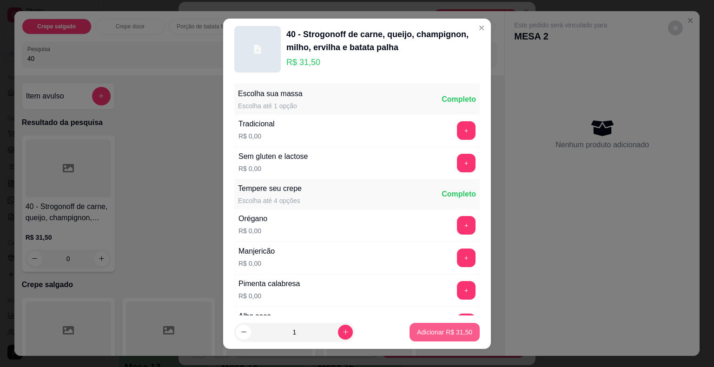
click at [442, 329] on p "Adicionar R$ 31,50" at bounding box center [444, 332] width 55 height 9
type input "1"
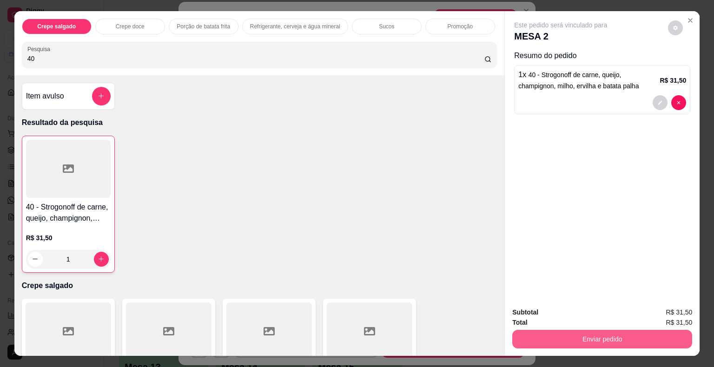
click at [547, 331] on button "Enviar pedido" at bounding box center [602, 339] width 180 height 19
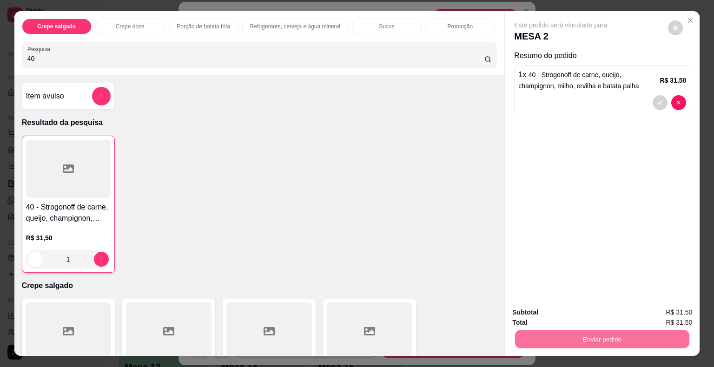
click at [552, 315] on button "Não registrar e enviar pedido" at bounding box center [571, 312] width 94 height 17
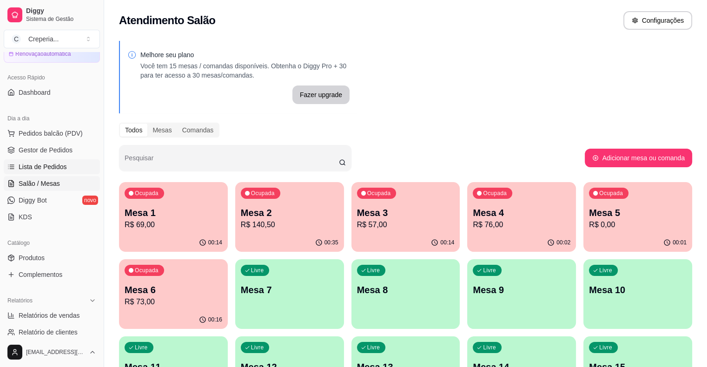
click at [64, 160] on link "Lista de Pedidos" at bounding box center [52, 166] width 96 height 15
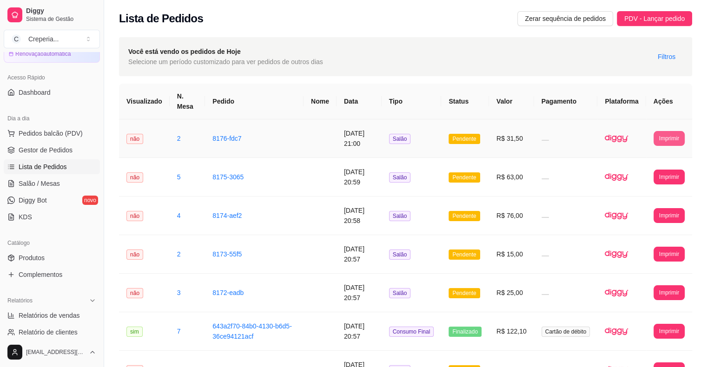
click at [671, 138] on button "Imprimir" at bounding box center [668, 138] width 31 height 15
click at [634, 169] on button "IMPRESSORA" at bounding box center [651, 171] width 67 height 15
click at [673, 178] on button "Imprimir" at bounding box center [668, 177] width 31 height 15
click at [633, 208] on button "IMPRESSORA" at bounding box center [651, 209] width 65 height 14
click at [39, 186] on span "Salão / Mesas" at bounding box center [39, 183] width 41 height 9
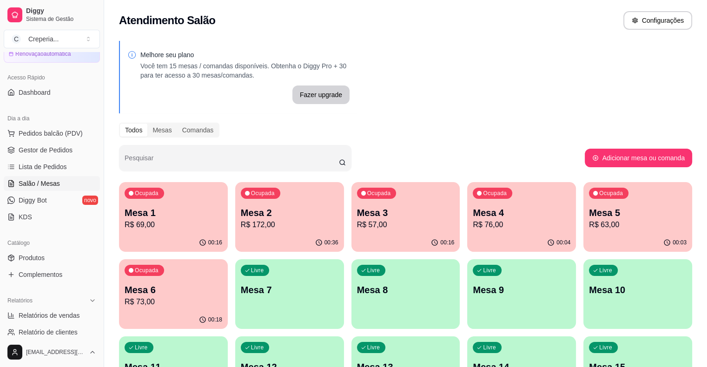
click at [222, 283] on p "Mesa 6" at bounding box center [174, 289] width 98 height 13
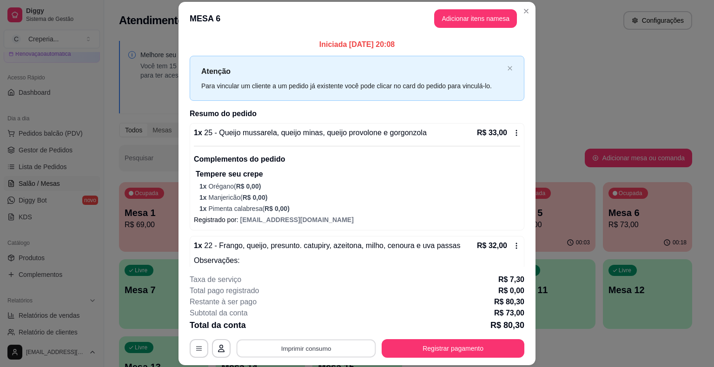
click at [322, 350] on button "Imprimir consumo" at bounding box center [306, 349] width 139 height 18
click at [324, 322] on button "IMPRESSORA" at bounding box center [305, 327] width 65 height 14
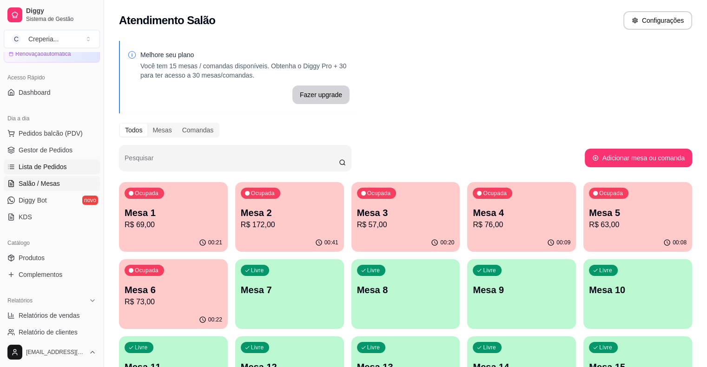
click at [61, 172] on link "Lista de Pedidos" at bounding box center [52, 166] width 96 height 15
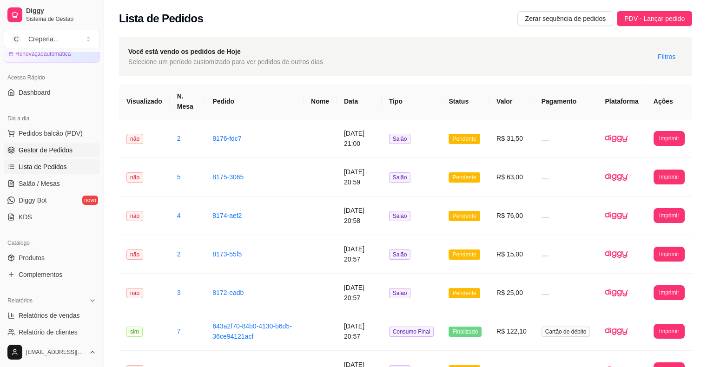
click at [54, 154] on span "Gestor de Pedidos" at bounding box center [46, 149] width 54 height 9
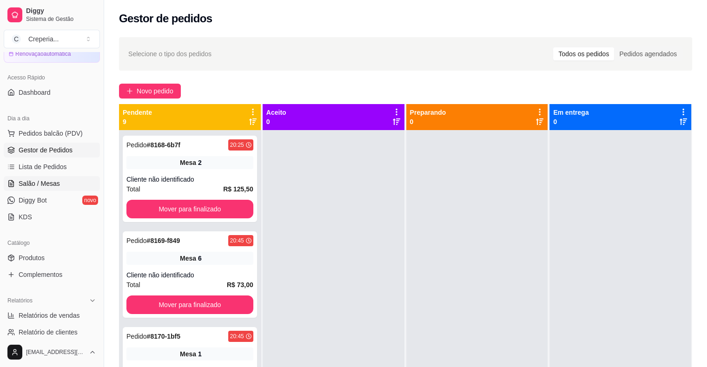
click at [53, 183] on span "Salão / Mesas" at bounding box center [39, 183] width 41 height 9
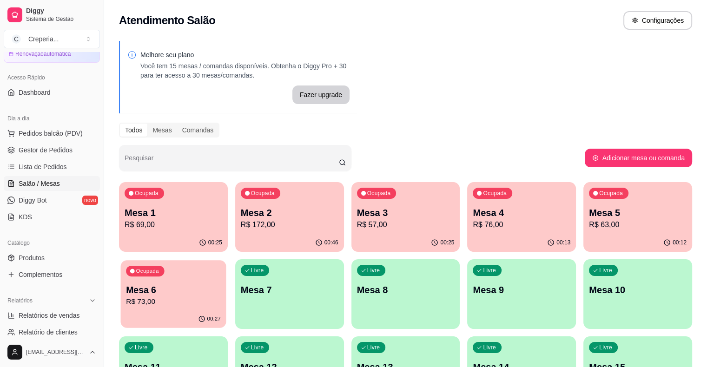
click at [221, 284] on p "Mesa 6" at bounding box center [173, 290] width 95 height 13
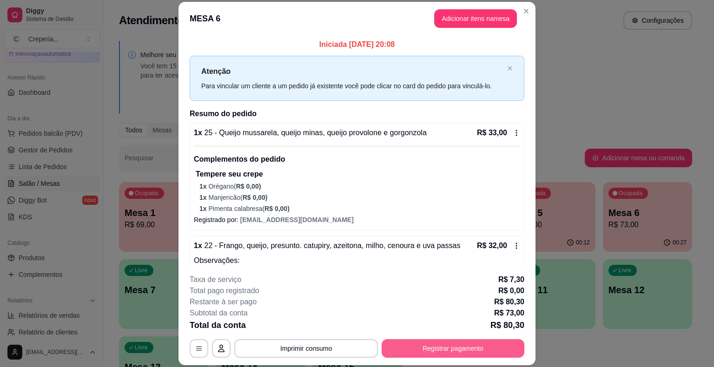
click at [470, 351] on button "Registrar pagamento" at bounding box center [452, 348] width 143 height 19
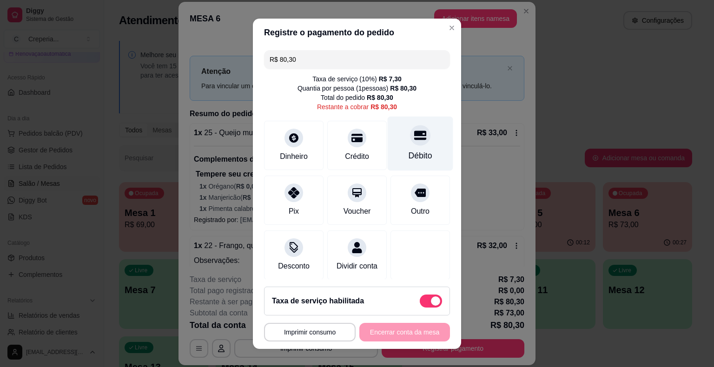
click at [411, 151] on div "Débito" at bounding box center [420, 156] width 24 height 12
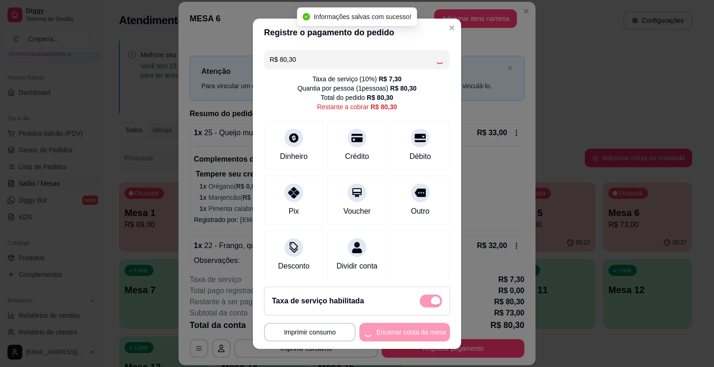
type input "R$ 0,00"
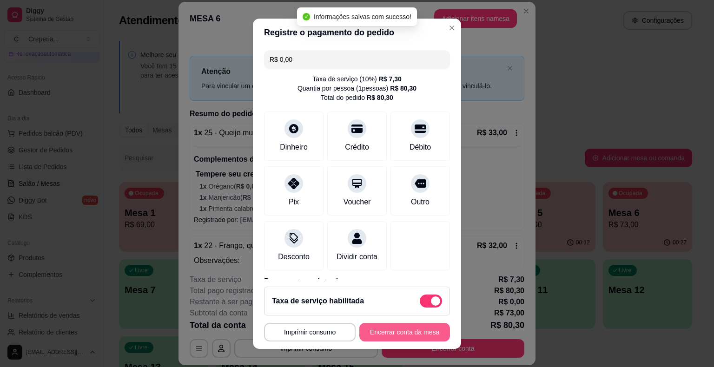
click at [385, 332] on button "Encerrar conta da mesa" at bounding box center [404, 332] width 91 height 19
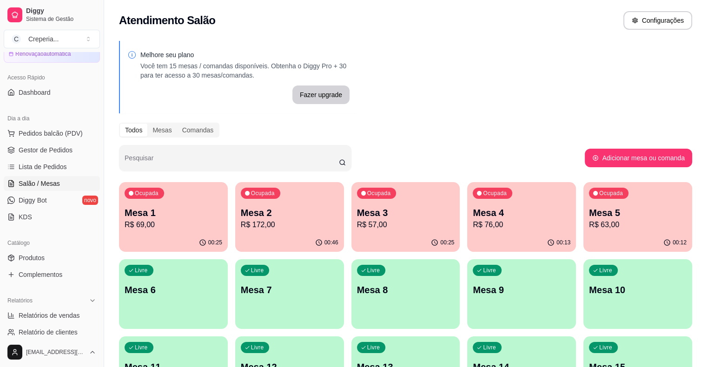
click at [148, 267] on p "Livre" at bounding box center [141, 270] width 13 height 7
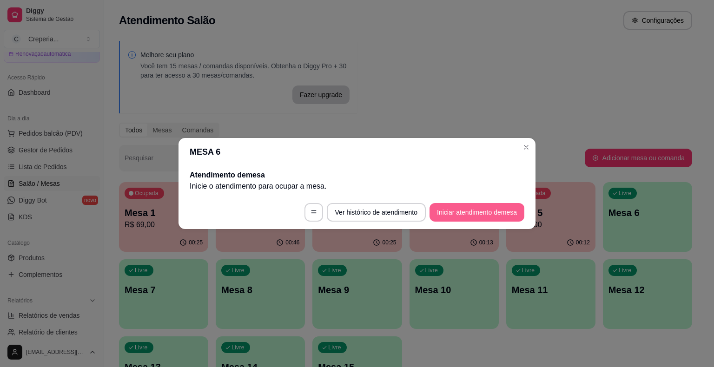
click at [459, 215] on button "Iniciar atendimento de mesa" at bounding box center [476, 212] width 95 height 19
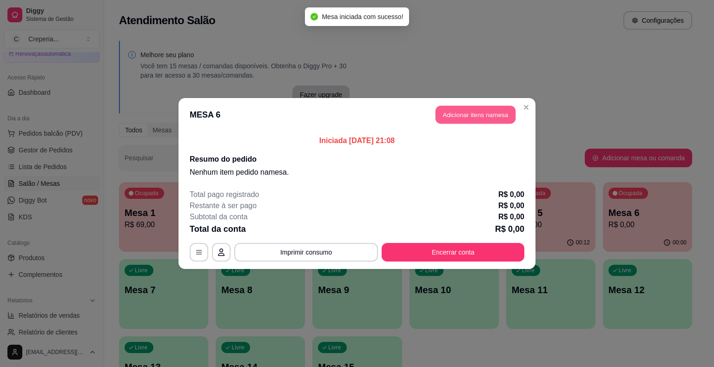
click at [467, 122] on button "Adicionar itens na mesa" at bounding box center [475, 115] width 80 height 18
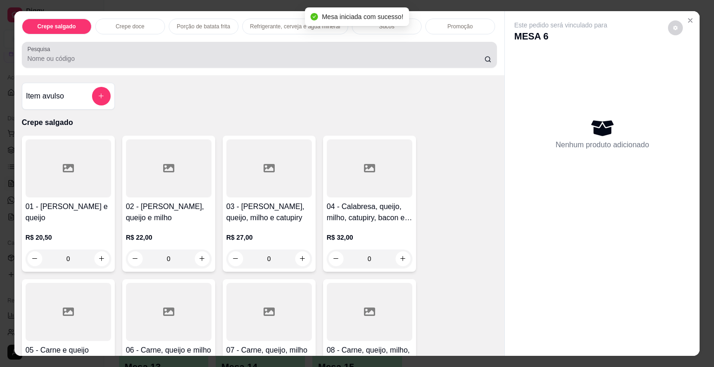
click at [115, 46] on div at bounding box center [259, 55] width 464 height 19
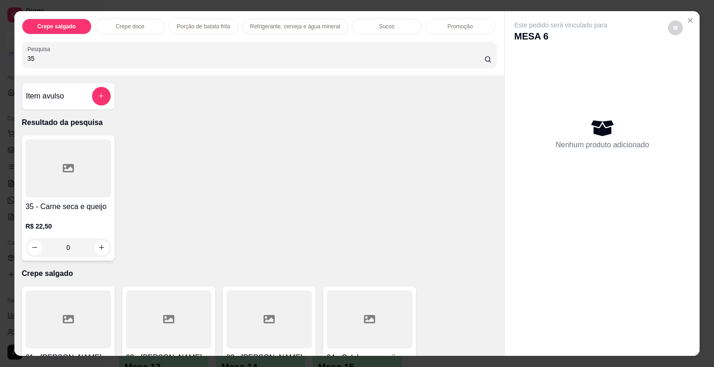
type input "35"
click at [39, 167] on div at bounding box center [68, 168] width 85 height 58
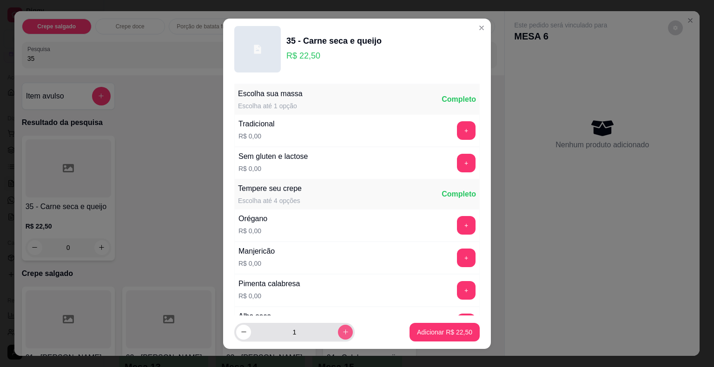
click at [342, 333] on icon "increase-product-quantity" at bounding box center [345, 332] width 7 height 7
type input "2"
click at [450, 330] on p "Adicionar R$ 45,00" at bounding box center [444, 332] width 55 height 9
type input "2"
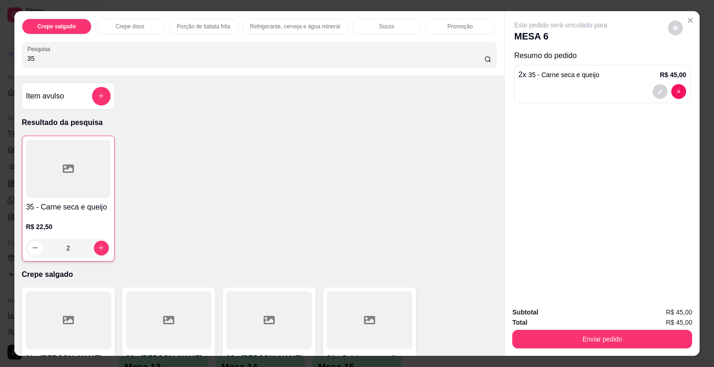
drag, startPoint x: 45, startPoint y: 56, endPoint x: 0, endPoint y: 61, distance: 45.4
click at [0, 61] on div "Crepe salgado Crepe doce Porção de batata frita Refrigerante, cerveja e água mi…" at bounding box center [357, 183] width 714 height 367
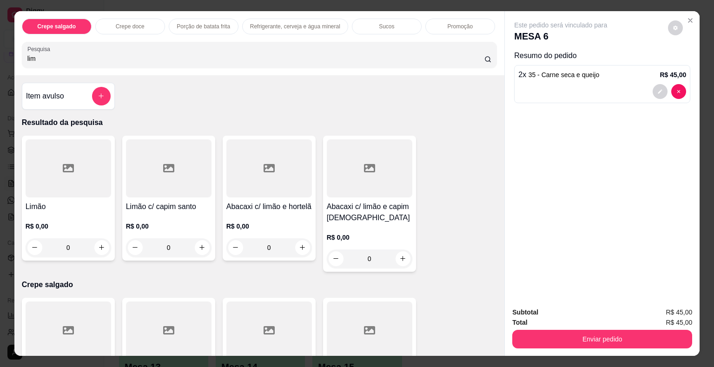
type input "lim"
click at [78, 164] on div at bounding box center [68, 168] width 85 height 58
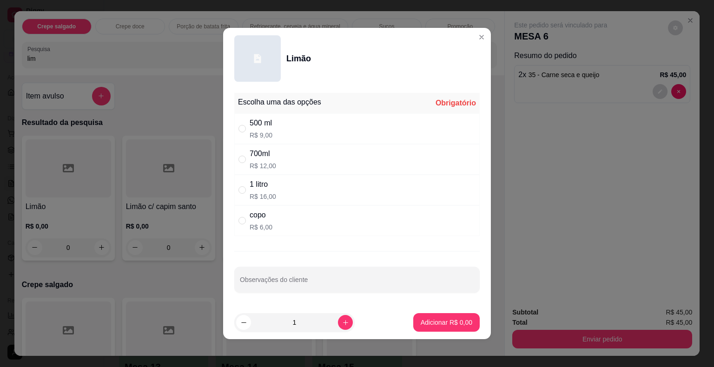
click at [270, 158] on div "700ml" at bounding box center [263, 153] width 26 height 11
radio input "true"
click at [435, 321] on p "Adicionar R$ 12,00" at bounding box center [445, 322] width 54 height 9
type input "1"
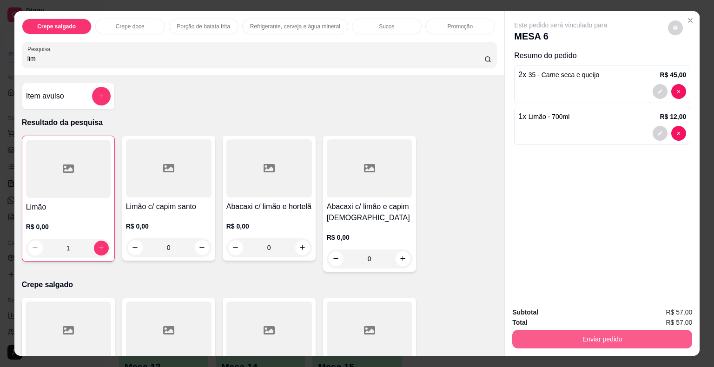
click at [600, 330] on button "Enviar pedido" at bounding box center [602, 339] width 180 height 19
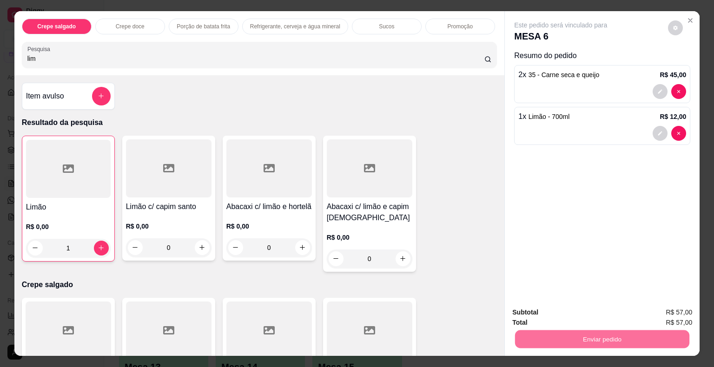
click at [585, 308] on button "Não registrar e enviar pedido" at bounding box center [571, 313] width 97 height 18
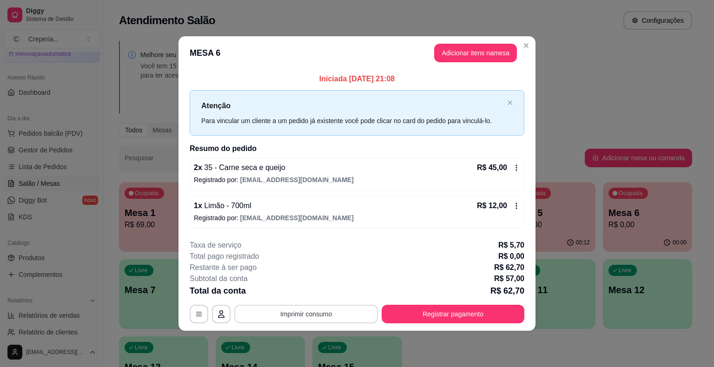
click at [322, 318] on button "Imprimir consumo" at bounding box center [306, 314] width 144 height 19
click at [312, 295] on button "IMPRESSORA" at bounding box center [308, 292] width 67 height 15
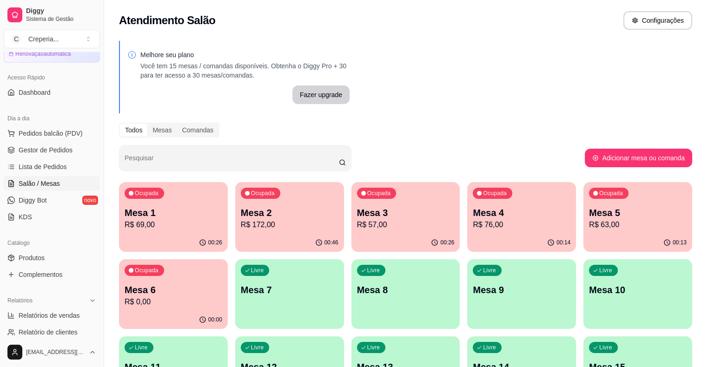
click at [178, 225] on p "R$ 69,00" at bounding box center [174, 224] width 98 height 11
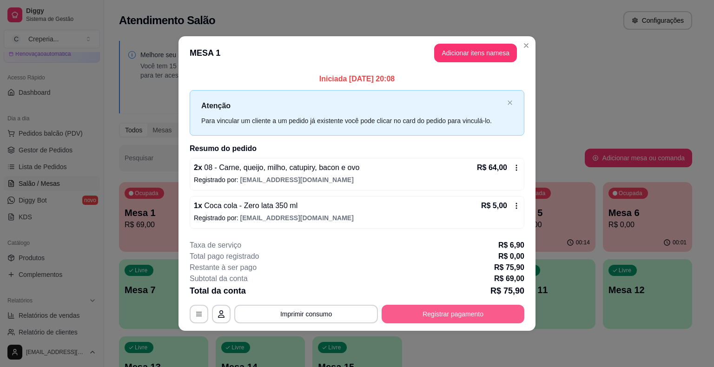
click at [424, 308] on button "Registrar pagamento" at bounding box center [452, 314] width 143 height 19
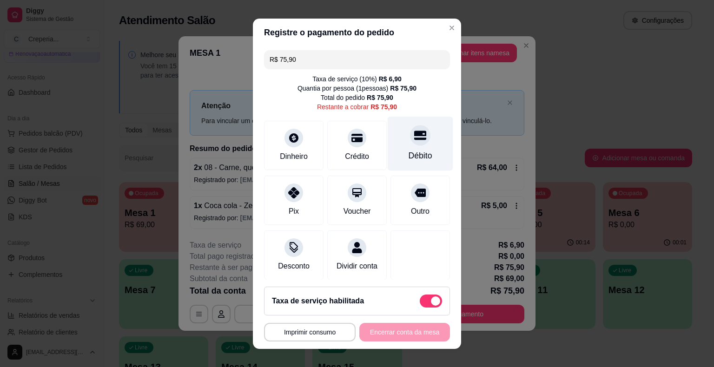
click at [414, 130] on icon at bounding box center [420, 135] width 12 height 12
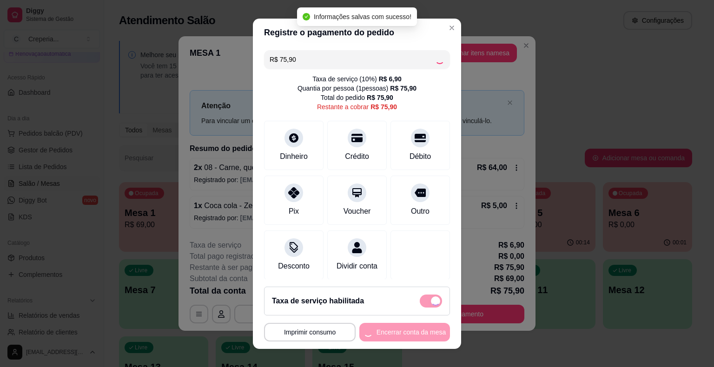
type input "R$ 0,00"
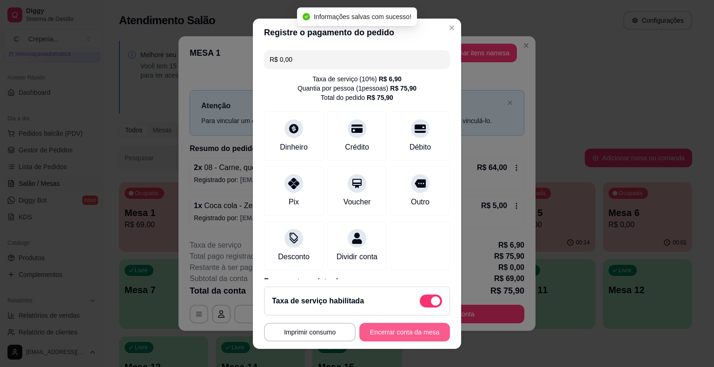
click at [374, 332] on button "Encerrar conta da mesa" at bounding box center [404, 332] width 91 height 19
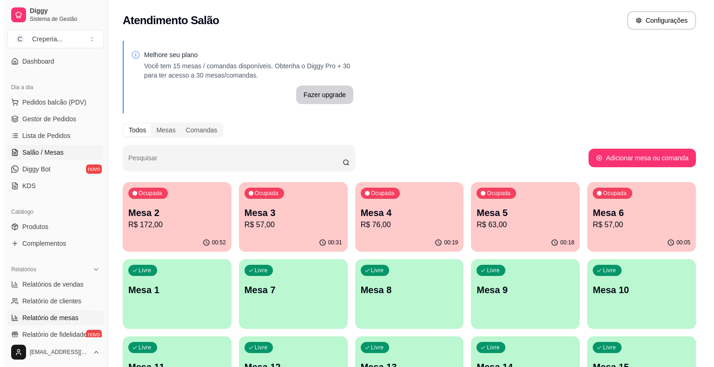
scroll to position [93, 0]
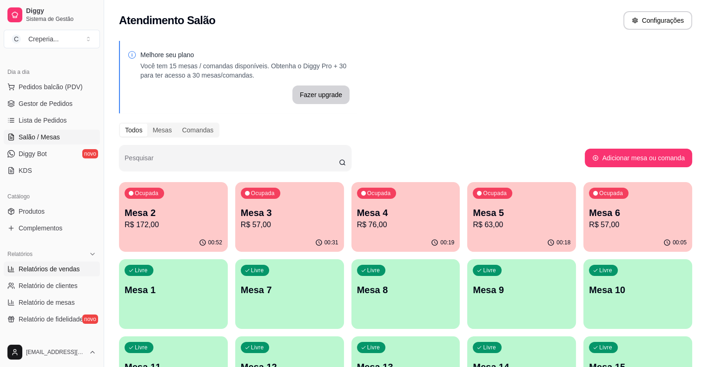
click at [66, 270] on span "Relatórios de vendas" at bounding box center [49, 268] width 61 height 9
select select "ALL"
select select "0"
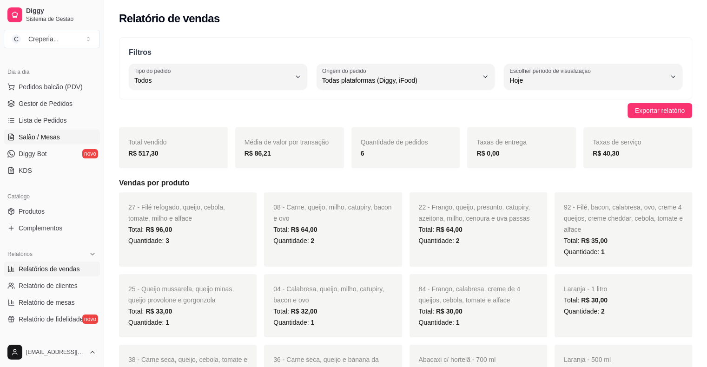
click at [54, 140] on span "Salão / Mesas" at bounding box center [39, 136] width 41 height 9
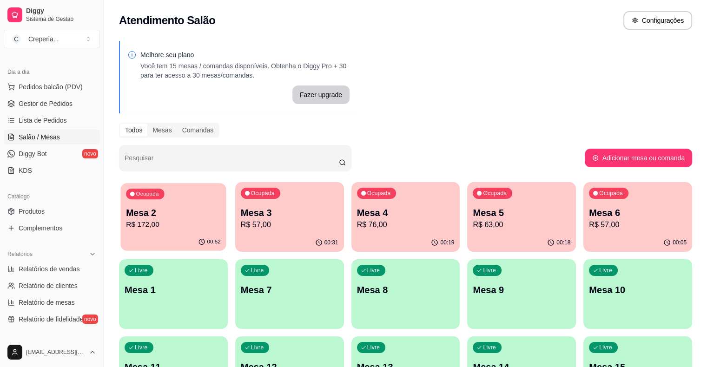
click at [156, 220] on p "R$ 172,00" at bounding box center [173, 224] width 95 height 11
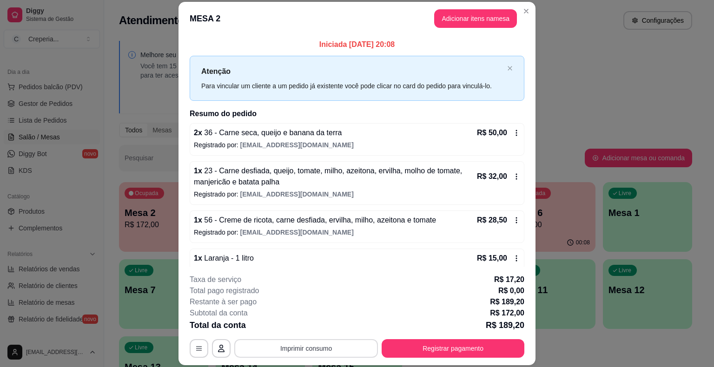
click at [299, 352] on button "Imprimir consumo" at bounding box center [306, 348] width 144 height 19
click at [312, 326] on button "IMPRESSORA" at bounding box center [305, 327] width 65 height 14
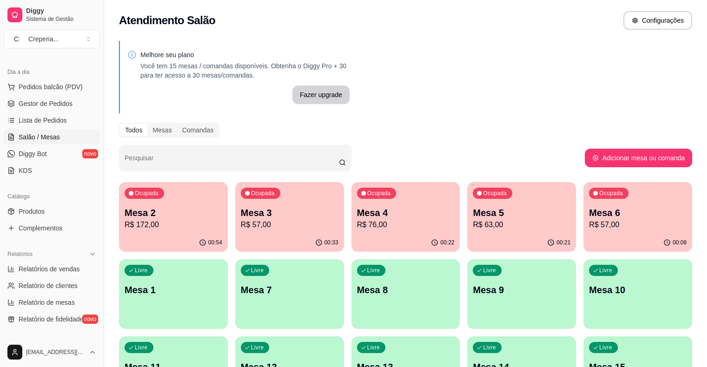
click at [266, 226] on p "R$ 57,00" at bounding box center [290, 224] width 98 height 11
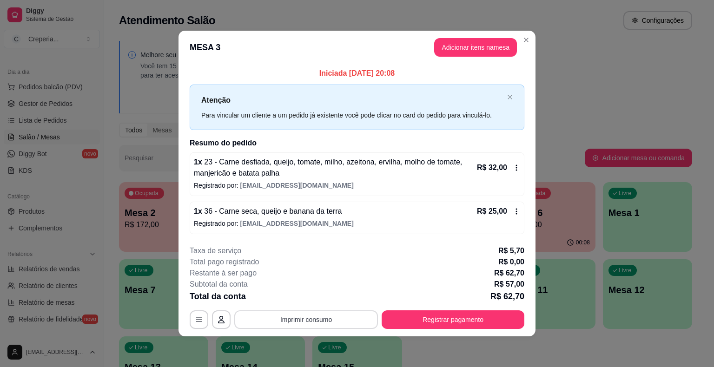
click at [316, 321] on button "Imprimir consumo" at bounding box center [306, 319] width 144 height 19
click at [319, 297] on button "IMPRESSORA" at bounding box center [308, 297] width 65 height 14
click at [203, 320] on button "button" at bounding box center [199, 319] width 19 height 19
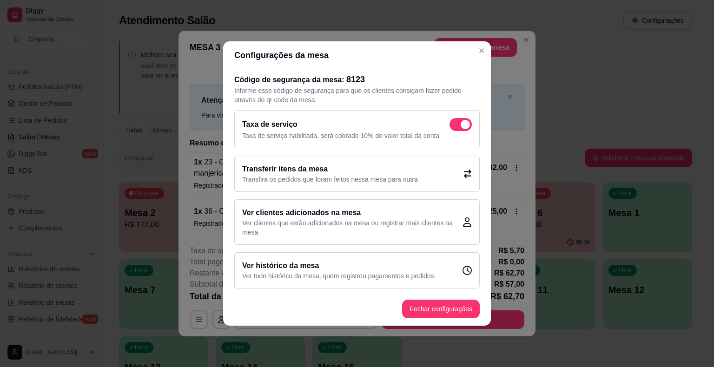
click at [452, 121] on span at bounding box center [460, 124] width 22 height 13
click at [452, 126] on input "checkbox" at bounding box center [452, 129] width 6 height 6
checkbox input "false"
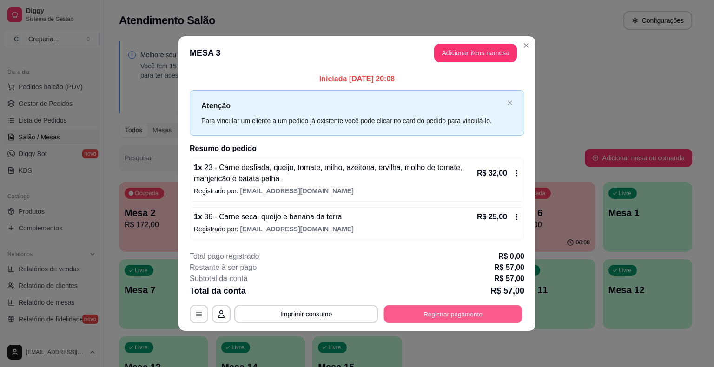
click at [446, 309] on button "Registrar pagamento" at bounding box center [453, 314] width 138 height 18
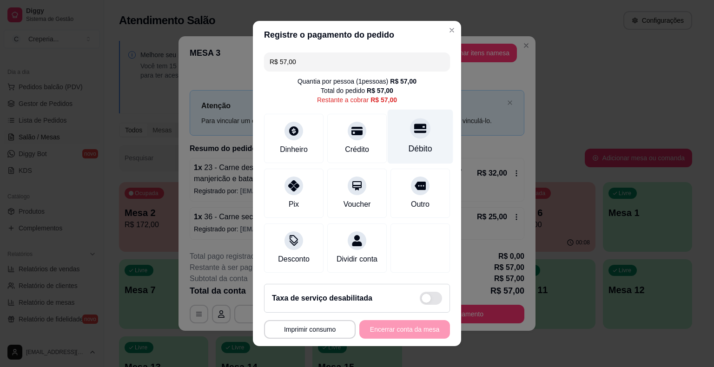
click at [413, 141] on div "Débito" at bounding box center [421, 137] width 66 height 54
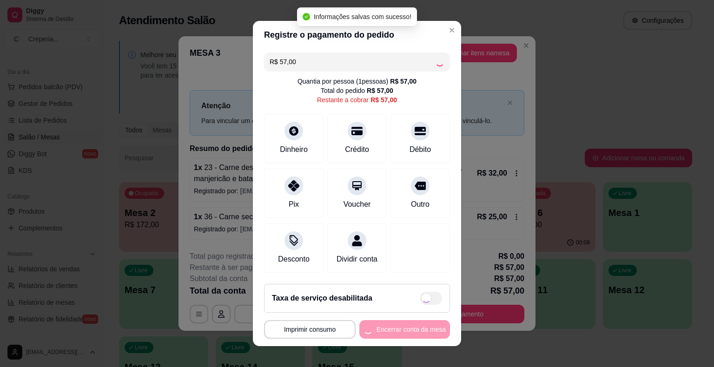
type input "R$ 0,00"
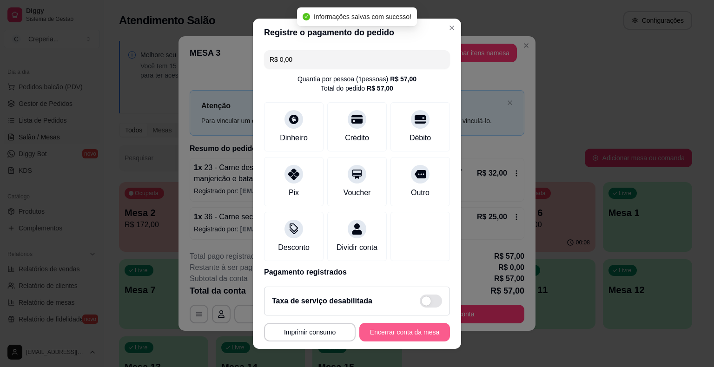
click at [403, 330] on button "Encerrar conta da mesa" at bounding box center [404, 332] width 91 height 19
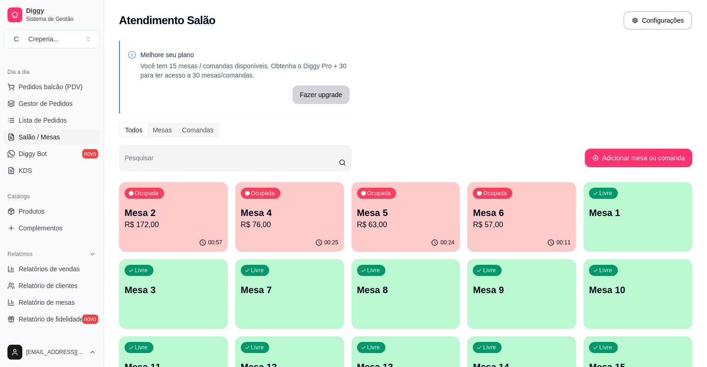
click at [178, 217] on p "Mesa 2" at bounding box center [174, 212] width 98 height 13
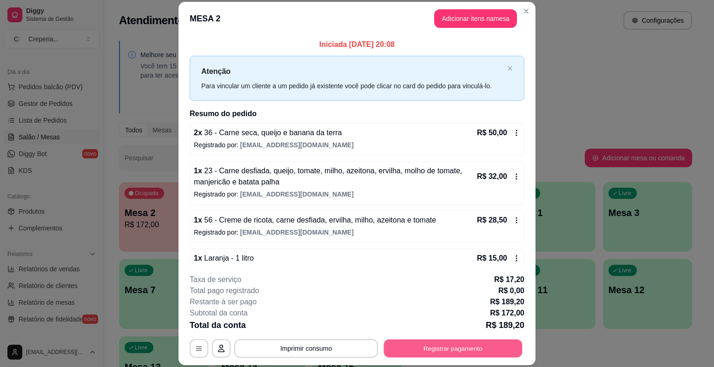
click at [429, 353] on button "Registrar pagamento" at bounding box center [453, 349] width 138 height 18
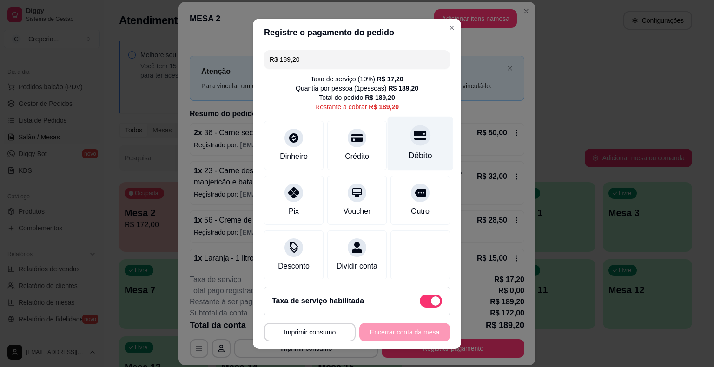
click at [410, 136] on div at bounding box center [420, 135] width 20 height 20
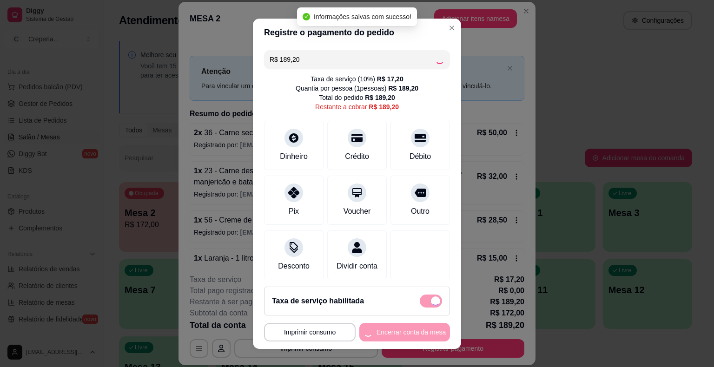
type input "R$ 0,00"
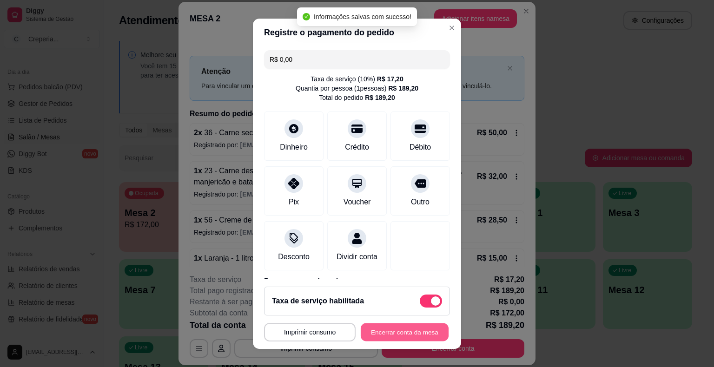
click at [384, 332] on button "Encerrar conta da mesa" at bounding box center [405, 332] width 88 height 18
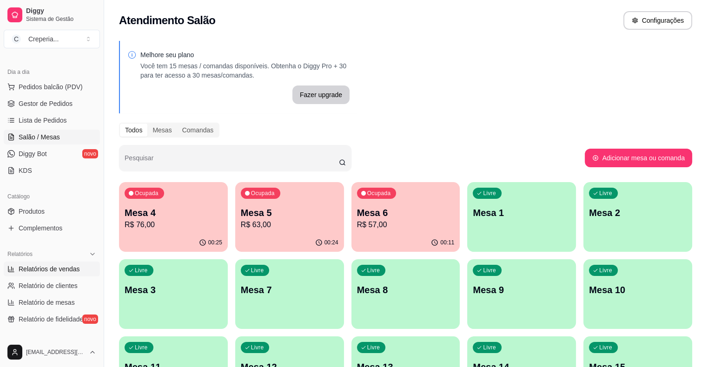
click at [69, 269] on span "Relatórios de vendas" at bounding box center [49, 268] width 61 height 9
select select "ALL"
select select "0"
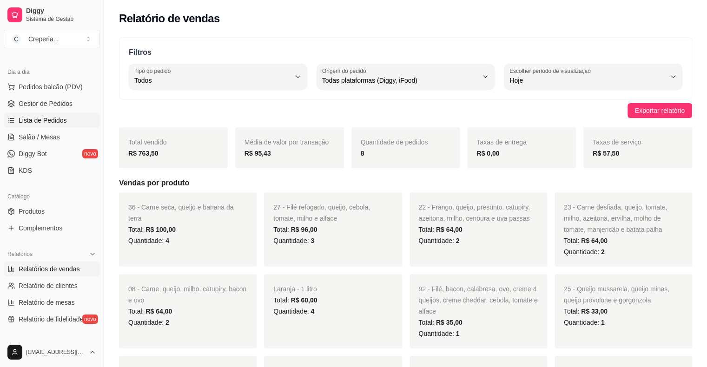
click at [46, 121] on span "Lista de Pedidos" at bounding box center [43, 120] width 48 height 9
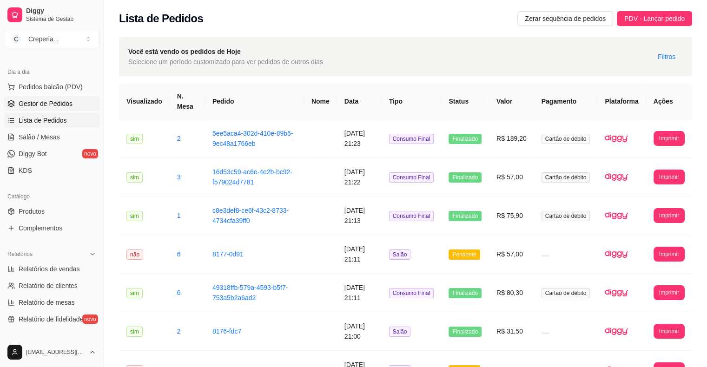
click at [55, 104] on span "Gestor de Pedidos" at bounding box center [46, 103] width 54 height 9
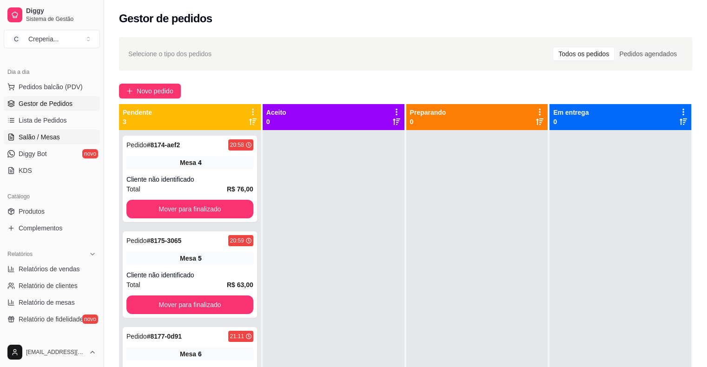
click at [53, 135] on span "Salão / Mesas" at bounding box center [39, 136] width 41 height 9
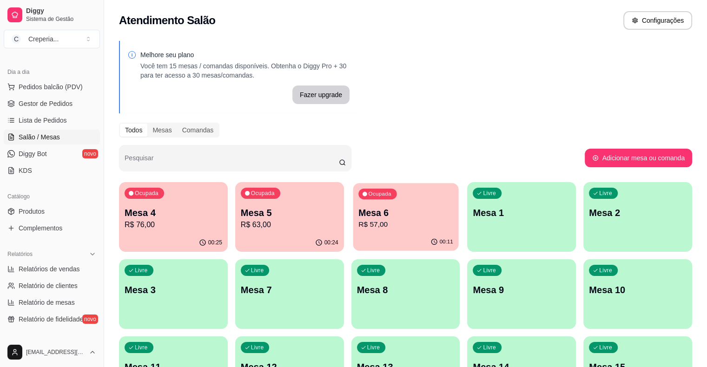
click at [366, 215] on p "Mesa 6" at bounding box center [405, 213] width 95 height 13
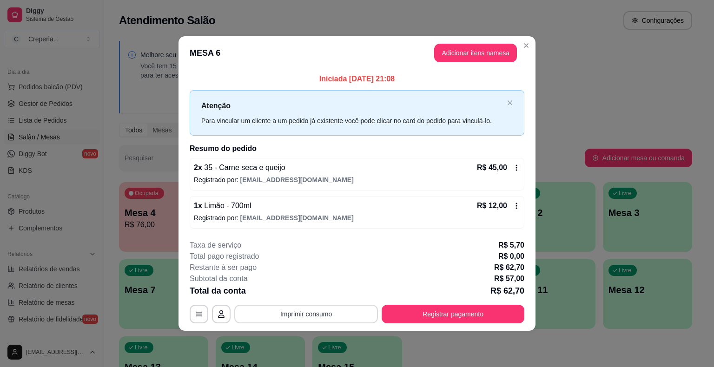
click at [279, 311] on button "Imprimir consumo" at bounding box center [306, 314] width 144 height 19
click at [285, 290] on button "IMPRESSORA" at bounding box center [308, 292] width 65 height 14
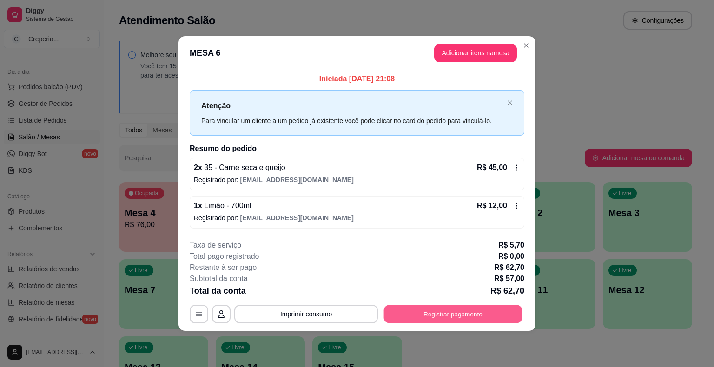
click at [463, 316] on button "Registrar pagamento" at bounding box center [453, 314] width 138 height 18
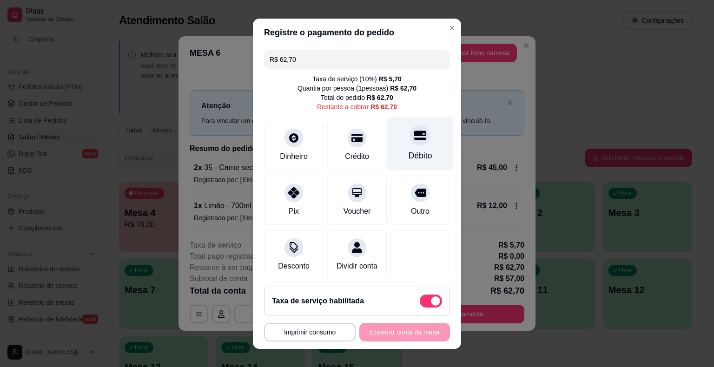
click at [414, 138] on icon at bounding box center [420, 135] width 12 height 9
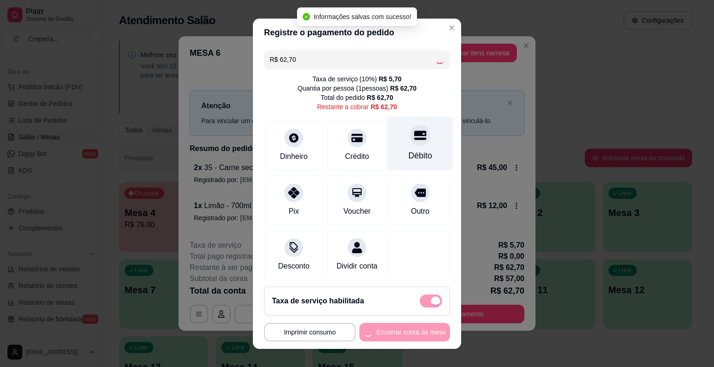
type input "R$ 0,00"
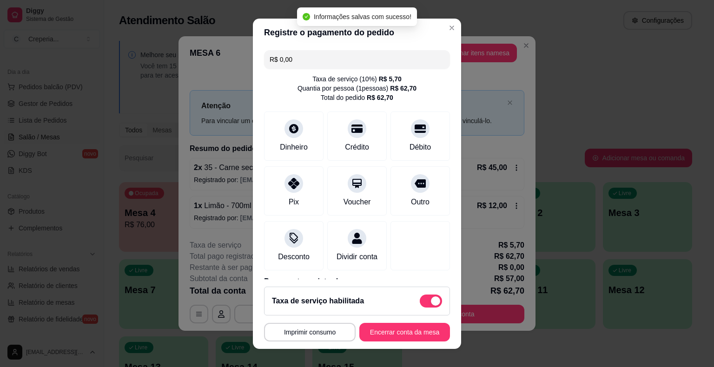
click at [429, 342] on footer "**********" at bounding box center [357, 314] width 208 height 70
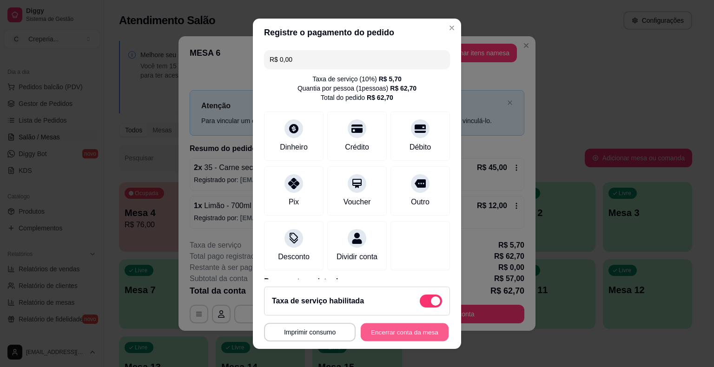
click at [386, 337] on button "Encerrar conta da mesa" at bounding box center [405, 332] width 88 height 18
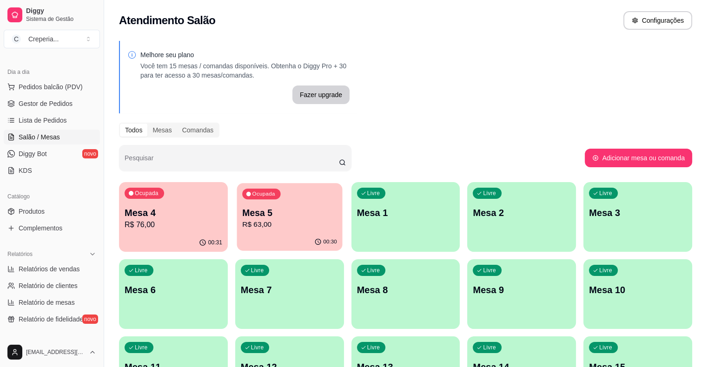
click at [242, 219] on p "R$ 63,00" at bounding box center [289, 224] width 95 height 11
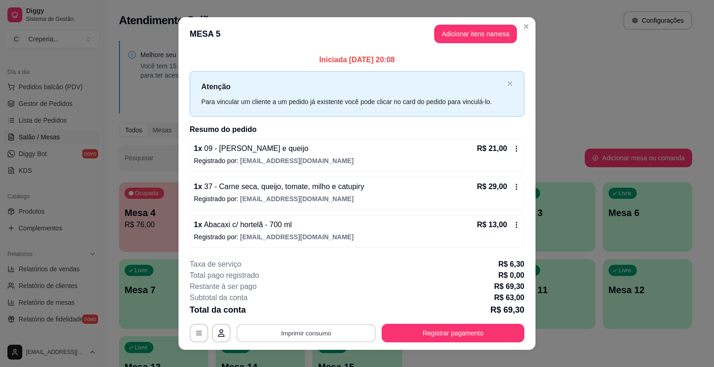
click at [294, 332] on button "Imprimir consumo" at bounding box center [306, 333] width 139 height 18
click at [296, 315] on button "IMPRESSORA" at bounding box center [305, 311] width 65 height 14
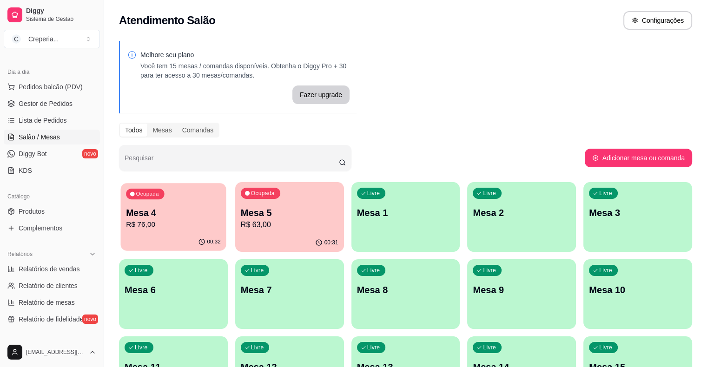
click at [149, 217] on p "Mesa 4" at bounding box center [173, 213] width 95 height 13
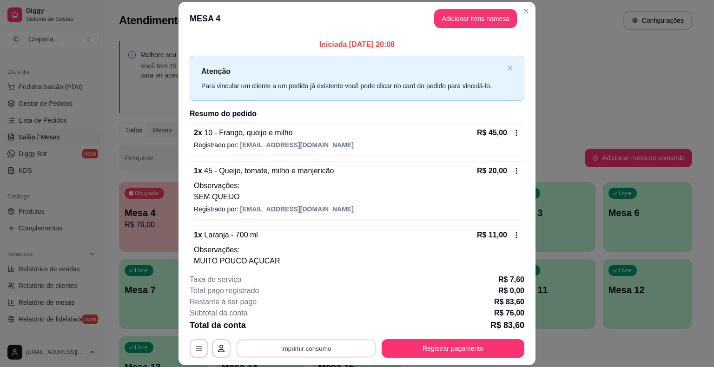
click at [320, 350] on button "Imprimir consumo" at bounding box center [306, 349] width 139 height 18
click at [309, 323] on button "IMPRESSORA" at bounding box center [305, 327] width 65 height 14
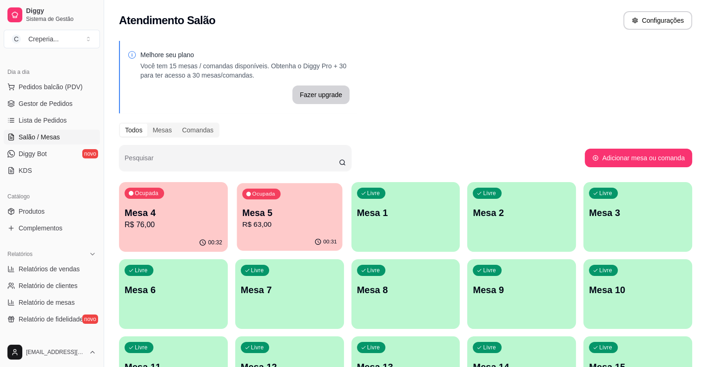
click at [286, 226] on p "R$ 63,00" at bounding box center [289, 224] width 95 height 11
drag, startPoint x: 113, startPoint y: 238, endPoint x: 150, endPoint y: 228, distance: 37.8
click at [113, 238] on div "Melhore seu plano Você tem 15 mesas / comandas disponíveis. Obtenha o Diggy Pro…" at bounding box center [405, 226] width 603 height 382
click at [150, 228] on p "R$ 76,00" at bounding box center [174, 224] width 98 height 11
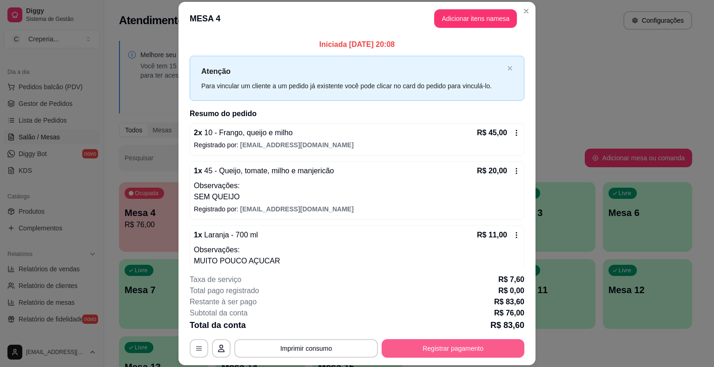
click at [427, 354] on button "Registrar pagamento" at bounding box center [452, 348] width 143 height 19
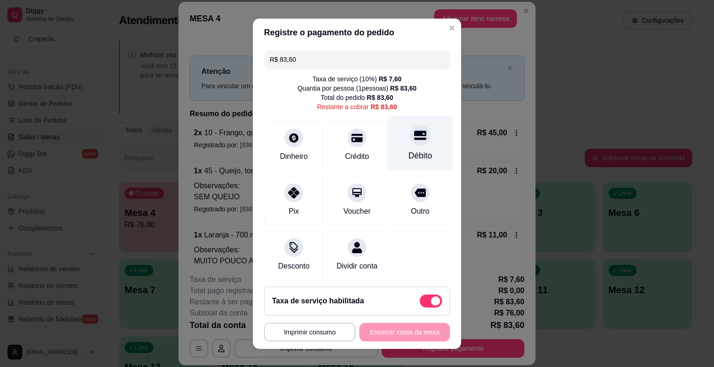
click at [414, 140] on icon at bounding box center [420, 135] width 12 height 12
type input "R$ 0,00"
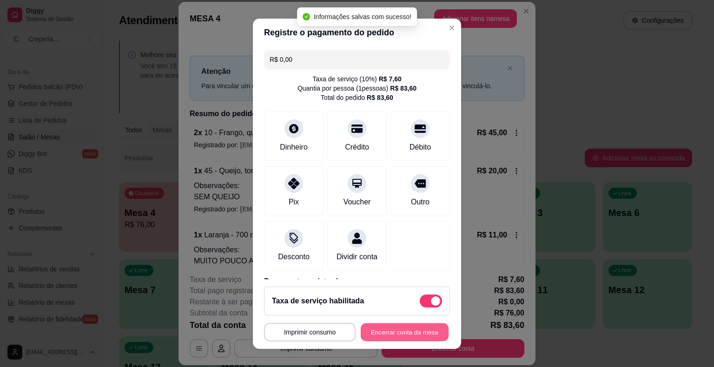
click at [390, 337] on button "Encerrar conta da mesa" at bounding box center [405, 332] width 88 height 18
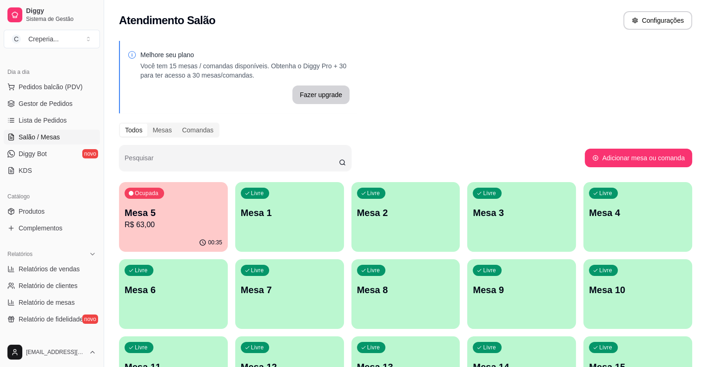
click at [181, 197] on div "Ocupada Mesa 5 R$ 63,00" at bounding box center [173, 208] width 109 height 52
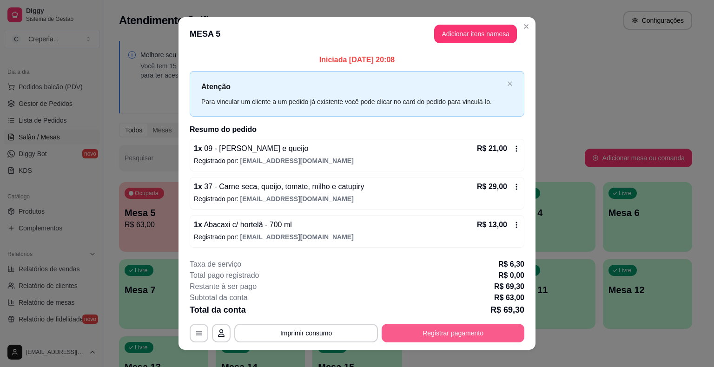
click at [420, 334] on button "Registrar pagamento" at bounding box center [452, 333] width 143 height 19
click at [408, 150] on div "Débito" at bounding box center [420, 156] width 24 height 12
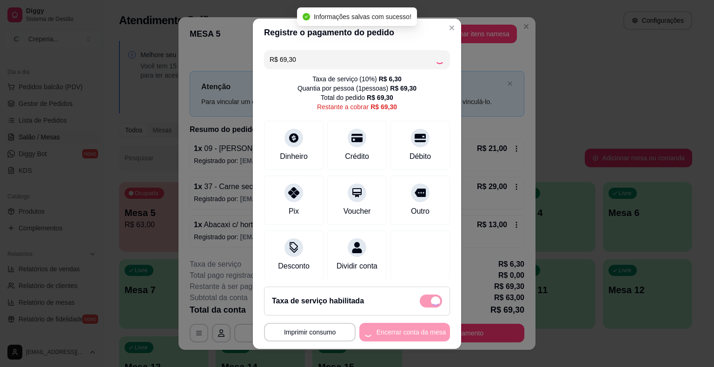
type input "R$ 0,00"
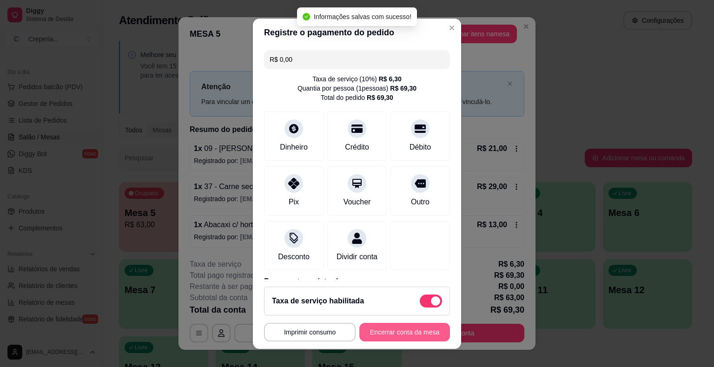
click at [390, 332] on button "Encerrar conta da mesa" at bounding box center [404, 332] width 91 height 19
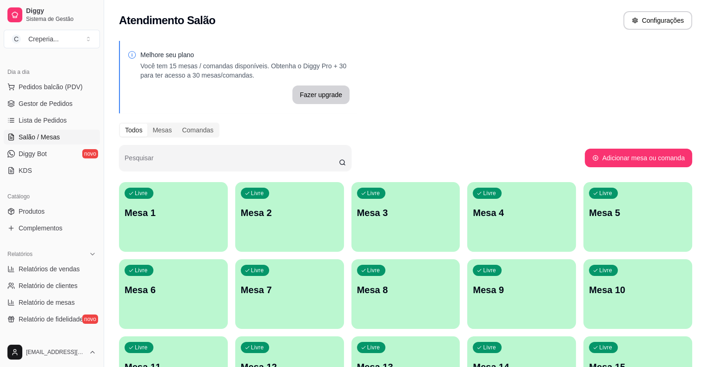
click at [193, 215] on p "Mesa 1" at bounding box center [174, 212] width 98 height 13
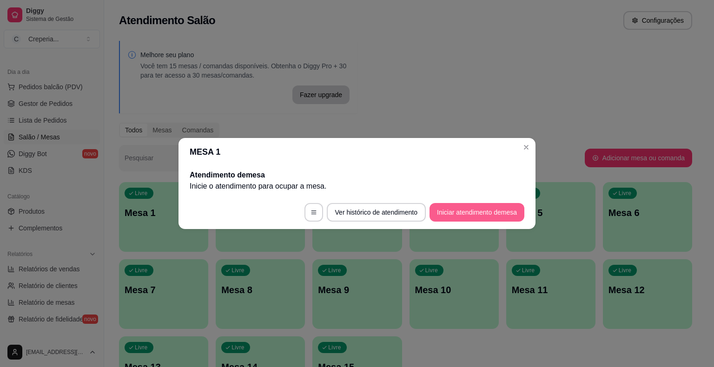
click at [481, 215] on button "Iniciar atendimento de mesa" at bounding box center [476, 212] width 95 height 19
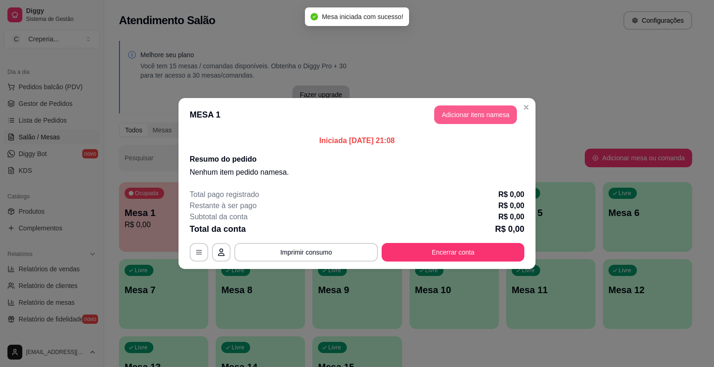
click at [463, 117] on button "Adicionar itens na mesa" at bounding box center [475, 114] width 83 height 19
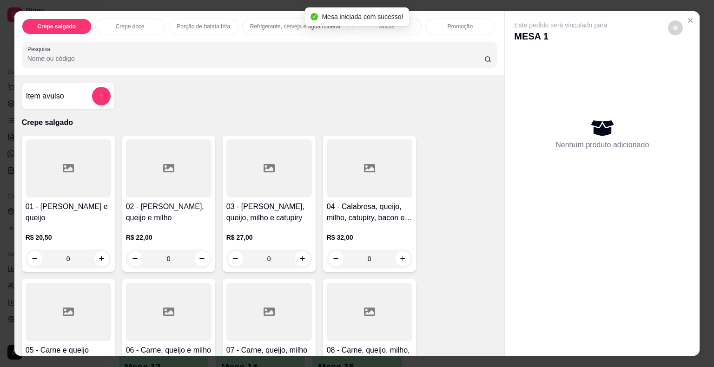
click at [69, 308] on icon at bounding box center [68, 312] width 11 height 8
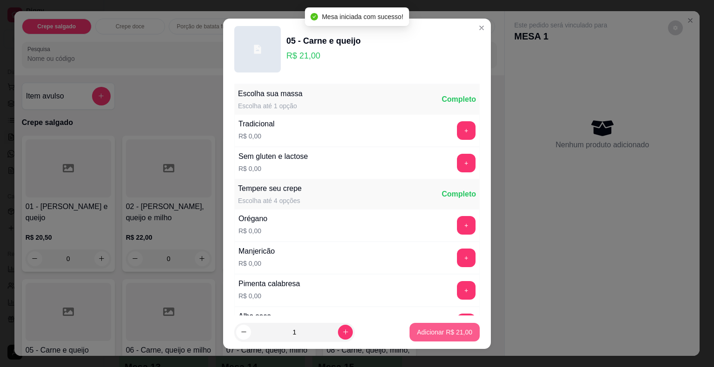
click at [417, 330] on p "Adicionar R$ 21,00" at bounding box center [444, 332] width 55 height 9
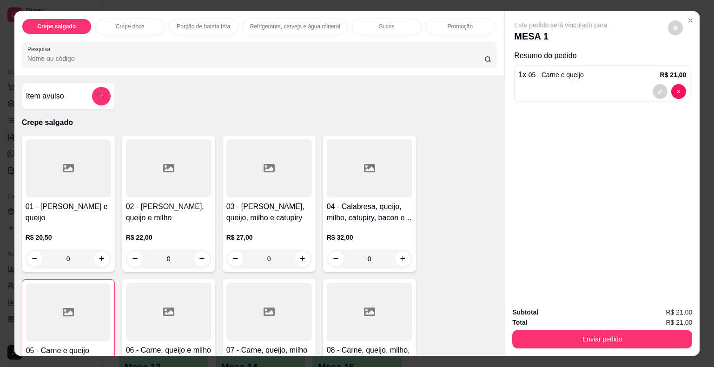
type input "1"
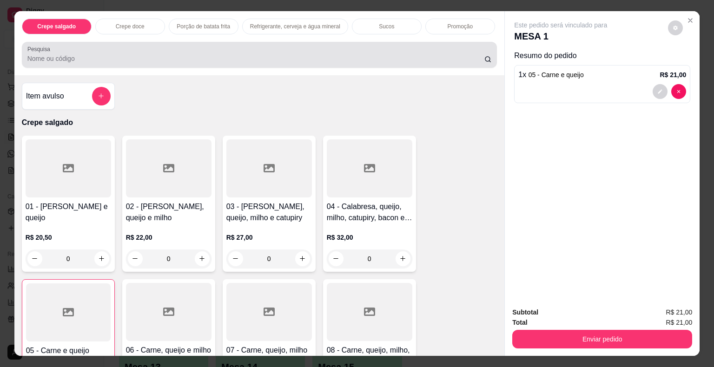
click at [70, 48] on div at bounding box center [259, 55] width 464 height 19
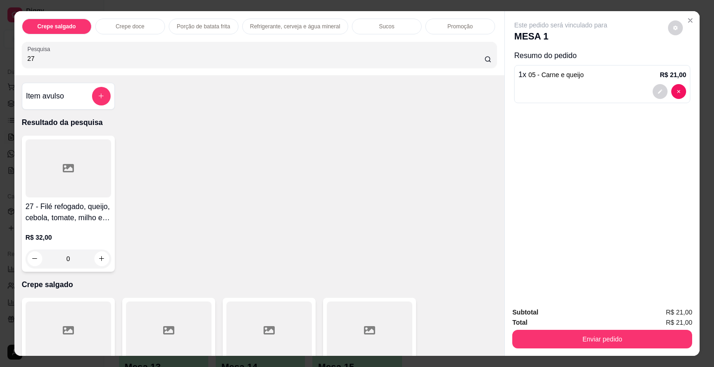
type input "27"
click at [74, 146] on div at bounding box center [68, 168] width 85 height 58
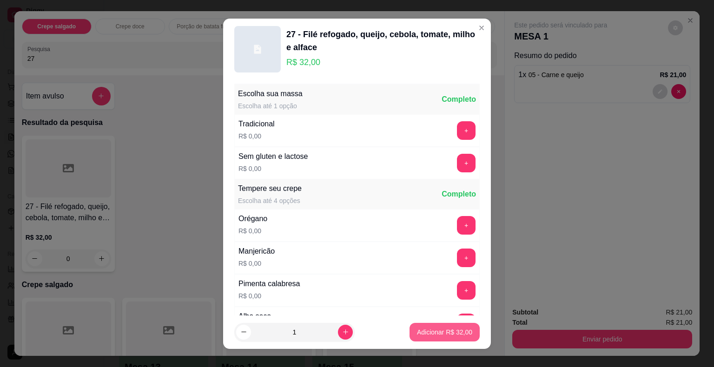
click at [433, 333] on p "Adicionar R$ 32,00" at bounding box center [444, 332] width 55 height 9
type input "1"
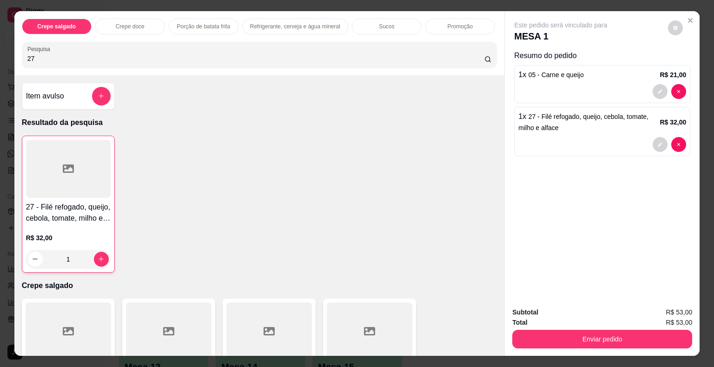
drag, startPoint x: 33, startPoint y: 54, endPoint x: 5, endPoint y: 55, distance: 28.4
click at [5, 55] on div "Crepe salgado Crepe doce Porção de batata frita Refrigerante, cerveja e água mi…" at bounding box center [357, 183] width 714 height 367
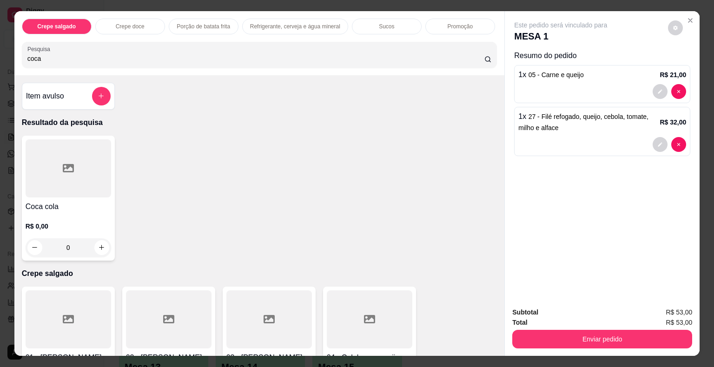
type input "coca"
click at [70, 156] on div at bounding box center [68, 168] width 85 height 58
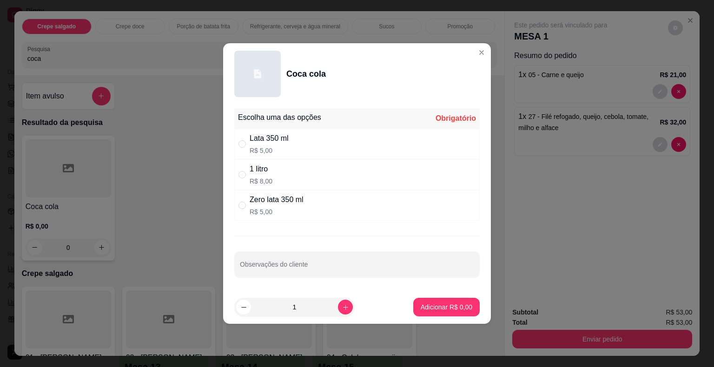
click at [271, 151] on p "R$ 5,00" at bounding box center [269, 150] width 39 height 9
radio input "true"
click at [433, 305] on p "Adicionar R$ 5,00" at bounding box center [447, 306] width 52 height 9
type input "1"
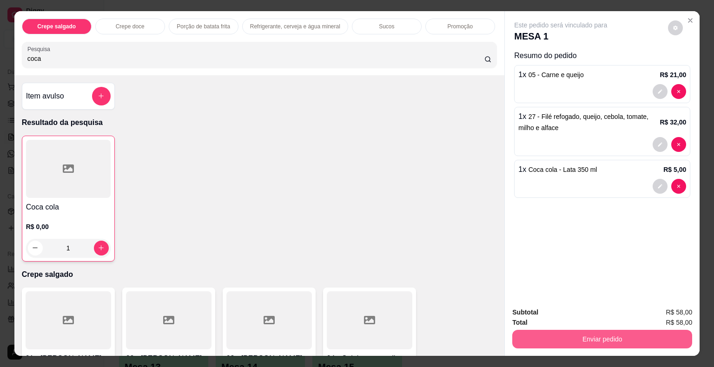
click at [526, 338] on button "Enviar pedido" at bounding box center [602, 339] width 180 height 19
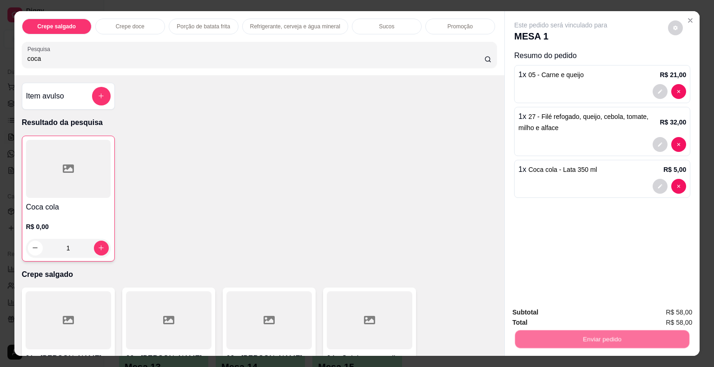
click at [526, 317] on button "Não registrar e enviar pedido" at bounding box center [571, 312] width 94 height 17
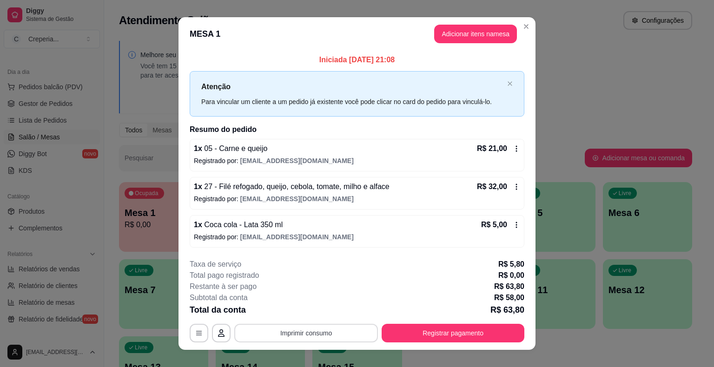
click at [284, 333] on button "Imprimir consumo" at bounding box center [306, 333] width 144 height 19
click at [292, 311] on button "IMPRESSORA" at bounding box center [305, 311] width 67 height 15
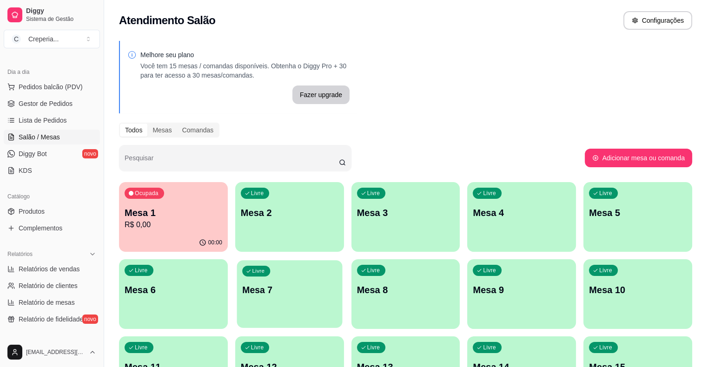
click at [237, 278] on div "Livre Mesa 7" at bounding box center [289, 288] width 105 height 57
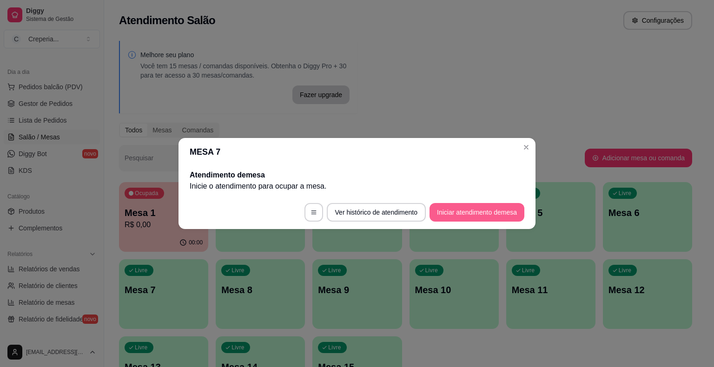
click at [460, 213] on button "Iniciar atendimento de mesa" at bounding box center [476, 212] width 95 height 19
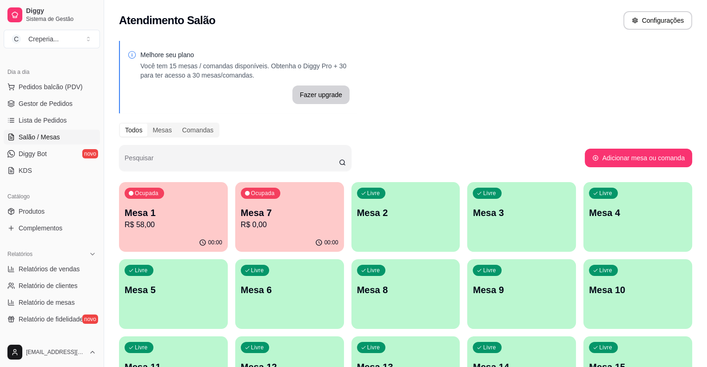
click at [260, 215] on p "Mesa 7" at bounding box center [290, 212] width 98 height 13
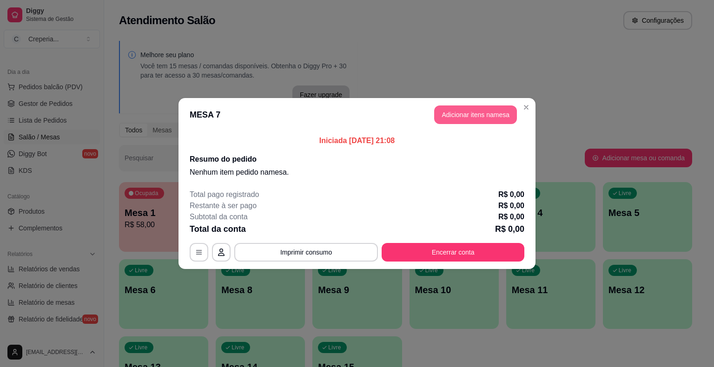
click at [468, 116] on button "Adicionar itens na mesa" at bounding box center [475, 114] width 83 height 19
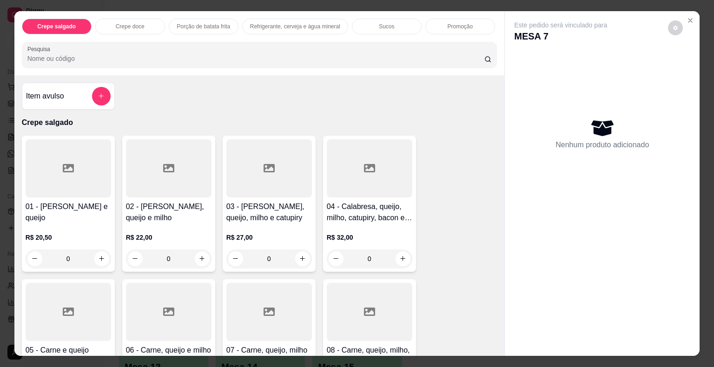
click at [415, 54] on input "Pesquisa" at bounding box center [255, 58] width 457 height 9
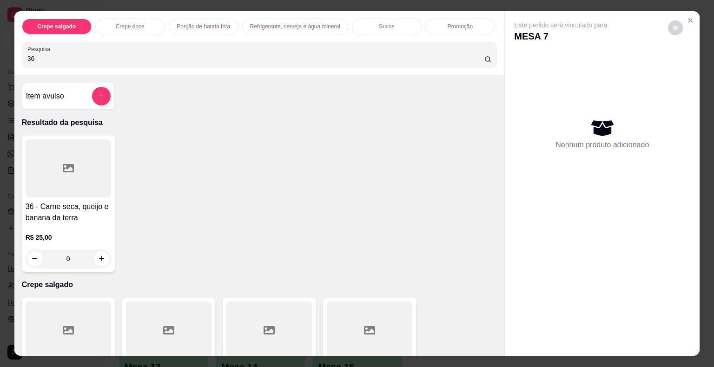
type input "36"
click at [60, 158] on div at bounding box center [68, 168] width 85 height 58
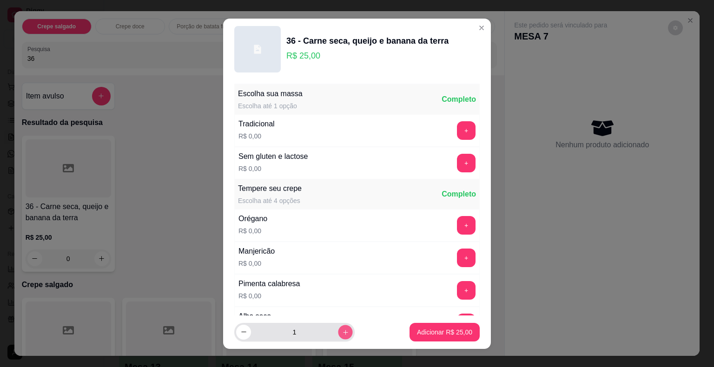
click at [338, 331] on button "increase-product-quantity" at bounding box center [345, 332] width 14 height 14
type input "2"
click at [426, 336] on p "Adicionar R$ 50,00" at bounding box center [444, 332] width 55 height 9
type input "2"
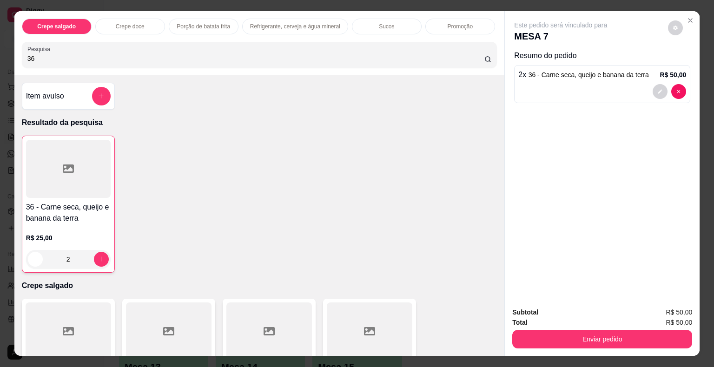
drag, startPoint x: 54, startPoint y: 59, endPoint x: 0, endPoint y: 59, distance: 53.9
click at [0, 59] on div "Crepe salgado Crepe doce Porção de batata frita Refrigerante, cerveja e água mi…" at bounding box center [357, 183] width 714 height 367
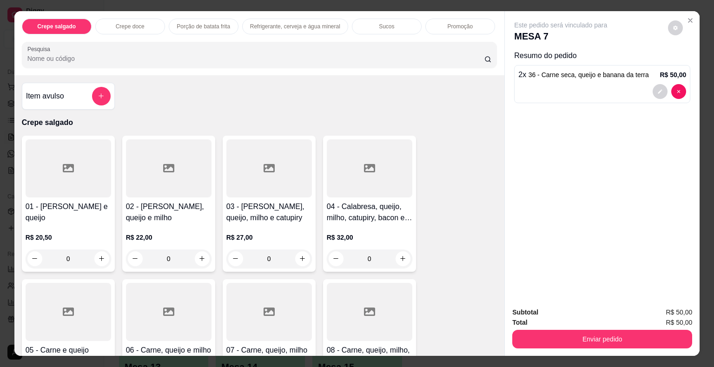
type input "l"
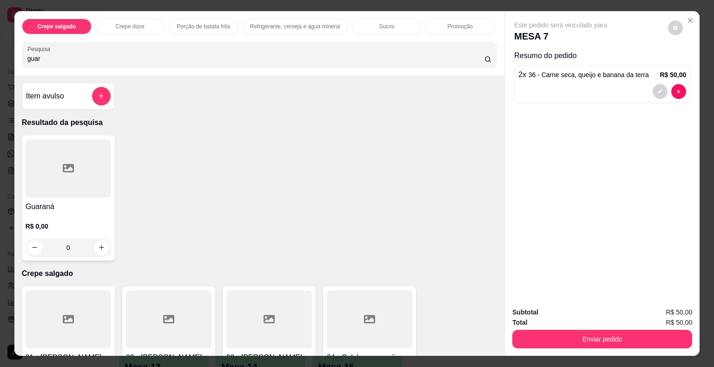
type input "guar"
click at [50, 161] on div at bounding box center [68, 168] width 85 height 58
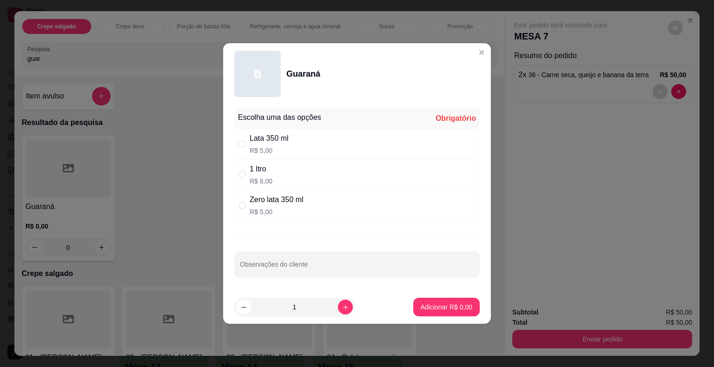
click at [262, 174] on div "1 ltro" at bounding box center [261, 169] width 23 height 11
radio input "true"
click at [447, 302] on button "Adicionar R$ 8,00" at bounding box center [446, 307] width 65 height 18
type input "1"
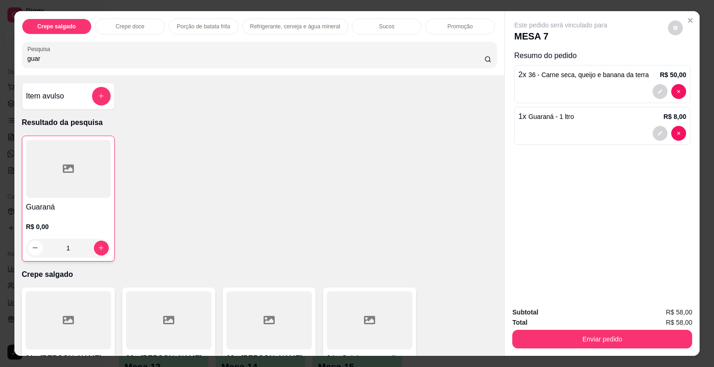
drag, startPoint x: 56, startPoint y: 59, endPoint x: 0, endPoint y: 58, distance: 55.8
click at [0, 58] on div "Crepe salgado Crepe doce Porção de batata frita Refrigerante, cerveja e água mi…" at bounding box center [357, 183] width 714 height 367
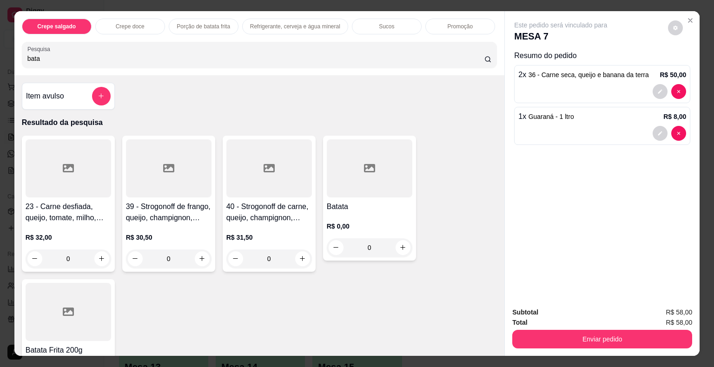
type input "bata"
click at [355, 177] on div at bounding box center [369, 168] width 85 height 58
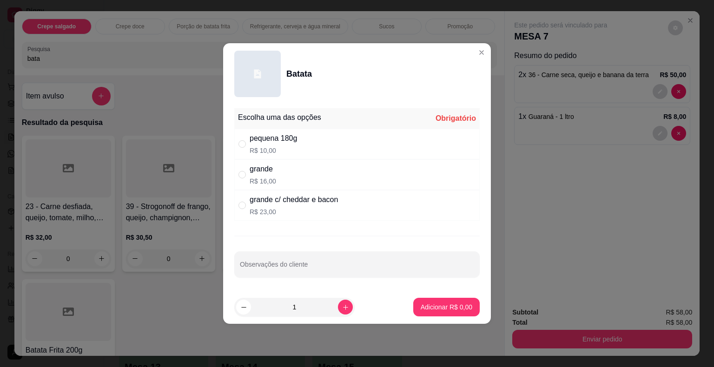
click at [266, 175] on div "grande R$ 16,00" at bounding box center [263, 175] width 26 height 22
radio input "true"
click at [425, 306] on p "Adicionar R$ 16,00" at bounding box center [444, 306] width 55 height 9
type input "1"
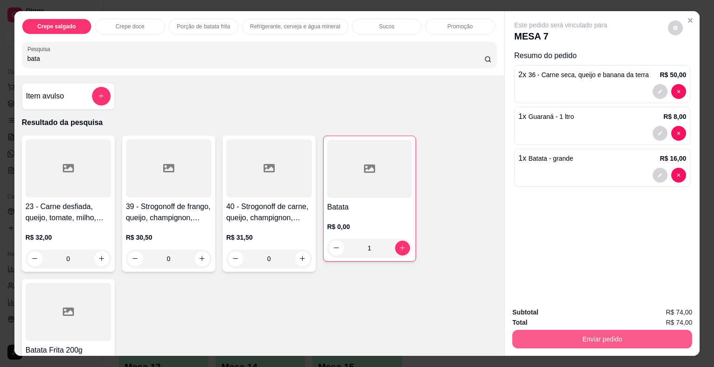
click at [539, 330] on button "Enviar pedido" at bounding box center [602, 339] width 180 height 19
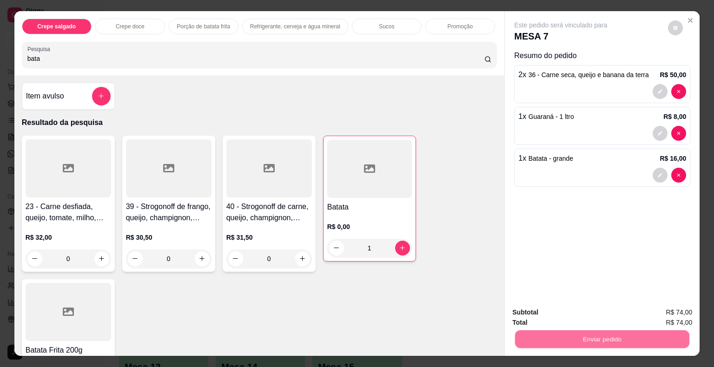
click at [540, 312] on button "Não registrar e enviar pedido" at bounding box center [571, 312] width 94 height 17
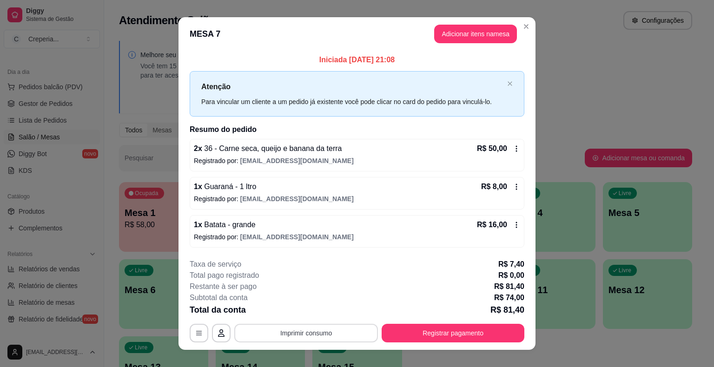
click at [297, 332] on button "Imprimir consumo" at bounding box center [306, 333] width 144 height 19
click at [299, 314] on button "IMPRESSORA" at bounding box center [305, 311] width 65 height 14
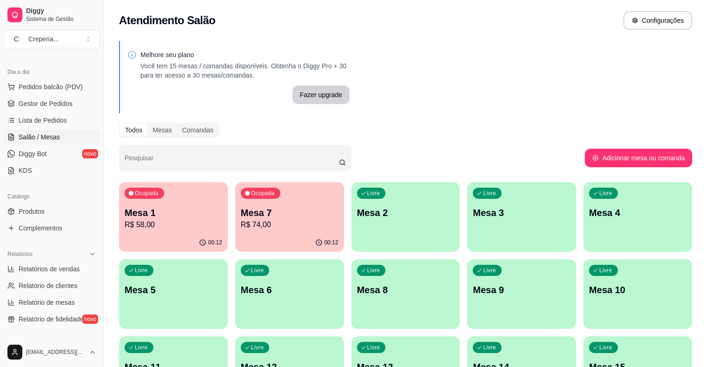
click at [222, 283] on p "Mesa 5" at bounding box center [174, 289] width 98 height 13
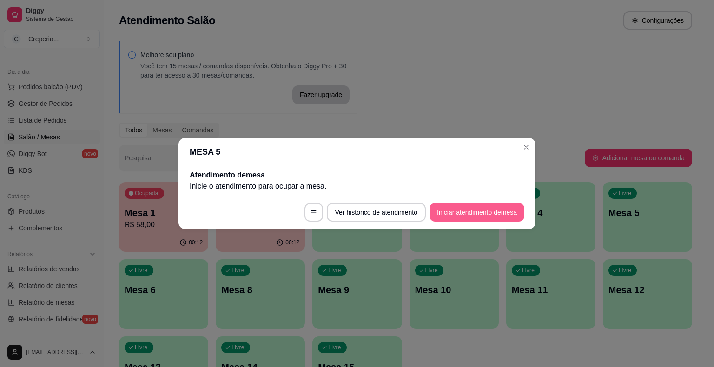
click at [468, 213] on button "Iniciar atendimento de mesa" at bounding box center [476, 212] width 95 height 19
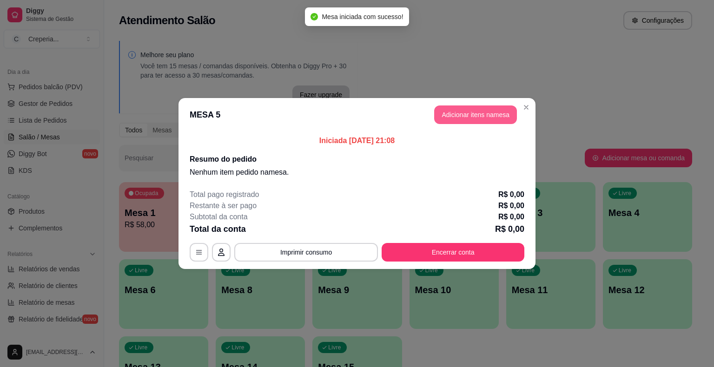
click at [464, 123] on button "Adicionar itens na mesa" at bounding box center [475, 114] width 83 height 19
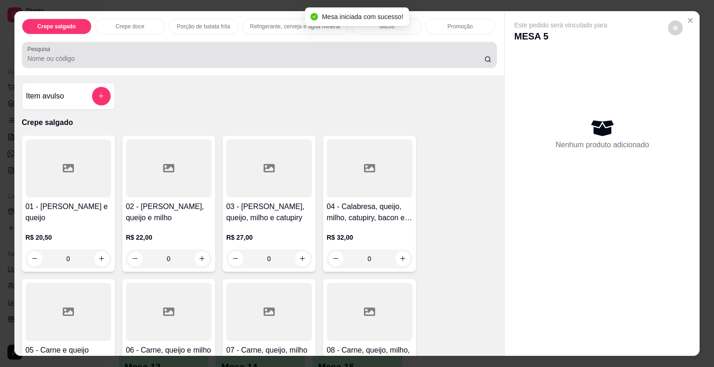
click at [305, 59] on div at bounding box center [259, 55] width 464 height 19
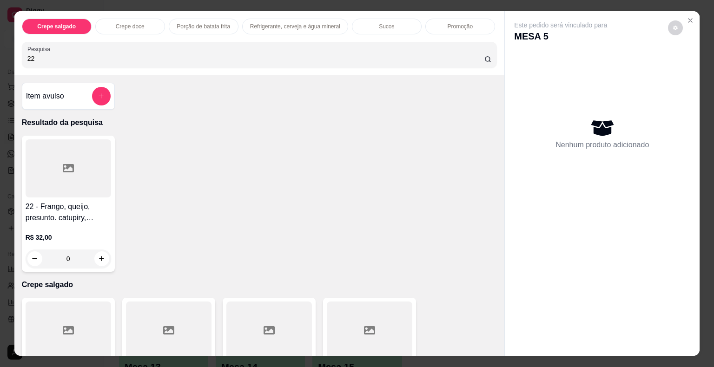
type input "22"
click at [110, 148] on div "22 - Frango, queijo, presunto. catupiry, azeitona, milho, cenoura e uva passas …" at bounding box center [68, 204] width 93 height 136
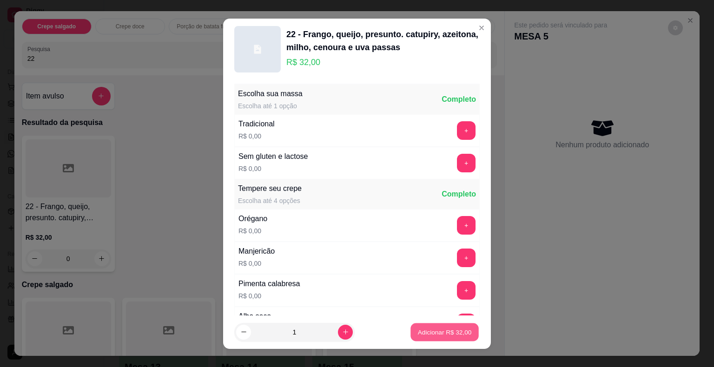
click at [418, 334] on p "Adicionar R$ 32,00" at bounding box center [445, 332] width 54 height 9
type input "1"
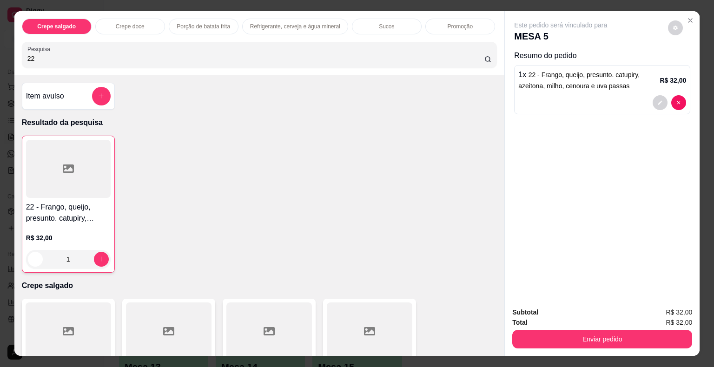
drag, startPoint x: 110, startPoint y: 58, endPoint x: 0, endPoint y: 38, distance: 111.4
click at [0, 38] on div "Crepe salgado Crepe doce Porção de batata frita Refrigerante, cerveja e água mi…" at bounding box center [357, 183] width 714 height 367
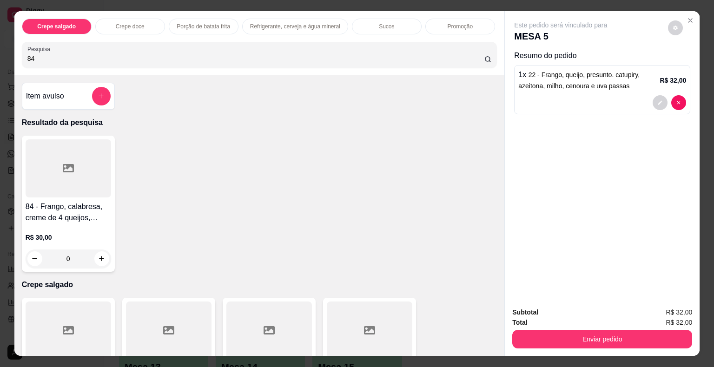
type input "84"
click at [50, 183] on div at bounding box center [68, 168] width 85 height 58
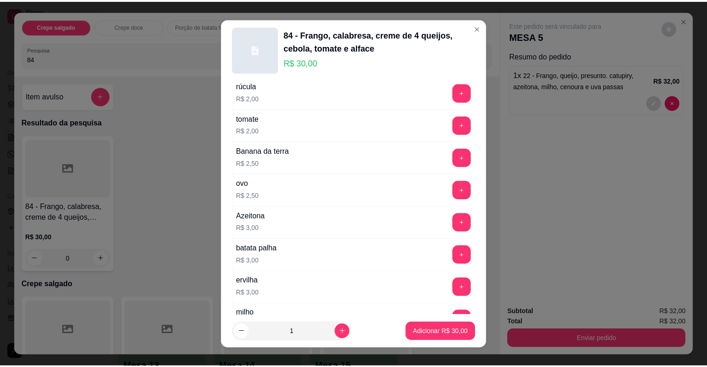
scroll to position [465, 0]
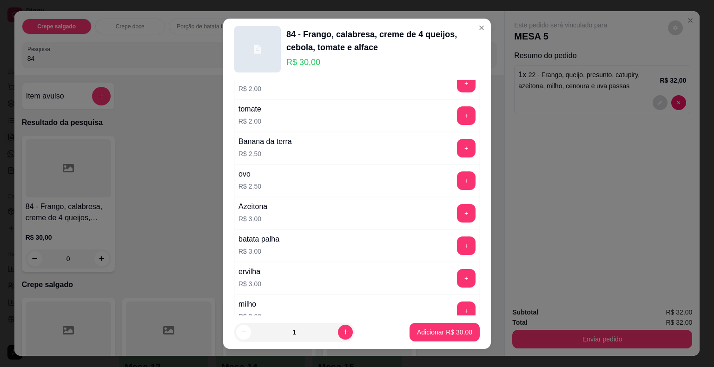
click at [453, 174] on div "+" at bounding box center [466, 180] width 26 height 19
click at [457, 179] on button "+" at bounding box center [466, 180] width 19 height 19
click at [424, 330] on p "Adicionar R$ 32,50" at bounding box center [444, 332] width 55 height 9
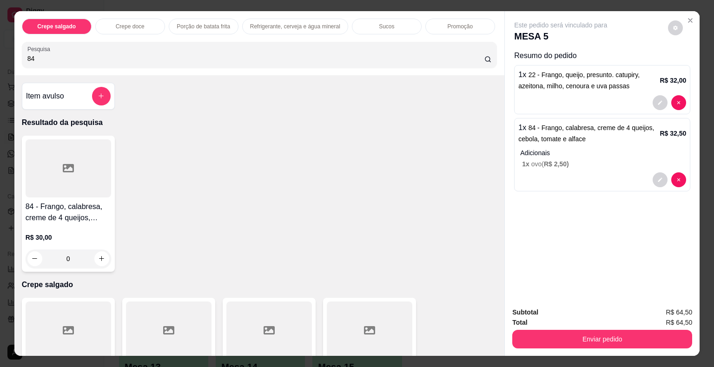
drag, startPoint x: 52, startPoint y: 61, endPoint x: 0, endPoint y: 58, distance: 52.1
click at [0, 58] on div "Crepe salgado Crepe doce Porção de batata frita Refrigerante, cerveja e água mi…" at bounding box center [357, 183] width 714 height 367
click at [7, 51] on div "Crepe salgado Crepe doce Porção de batata frita Refrigerante, cerveja e água mi…" at bounding box center [357, 183] width 714 height 367
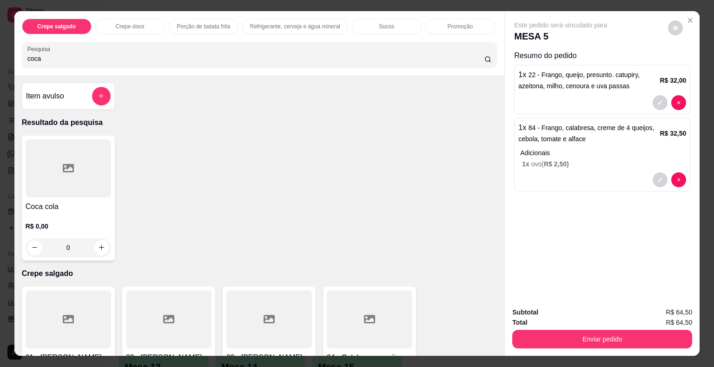
type input "coca"
click at [84, 177] on div at bounding box center [68, 168] width 85 height 58
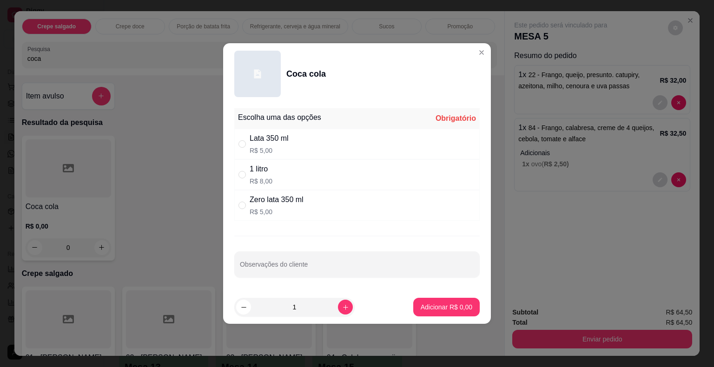
click at [275, 179] on div "1 litro R$ 8,00" at bounding box center [356, 174] width 245 height 31
radio input "true"
click at [452, 306] on p "Adicionar R$ 8,00" at bounding box center [446, 306] width 50 height 9
type input "1"
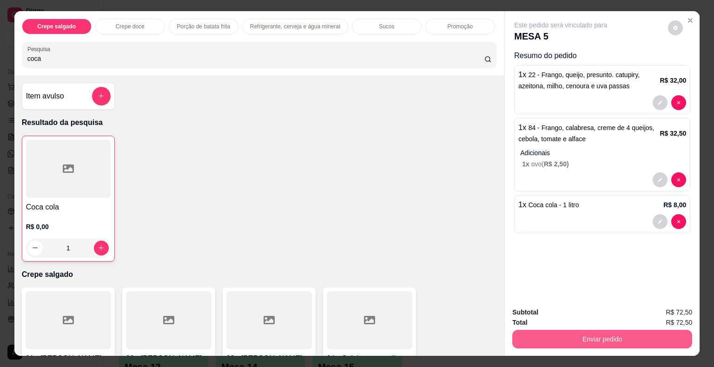
click at [535, 330] on button "Enviar pedido" at bounding box center [602, 339] width 180 height 19
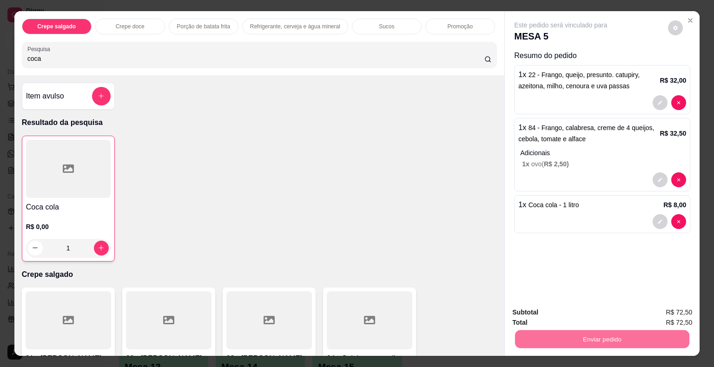
click at [550, 314] on button "Não registrar e enviar pedido" at bounding box center [571, 312] width 94 height 17
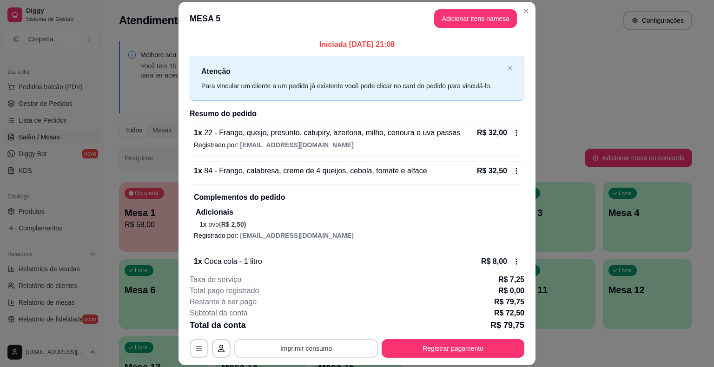
click at [308, 348] on button "Imprimir consumo" at bounding box center [306, 348] width 144 height 19
click at [312, 326] on button "IMPRESSORA" at bounding box center [305, 327] width 67 height 15
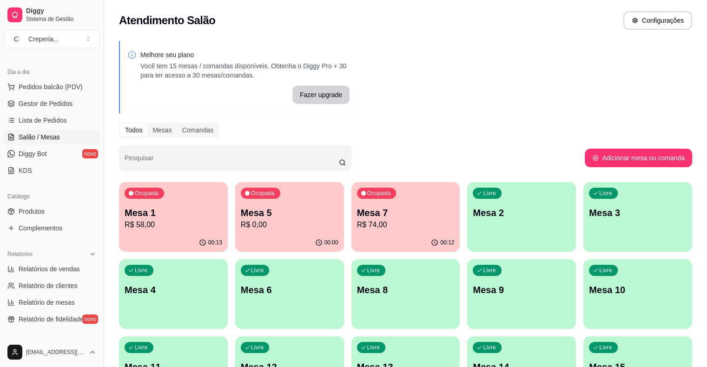
click at [235, 282] on div "Livre Mesa 6" at bounding box center [289, 288] width 109 height 59
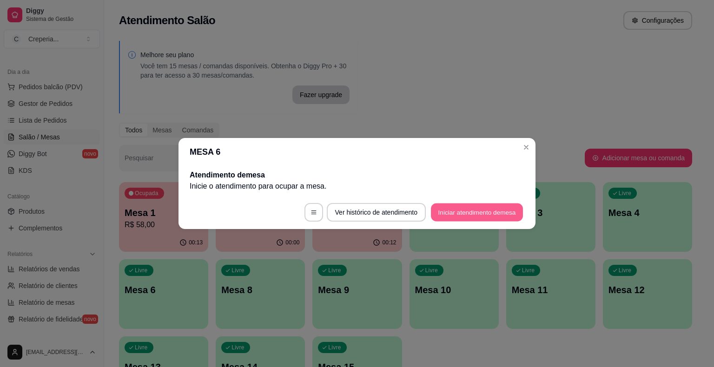
click at [472, 217] on button "Iniciar atendimento de mesa" at bounding box center [477, 213] width 92 height 18
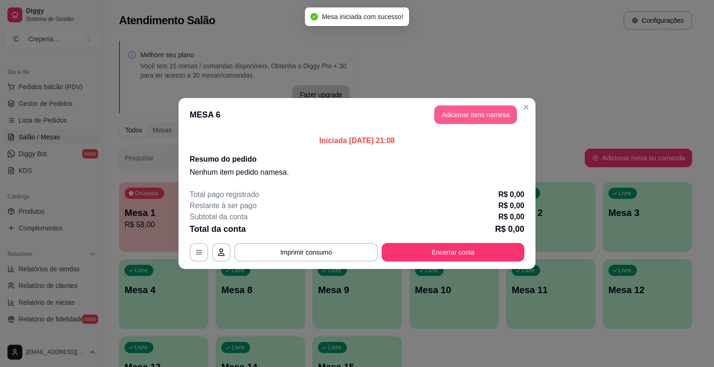
click at [455, 120] on button "Adicionar itens na mesa" at bounding box center [475, 114] width 83 height 19
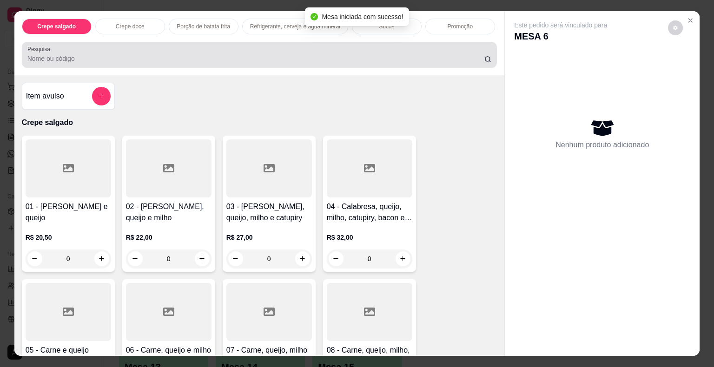
click at [225, 54] on input "Pesquisa" at bounding box center [255, 58] width 457 height 9
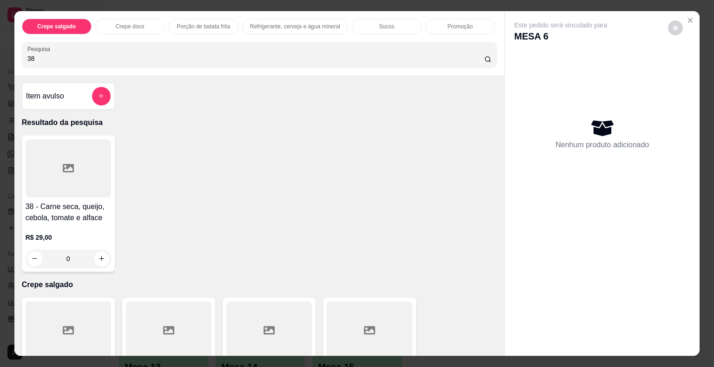
type input "38"
click at [79, 155] on div at bounding box center [68, 168] width 85 height 58
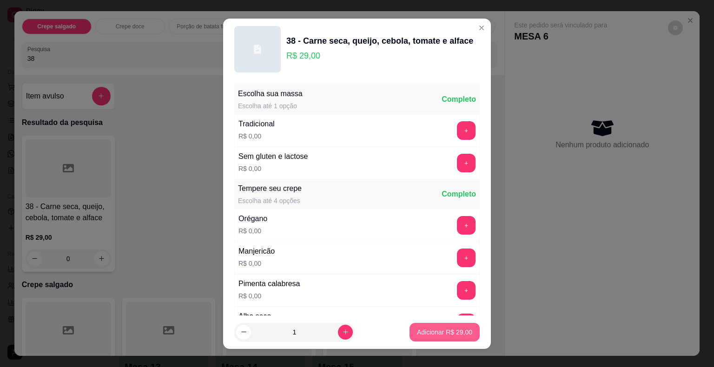
click at [418, 330] on p "Adicionar R$ 29,00" at bounding box center [444, 332] width 55 height 9
type input "1"
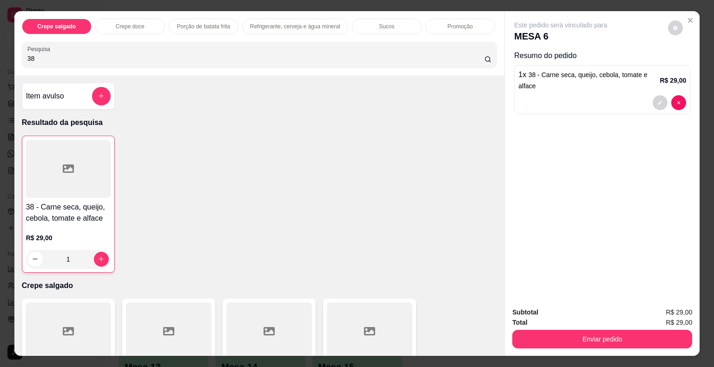
drag, startPoint x: 32, startPoint y: 59, endPoint x: 26, endPoint y: 61, distance: 6.0
click at [26, 61] on div "Pesquisa 38" at bounding box center [259, 55] width 475 height 26
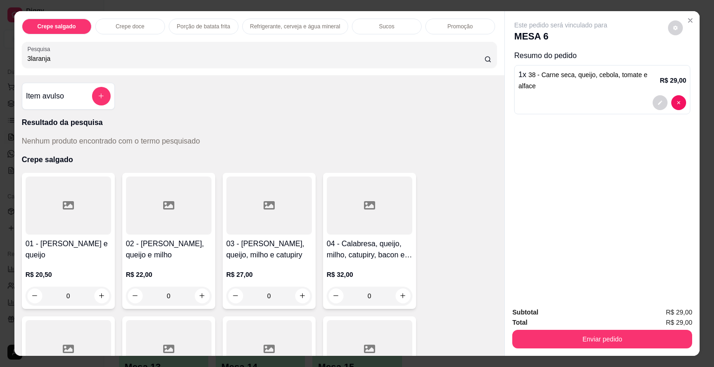
type input "3laranja"
click at [58, 185] on div at bounding box center [68, 206] width 85 height 58
click at [73, 54] on input "3laranja" at bounding box center [255, 58] width 457 height 9
drag, startPoint x: 33, startPoint y: 54, endPoint x: 9, endPoint y: 53, distance: 23.7
click at [0, 54] on div "Crepe salgado Crepe doce Porção de batata frita Refrigerante, cerveja e água mi…" at bounding box center [357, 183] width 714 height 367
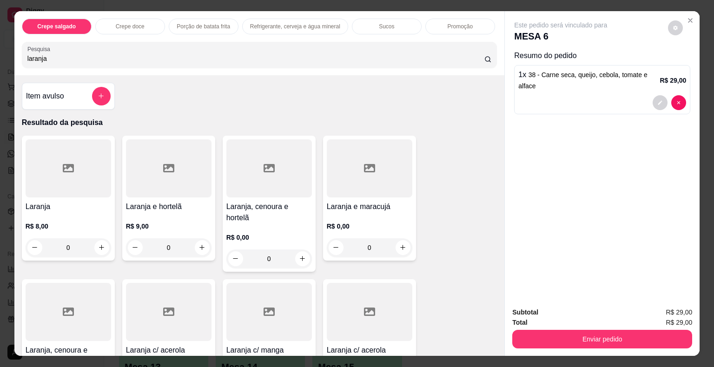
type input "laranja"
click at [63, 178] on div at bounding box center [68, 168] width 85 height 58
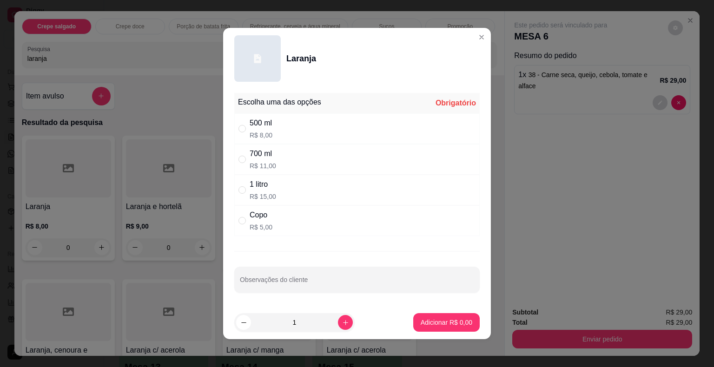
click at [284, 129] on div "500 ml R$ 8,00" at bounding box center [356, 128] width 245 height 31
radio input "true"
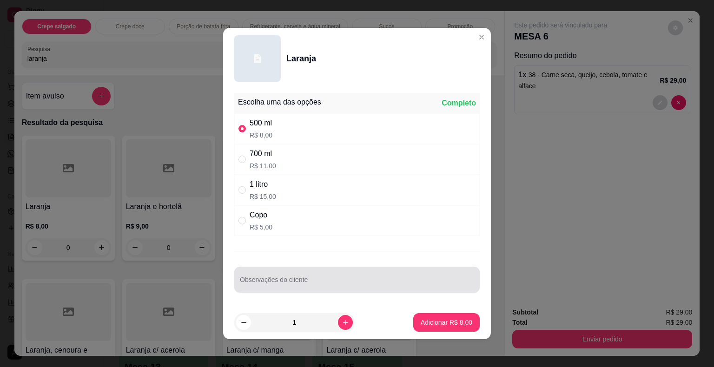
click at [288, 275] on div at bounding box center [357, 279] width 234 height 19
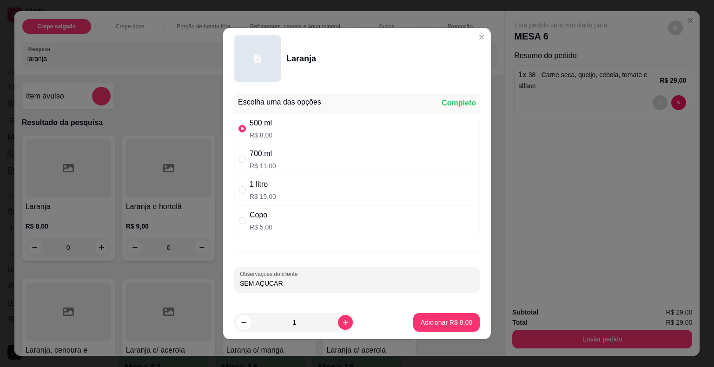
type input "SEM AÇUCAR"
click at [452, 322] on p "Adicionar R$ 8,00" at bounding box center [446, 322] width 50 height 9
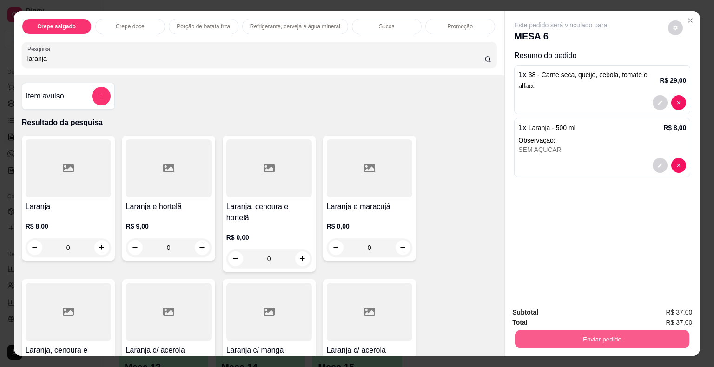
click at [598, 335] on button "Enviar pedido" at bounding box center [602, 339] width 174 height 18
click at [567, 313] on button "Não registrar e enviar pedido" at bounding box center [571, 312] width 94 height 17
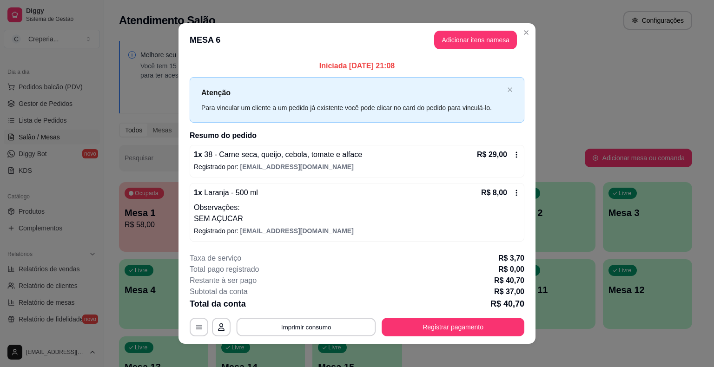
click at [279, 327] on button "Imprimir consumo" at bounding box center [306, 327] width 139 height 18
click at [304, 303] on button "IMPRESSORA" at bounding box center [305, 305] width 67 height 15
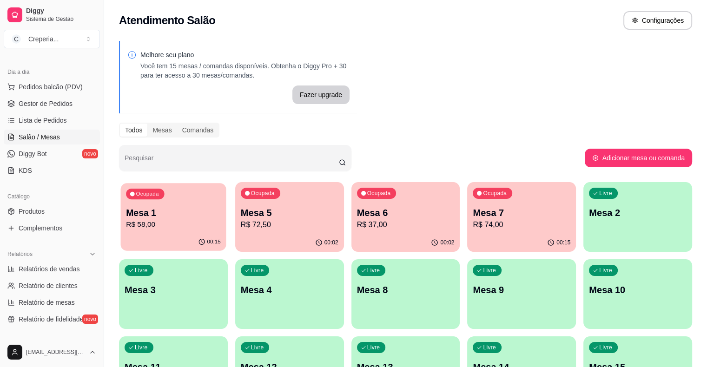
click at [158, 228] on p "R$ 58,00" at bounding box center [173, 224] width 95 height 11
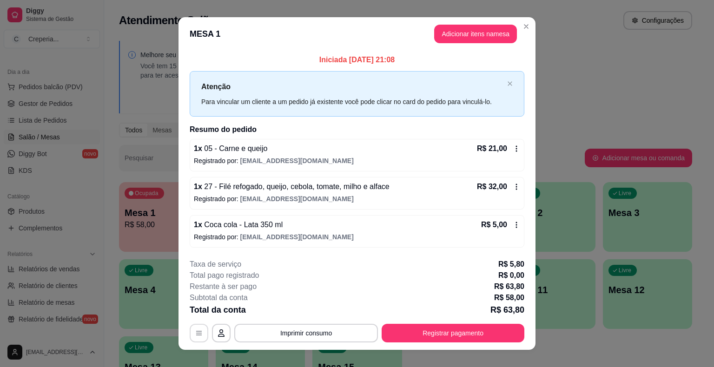
click at [197, 328] on button "button" at bounding box center [199, 333] width 19 height 19
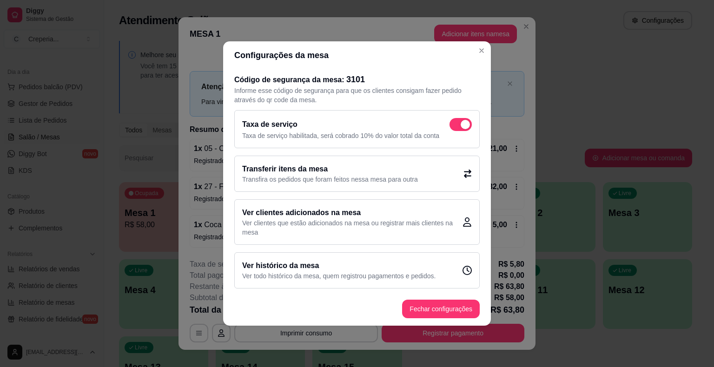
click at [468, 125] on span at bounding box center [464, 124] width 9 height 9
click at [455, 126] on input "checkbox" at bounding box center [452, 129] width 6 height 6
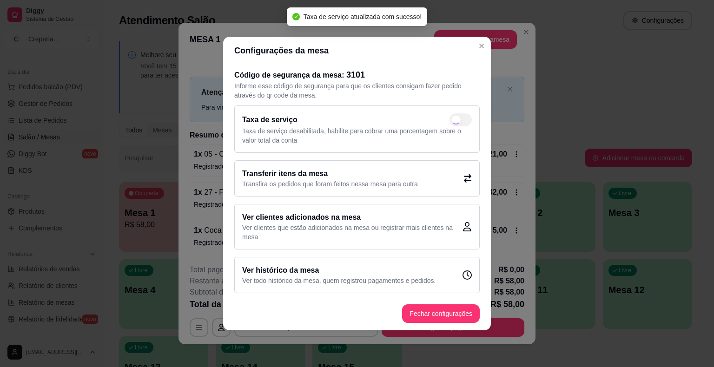
click at [458, 120] on div "Taxa de serviço" at bounding box center [357, 119] width 230 height 13
checkbox input "true"
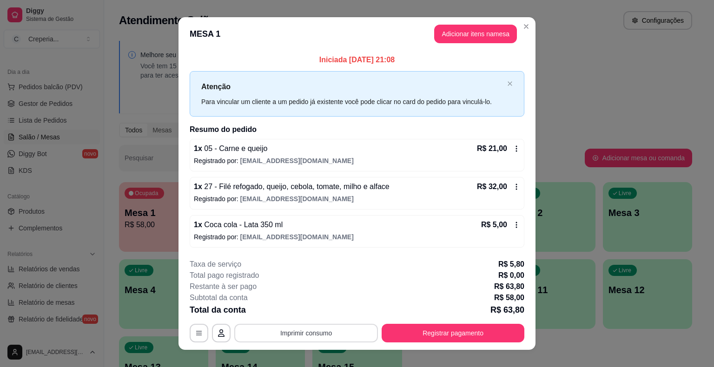
click at [331, 334] on button "Imprimir consumo" at bounding box center [306, 333] width 144 height 19
click at [319, 311] on button "IMPRESSORA" at bounding box center [305, 311] width 67 height 15
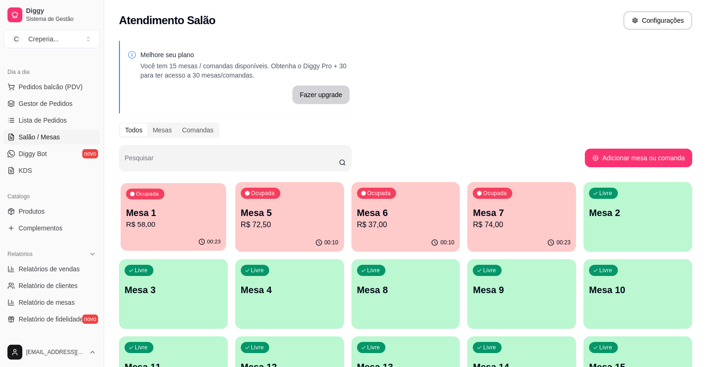
click at [158, 213] on p "Mesa 1" at bounding box center [173, 213] width 95 height 13
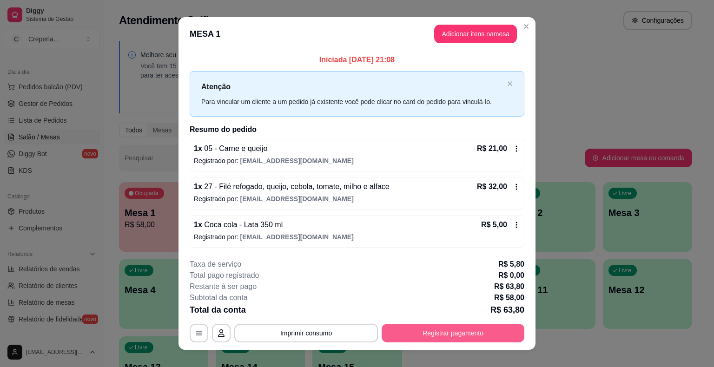
click at [467, 328] on button "Registrar pagamento" at bounding box center [452, 333] width 143 height 19
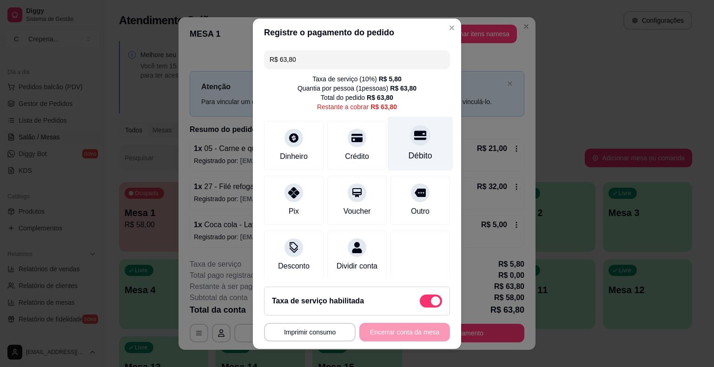
drag, startPoint x: 409, startPoint y: 149, endPoint x: 409, endPoint y: 155, distance: 6.5
click at [409, 150] on div "Débito" at bounding box center [421, 143] width 66 height 54
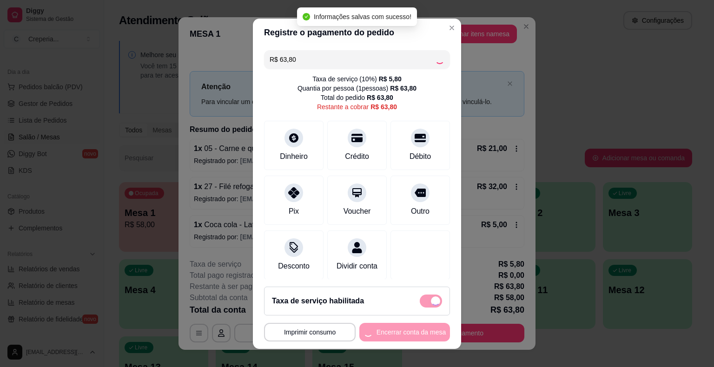
type input "R$ 0,00"
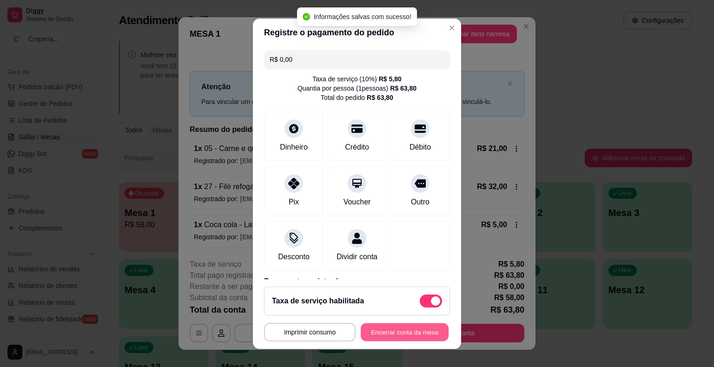
click at [385, 335] on button "Encerrar conta da mesa" at bounding box center [405, 332] width 88 height 18
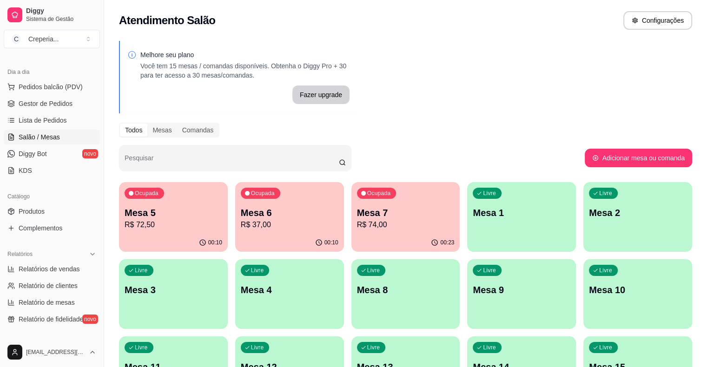
click at [583, 220] on div "Livre Mesa 2" at bounding box center [637, 211] width 109 height 59
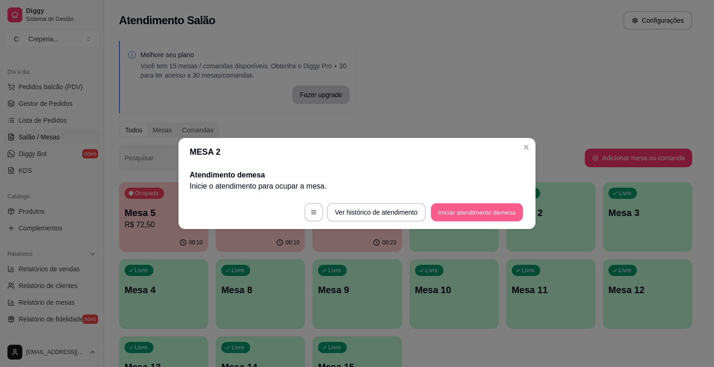
click at [448, 214] on button "Iniciar atendimento de mesa" at bounding box center [477, 213] width 92 height 18
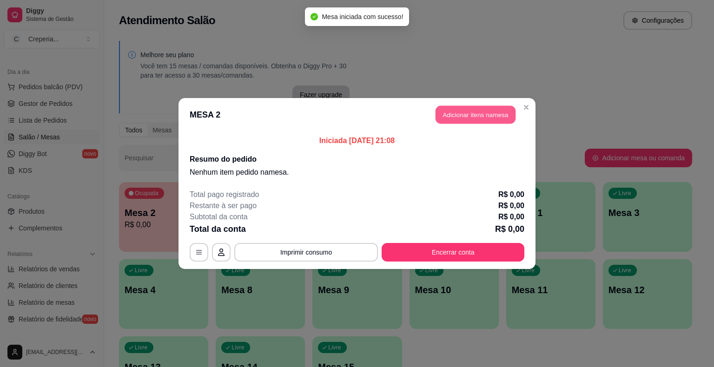
click at [445, 112] on button "Adicionar itens na mesa" at bounding box center [475, 115] width 80 height 18
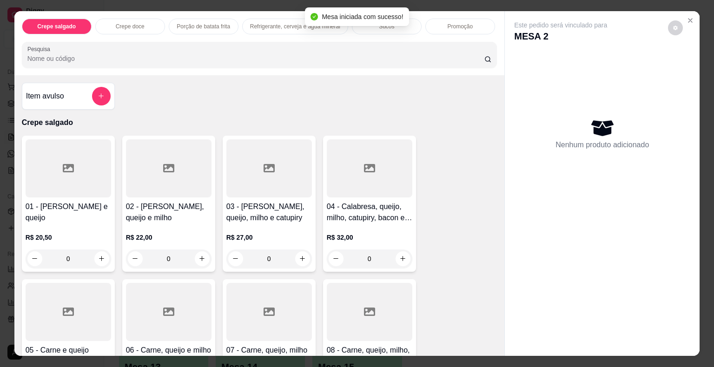
click at [169, 60] on div "Pesquisa" at bounding box center [259, 55] width 475 height 26
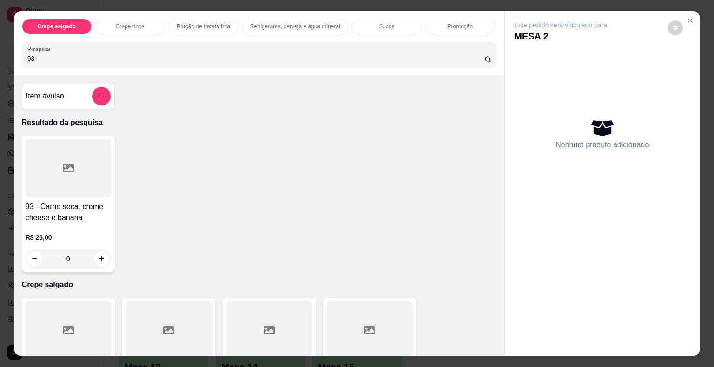
type input "93"
click at [92, 167] on div at bounding box center [68, 168] width 85 height 58
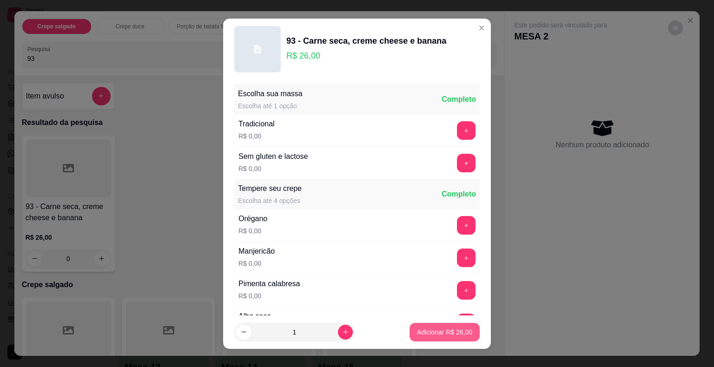
click at [443, 334] on p "Adicionar R$ 26,00" at bounding box center [444, 332] width 55 height 9
type input "1"
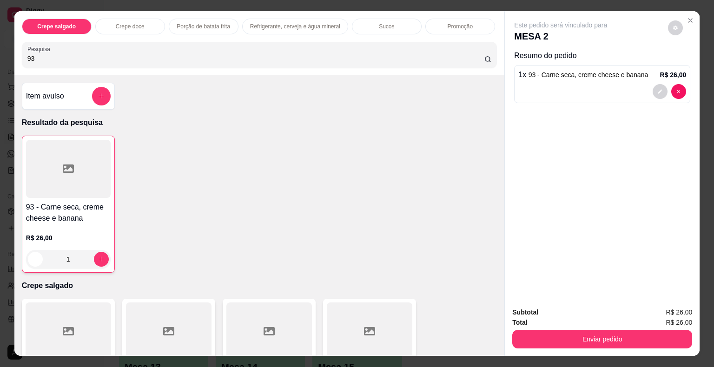
drag, startPoint x: 56, startPoint y: 55, endPoint x: 5, endPoint y: 53, distance: 51.2
click at [5, 53] on div "Crepe salgado Crepe doce Porção de batata frita Refrigerante, cerveja e água mi…" at bounding box center [357, 183] width 714 height 367
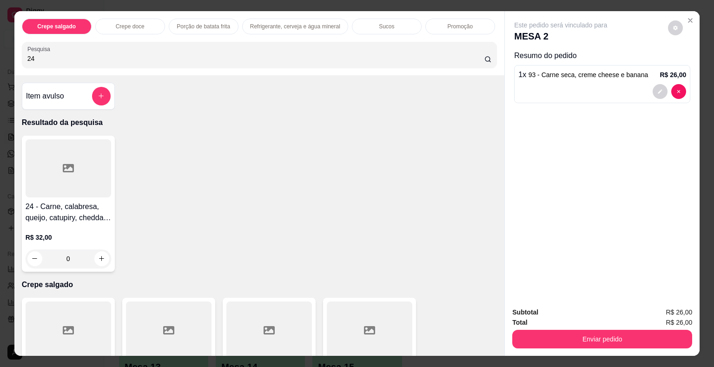
type input "24"
click at [37, 142] on div at bounding box center [68, 168] width 85 height 58
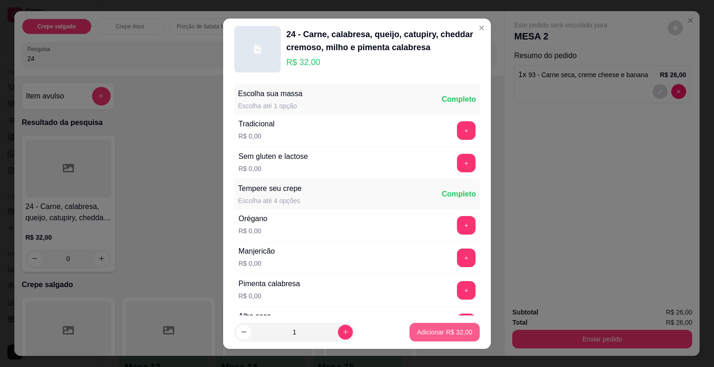
click at [417, 331] on p "Adicionar R$ 32,00" at bounding box center [444, 332] width 55 height 9
type input "1"
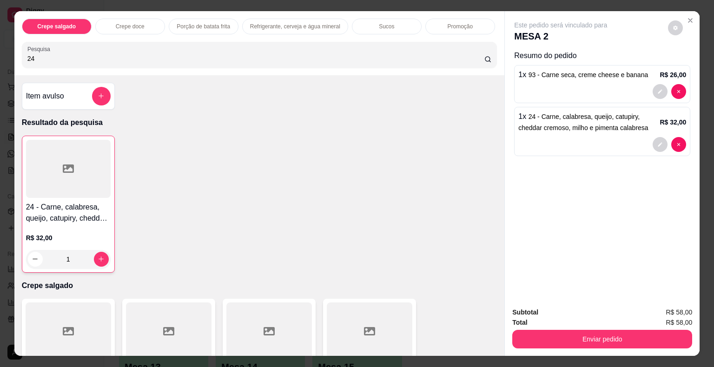
drag, startPoint x: 71, startPoint y: 52, endPoint x: 0, endPoint y: 52, distance: 70.6
click at [0, 52] on div "Crepe salgado Crepe doce Porção de batata frita Refrigerante, cerveja e água mi…" at bounding box center [357, 183] width 714 height 367
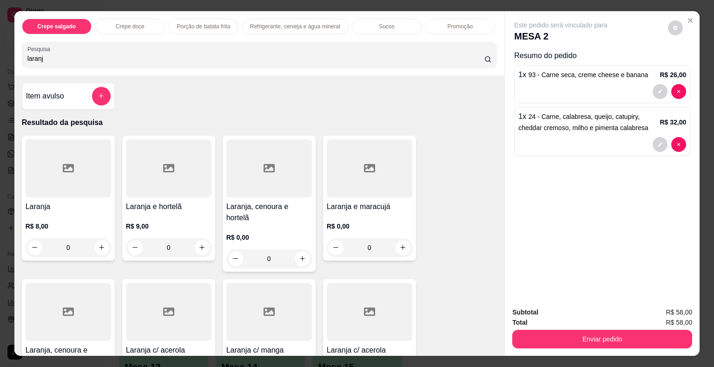
type input "laranj"
click at [327, 174] on div at bounding box center [369, 168] width 85 height 58
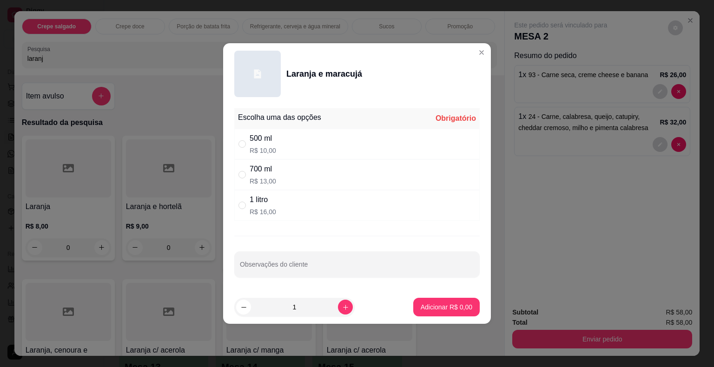
click at [266, 210] on p "R$ 16,00" at bounding box center [263, 211] width 26 height 9
radio input "true"
click at [409, 307] on button "Adicionar R$ 16,00" at bounding box center [444, 307] width 70 height 19
type input "1"
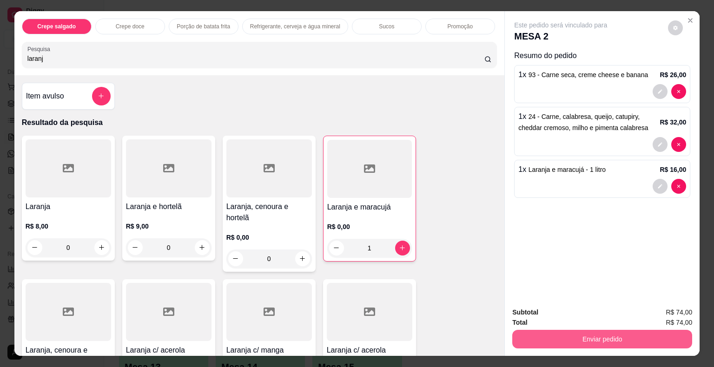
click at [553, 331] on button "Enviar pedido" at bounding box center [602, 339] width 180 height 19
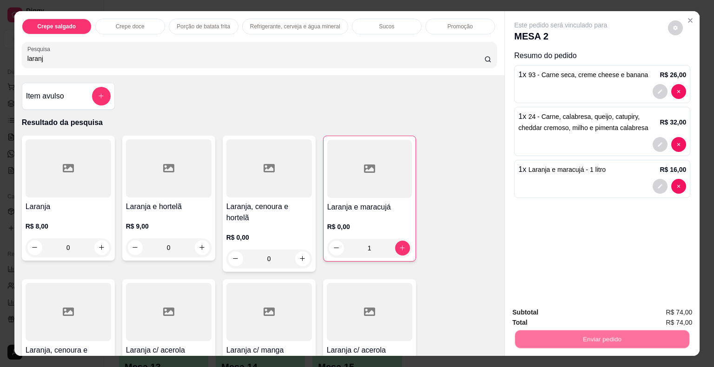
click at [544, 314] on button "Não registrar e enviar pedido" at bounding box center [571, 313] width 97 height 18
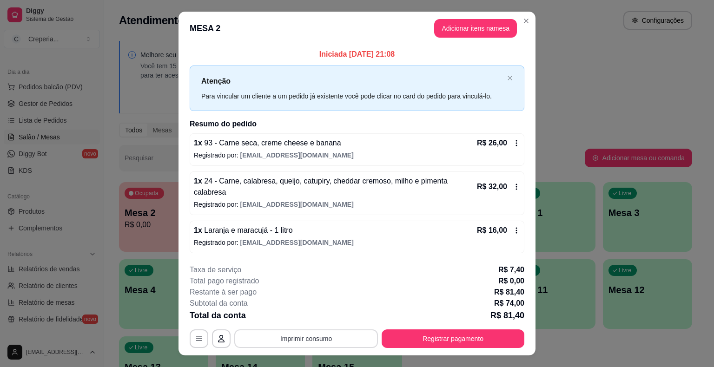
click at [300, 332] on button "Imprimir consumo" at bounding box center [306, 338] width 144 height 19
click at [289, 307] on button "IMPRESSORA" at bounding box center [305, 313] width 54 height 12
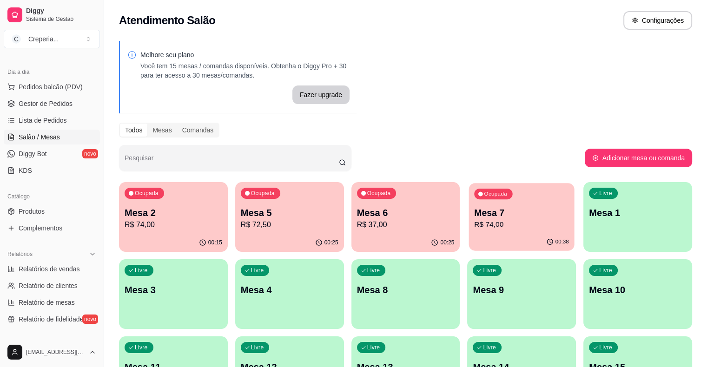
click at [474, 210] on p "Mesa 7" at bounding box center [521, 213] width 95 height 13
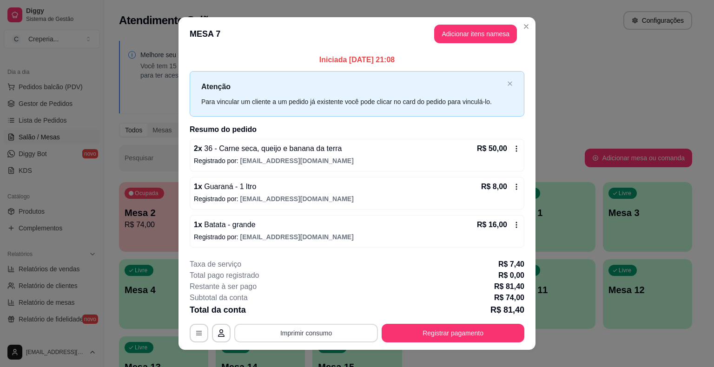
click at [263, 330] on button "Imprimir consumo" at bounding box center [306, 333] width 144 height 19
click at [322, 315] on button "IMPRESSORA" at bounding box center [305, 311] width 67 height 15
click at [194, 328] on button "button" at bounding box center [199, 333] width 18 height 18
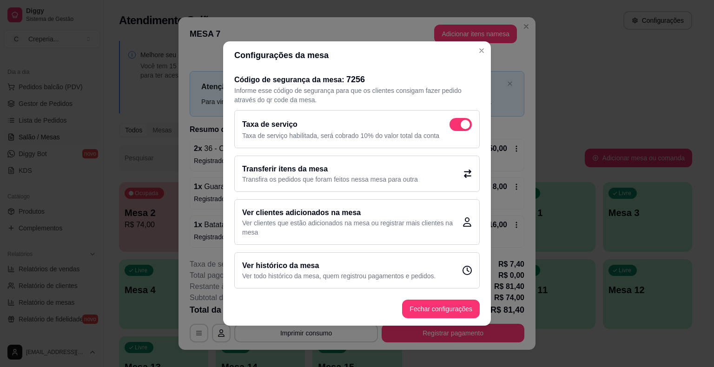
click at [459, 129] on span at bounding box center [460, 124] width 22 height 13
click at [455, 129] on input "checkbox" at bounding box center [452, 129] width 6 height 6
checkbox input "false"
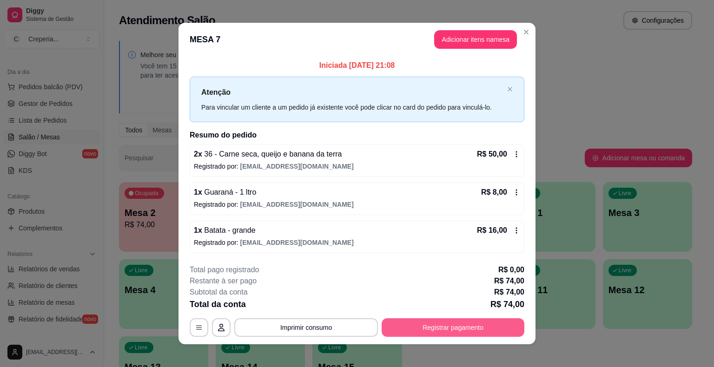
click at [431, 326] on button "Registrar pagamento" at bounding box center [452, 327] width 143 height 19
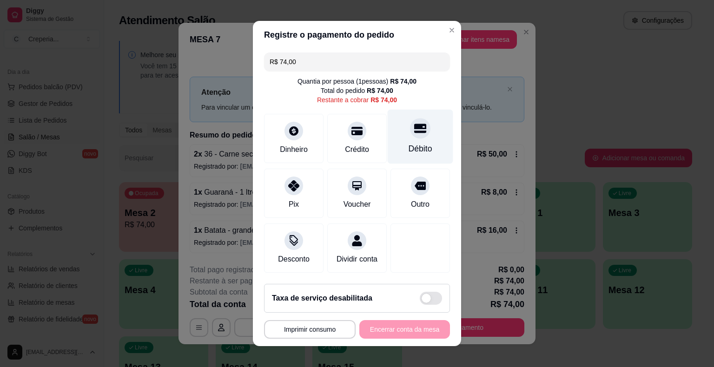
click at [410, 136] on div at bounding box center [420, 128] width 20 height 20
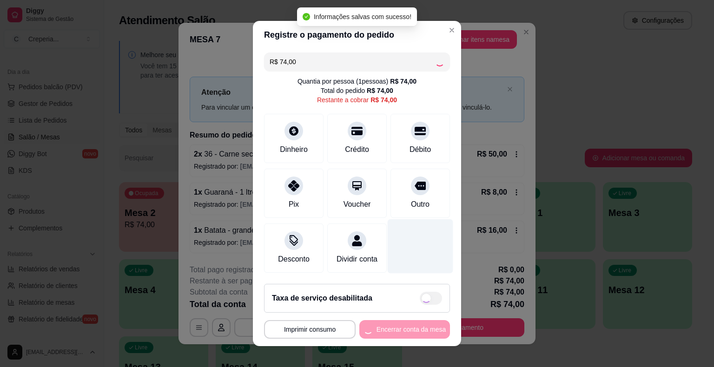
type input "R$ 0,00"
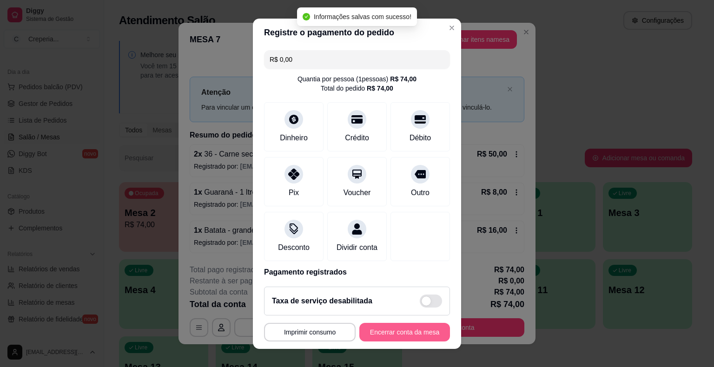
click at [376, 338] on button "Encerrar conta da mesa" at bounding box center [404, 332] width 91 height 19
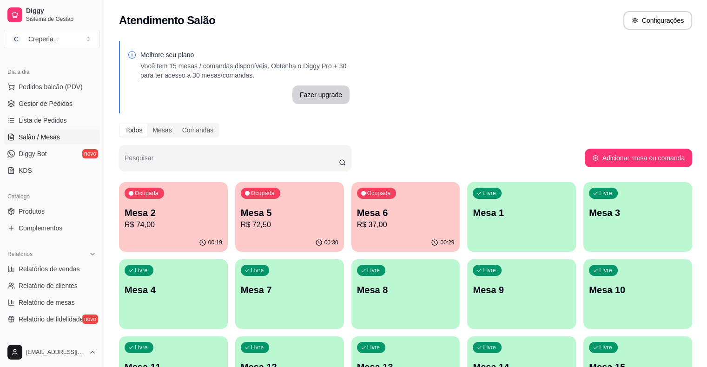
click at [162, 208] on p "Mesa 2" at bounding box center [174, 212] width 98 height 13
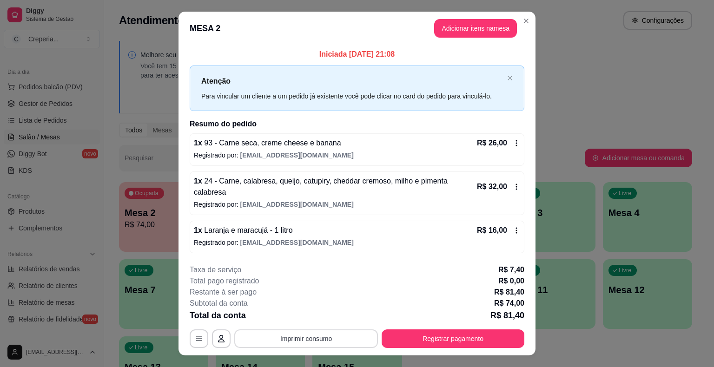
click at [301, 329] on button "Imprimir consumo" at bounding box center [306, 338] width 144 height 19
click at [302, 304] on button "IMPRESSORA" at bounding box center [305, 311] width 65 height 14
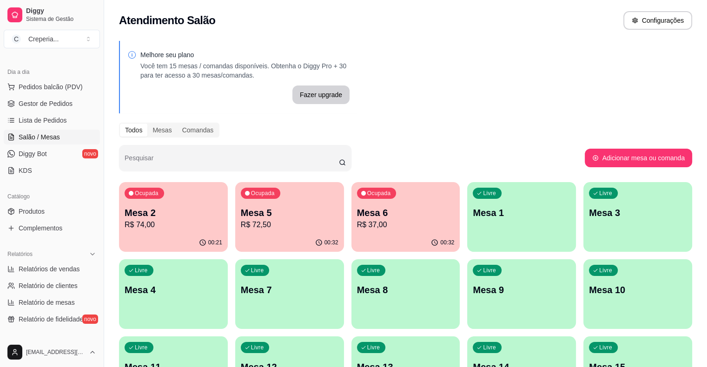
click at [147, 208] on p "Mesa 2" at bounding box center [174, 212] width 98 height 13
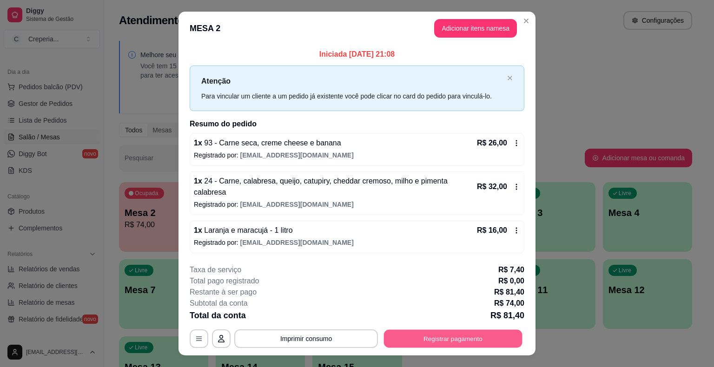
click at [447, 332] on button "Registrar pagamento" at bounding box center [453, 338] width 138 height 18
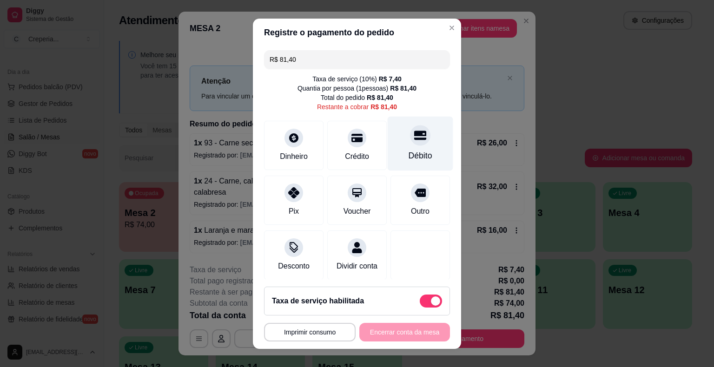
click at [410, 142] on div at bounding box center [420, 135] width 20 height 20
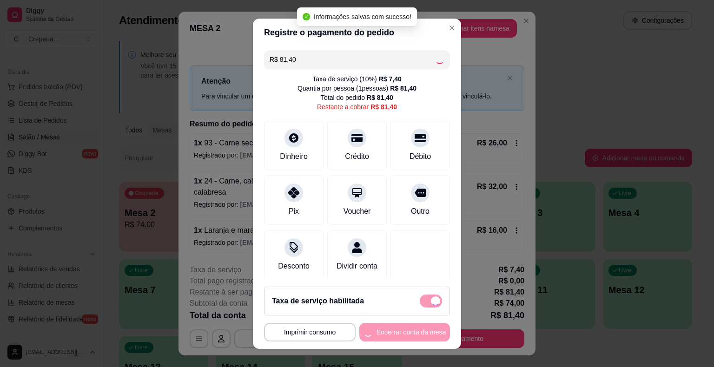
type input "R$ 0,00"
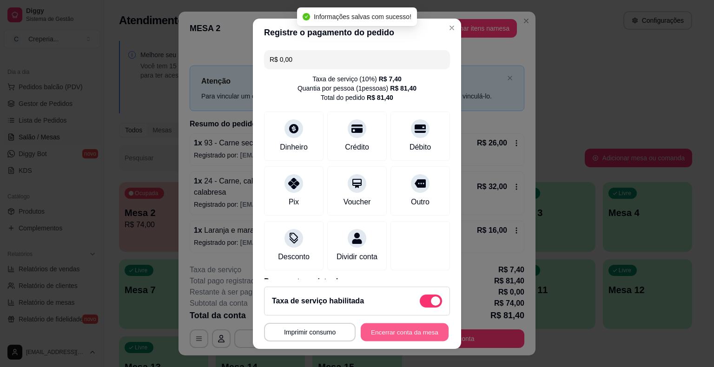
click at [399, 333] on button "Encerrar conta da mesa" at bounding box center [405, 332] width 88 height 18
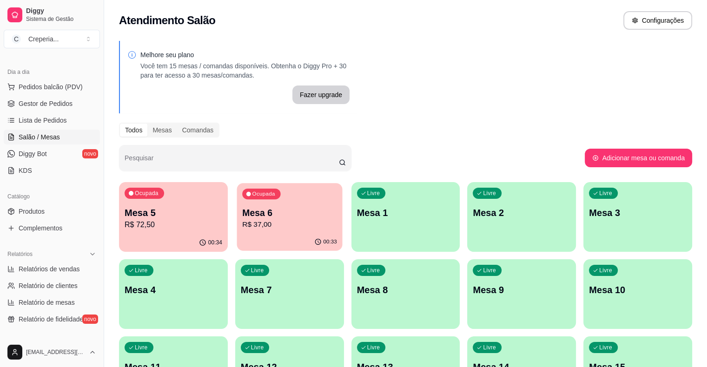
click at [265, 224] on p "R$ 37,00" at bounding box center [289, 224] width 95 height 11
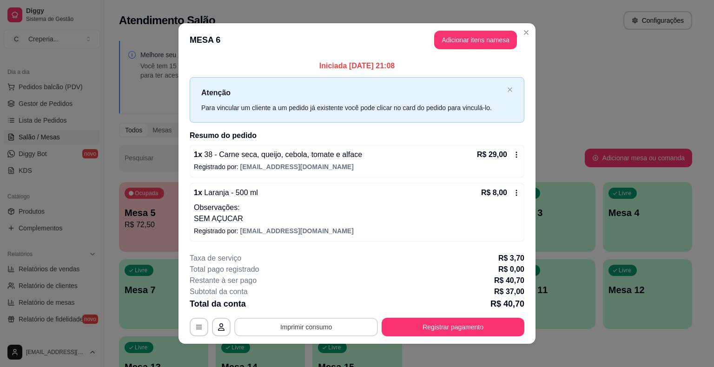
click at [339, 324] on button "Imprimir consumo" at bounding box center [306, 327] width 144 height 19
click at [329, 302] on button "IMPRESSORA" at bounding box center [305, 305] width 65 height 14
click at [423, 332] on button "Registrar pagamento" at bounding box center [453, 327] width 138 height 18
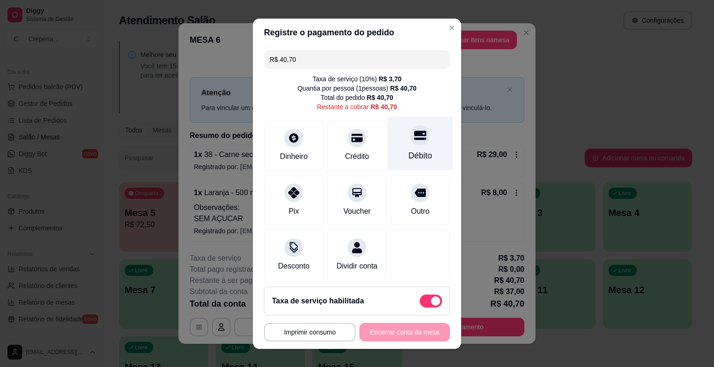
click at [411, 149] on div "Débito" at bounding box center [421, 143] width 66 height 54
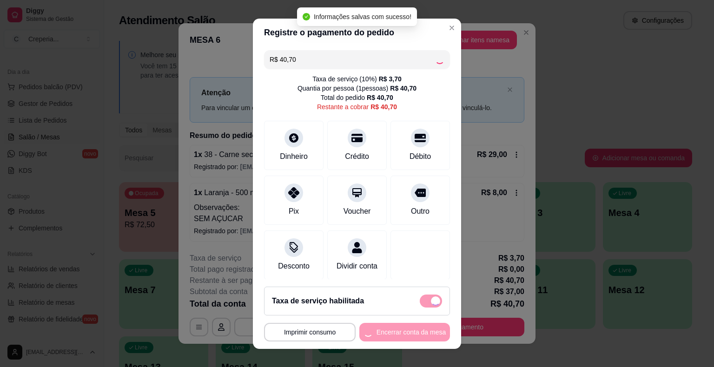
type input "R$ 0,00"
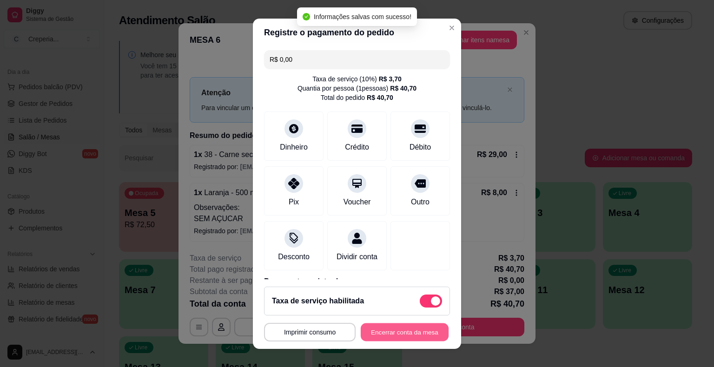
click at [387, 330] on button "Encerrar conta da mesa" at bounding box center [405, 332] width 88 height 18
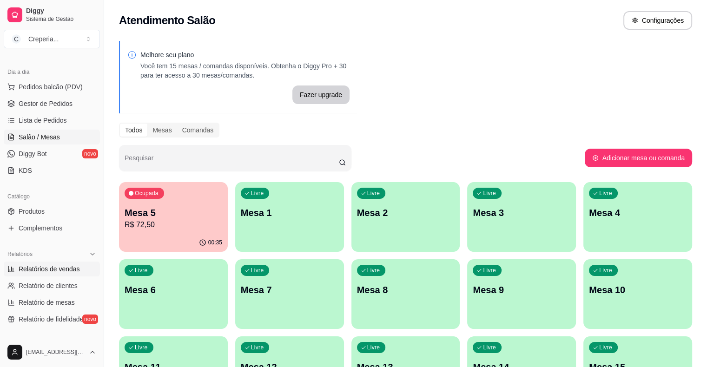
click at [65, 272] on span "Relatórios de vendas" at bounding box center [49, 268] width 61 height 9
select select "ALL"
select select "0"
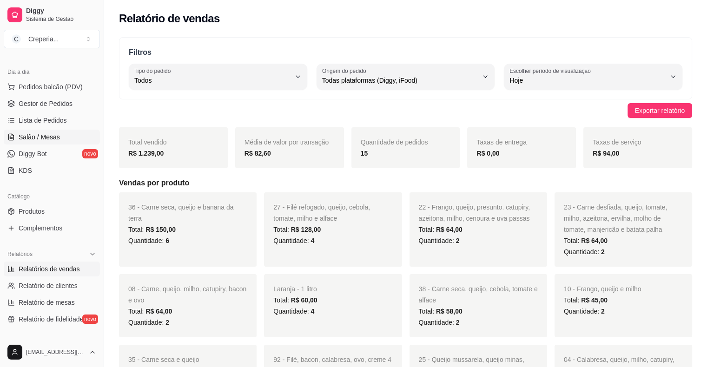
click at [43, 140] on span "Salão / Mesas" at bounding box center [39, 136] width 41 height 9
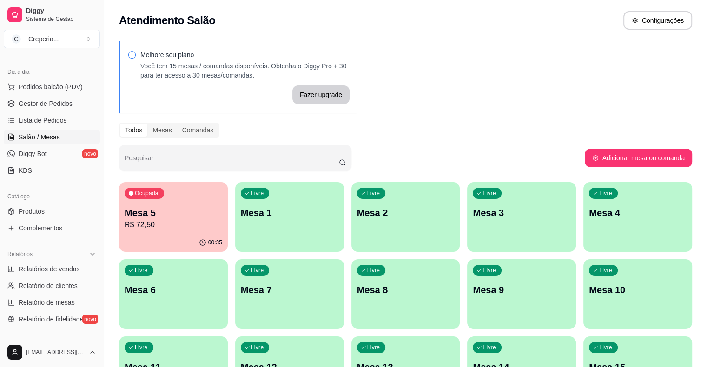
click at [161, 212] on p "Mesa 5" at bounding box center [174, 212] width 98 height 13
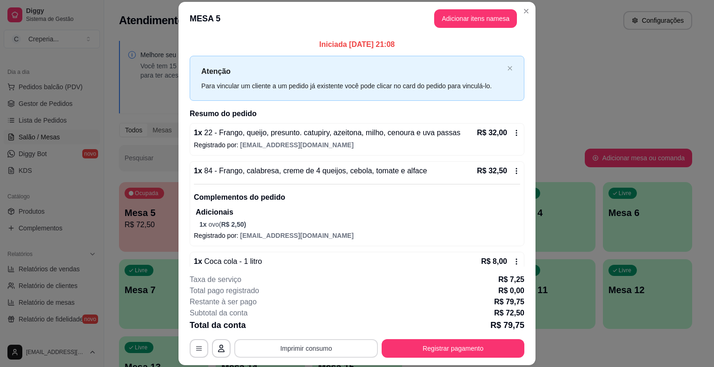
click at [297, 353] on button "Imprimir consumo" at bounding box center [306, 348] width 144 height 19
click at [293, 332] on button "IMPRESSORA" at bounding box center [305, 327] width 65 height 14
click at [498, 346] on button "Registrar pagamento" at bounding box center [452, 348] width 143 height 19
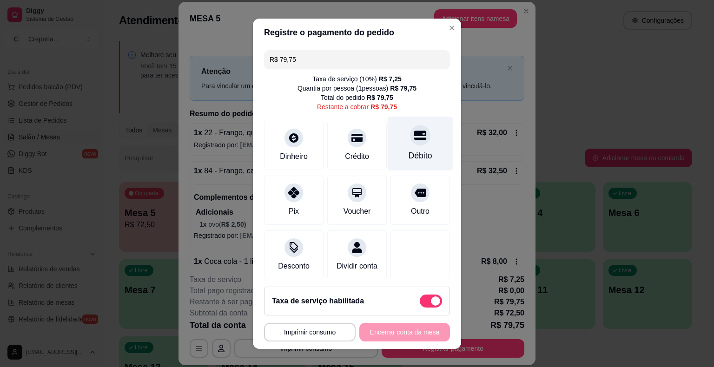
click at [408, 146] on div "Débito" at bounding box center [421, 143] width 66 height 54
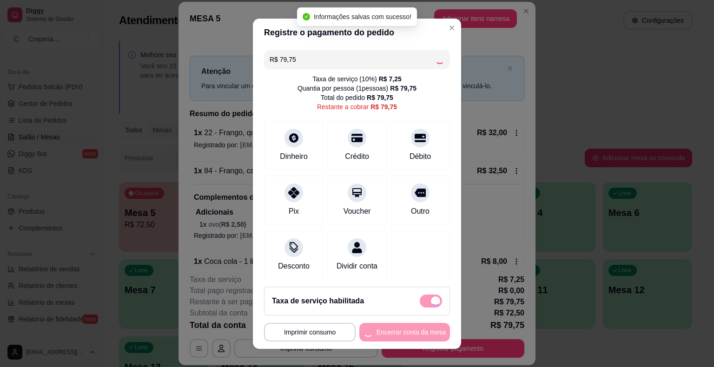
type input "R$ 0,00"
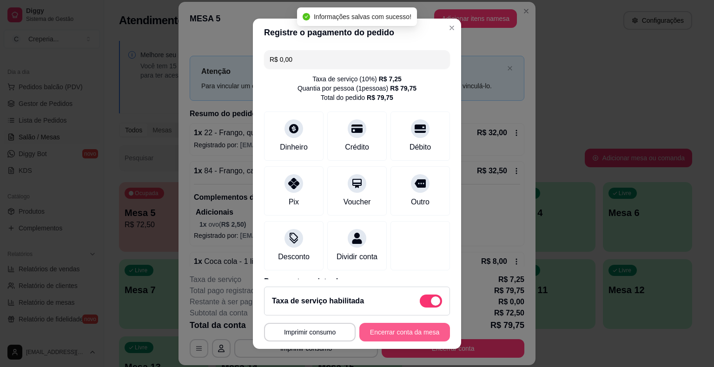
click at [373, 336] on button "Encerrar conta da mesa" at bounding box center [404, 332] width 91 height 19
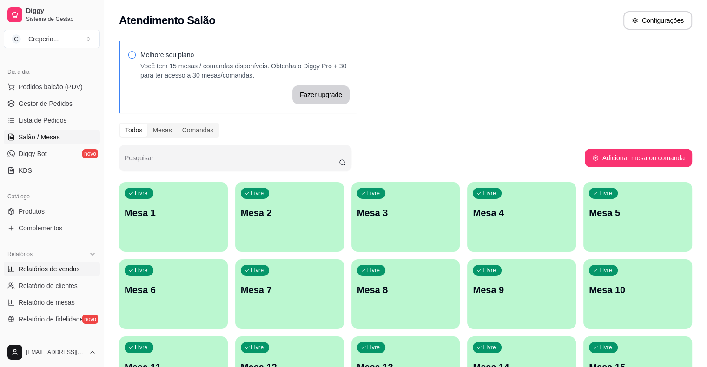
click at [54, 269] on span "Relatórios de vendas" at bounding box center [49, 268] width 61 height 9
select select "ALL"
select select "0"
